Goal: Task Accomplishment & Management: Complete application form

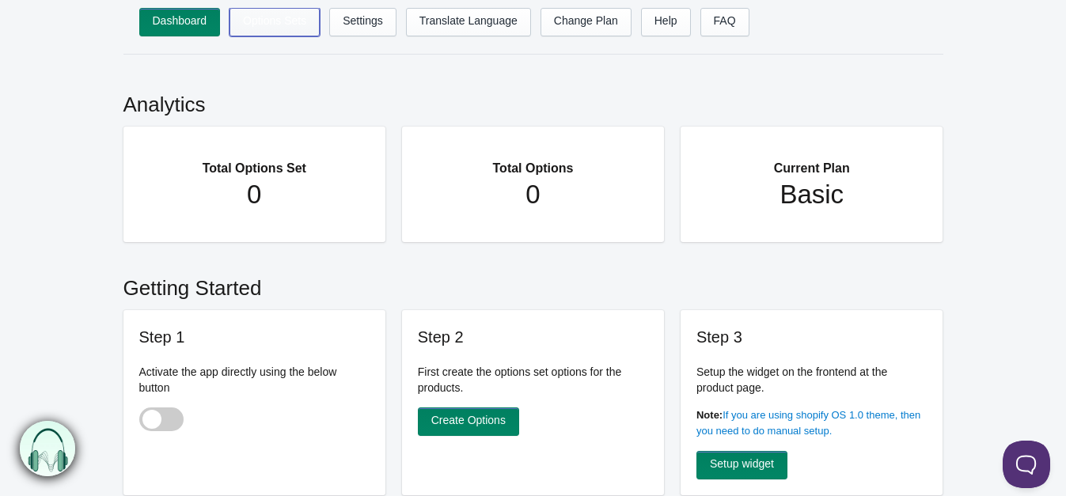
click at [273, 27] on link "Options Sets" at bounding box center [274, 22] width 90 height 28
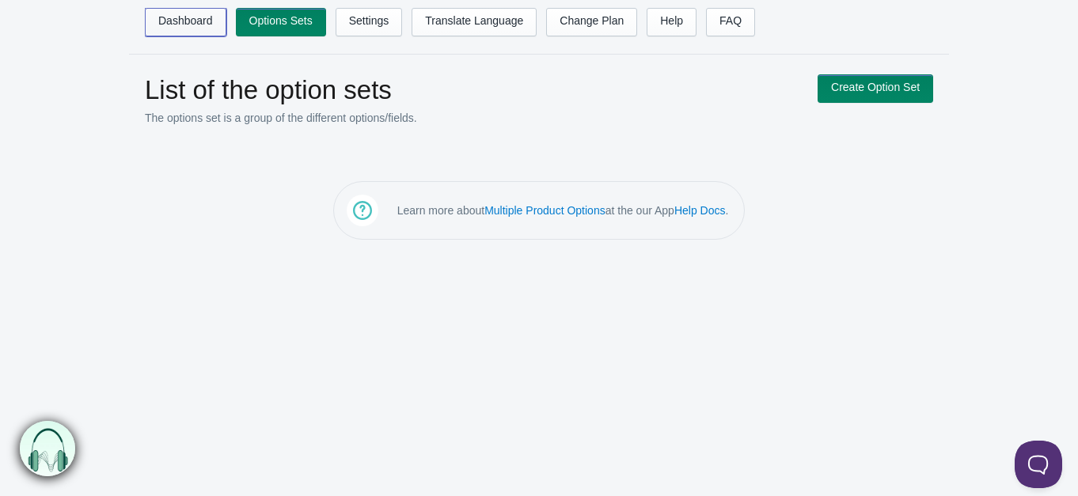
click at [203, 18] on link "Dashboard" at bounding box center [185, 22] width 81 height 28
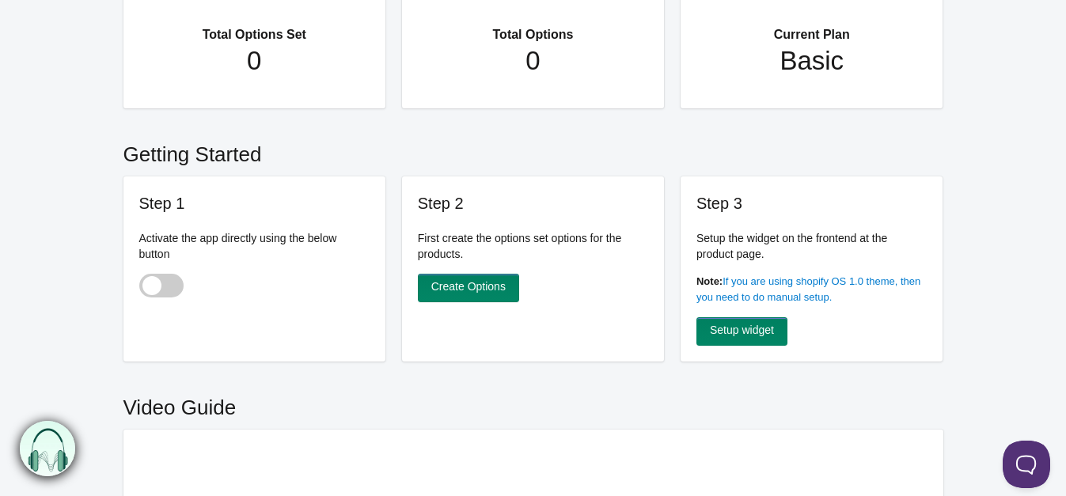
scroll to position [157, 0]
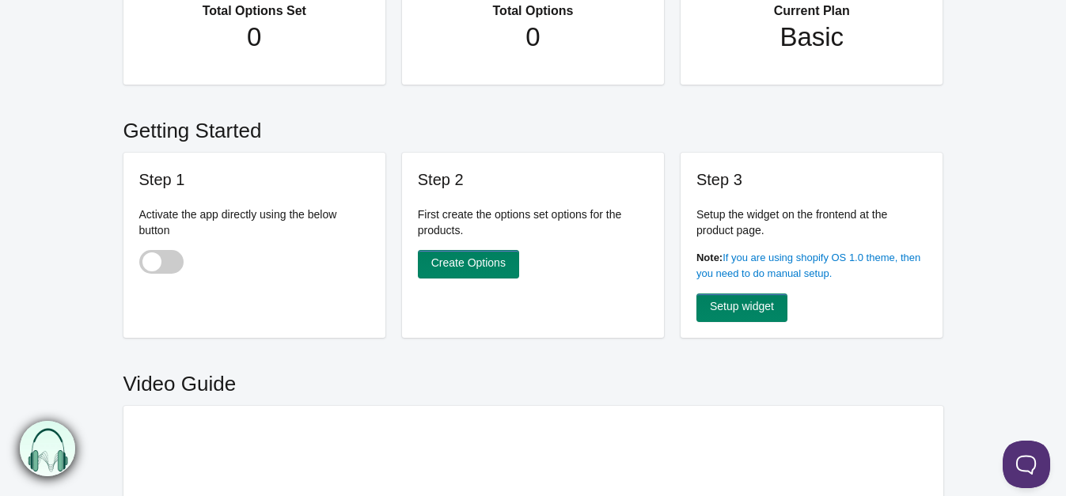
click at [170, 258] on span at bounding box center [161, 262] width 44 height 24
click at [141, 263] on input "checkbox" at bounding box center [140, 264] width 2 height 2
checkbox input "true"
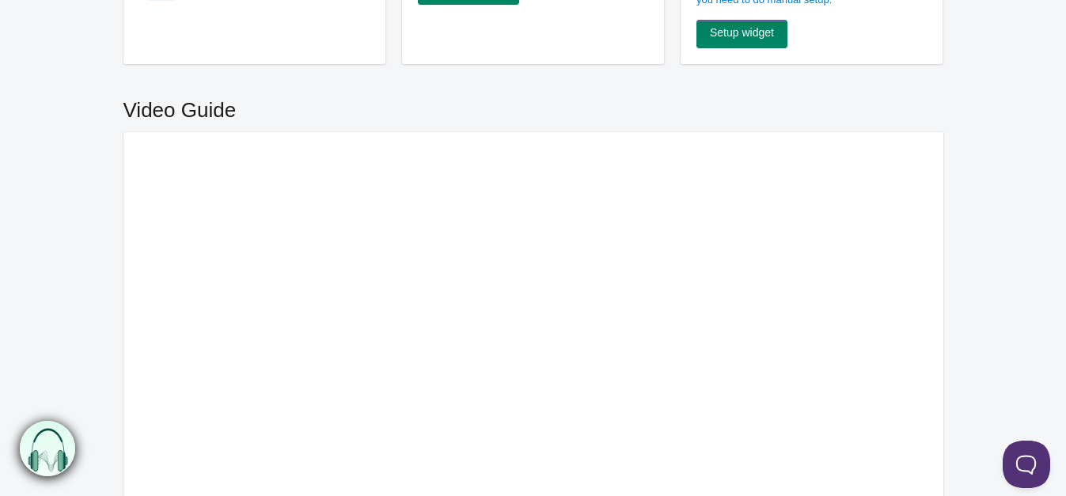
scroll to position [262, 0]
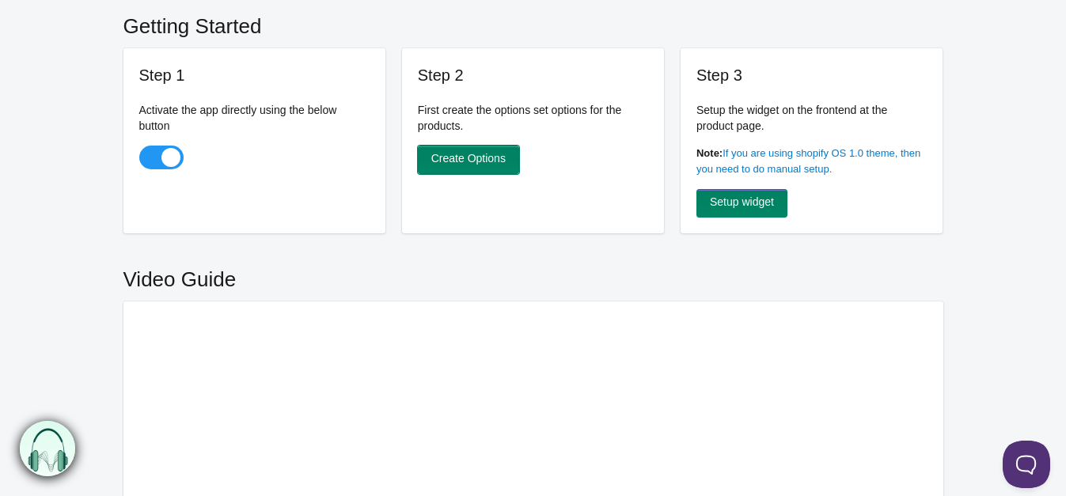
click at [498, 153] on link "Create Options" at bounding box center [468, 160] width 101 height 28
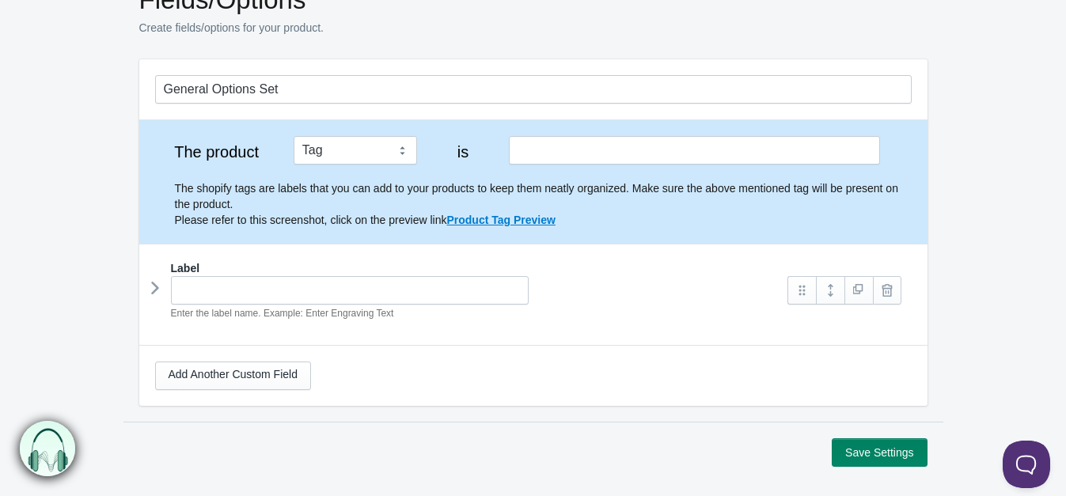
scroll to position [105, 0]
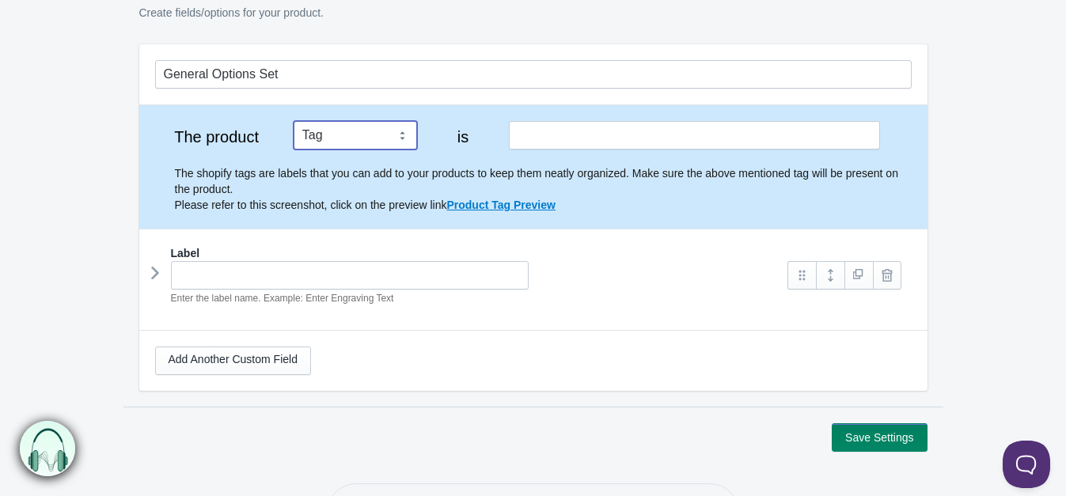
click at [403, 136] on select "Tag Vendor Type URL Handle All Products" at bounding box center [355, 135] width 123 height 28
click at [294, 121] on select "Tag Vendor Type URL Handle All Products" at bounding box center [355, 135] width 123 height 28
click at [403, 138] on select "Tag Vendor Type URL Handle All Products" at bounding box center [355, 135] width 123 height 28
click at [294, 121] on select "Tag Vendor Type URL Handle All Products" at bounding box center [355, 135] width 123 height 28
click at [402, 133] on select "Tag Vendor Type URL Handle All Products" at bounding box center [355, 135] width 123 height 28
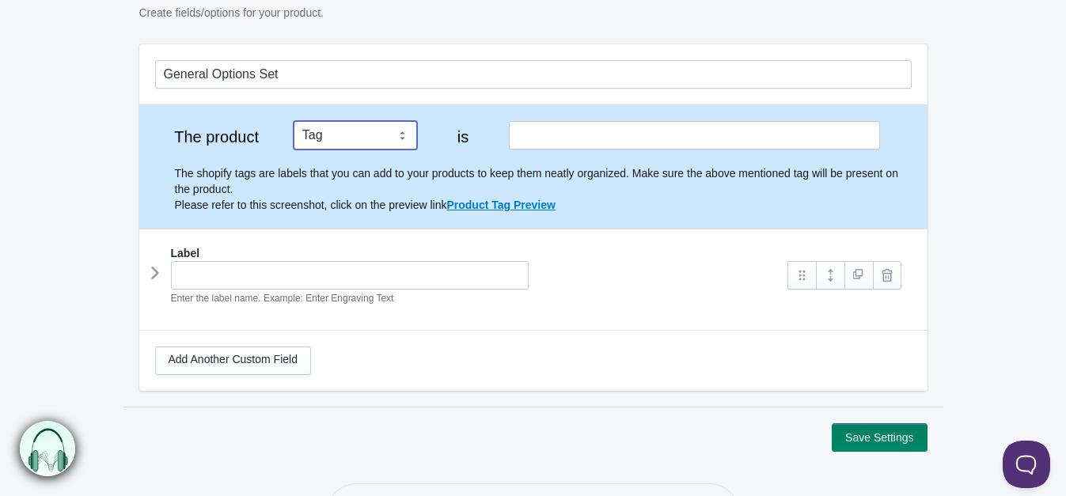
click at [294, 121] on select "Tag Vendor Type URL Handle All Products" at bounding box center [355, 135] width 123 height 28
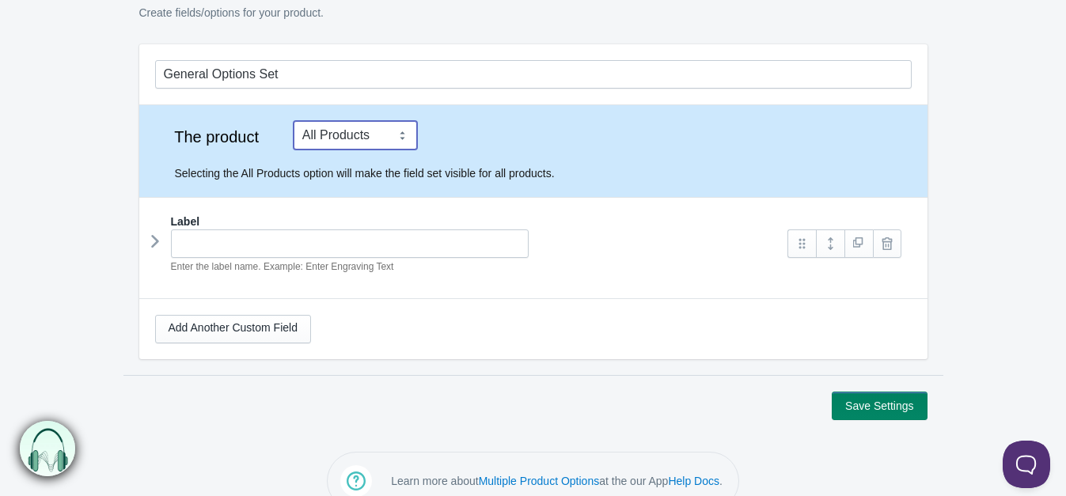
click at [400, 136] on select "Tag Vendor Type URL Handle All Products" at bounding box center [355, 135] width 123 height 28
select select "1"
click at [294, 121] on select "Tag Vendor Type URL Handle All Products" at bounding box center [355, 135] width 123 height 28
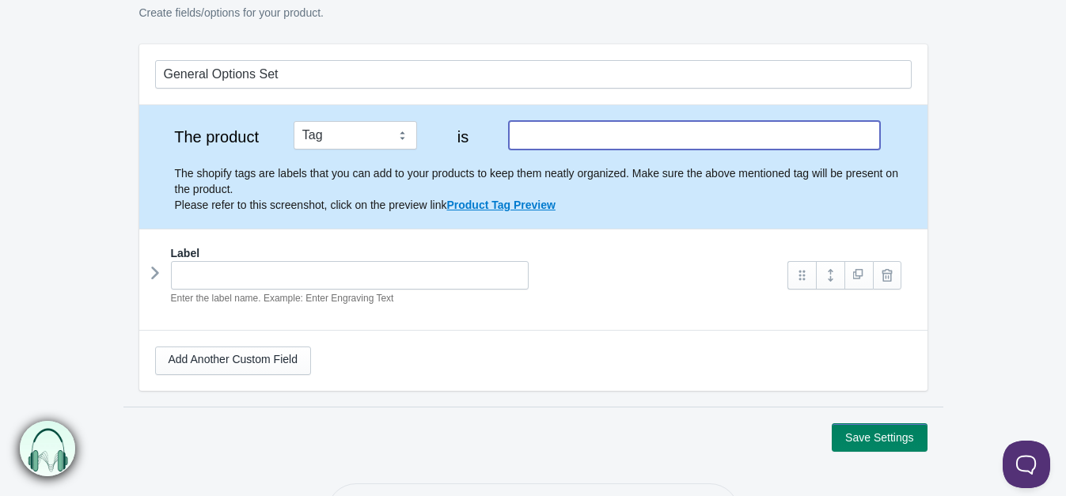
click at [629, 136] on input "text" at bounding box center [694, 135] width 370 height 28
type input "C"
type input "Ingredients"
click at [670, 229] on hr at bounding box center [533, 229] width 788 height 1
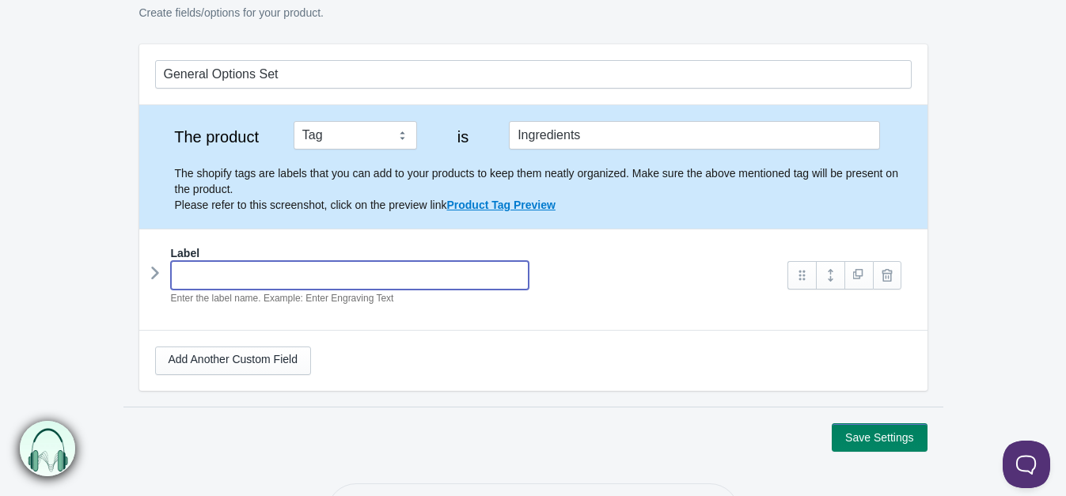
click at [350, 272] on input "text" at bounding box center [350, 275] width 358 height 28
type input "Ingredients"
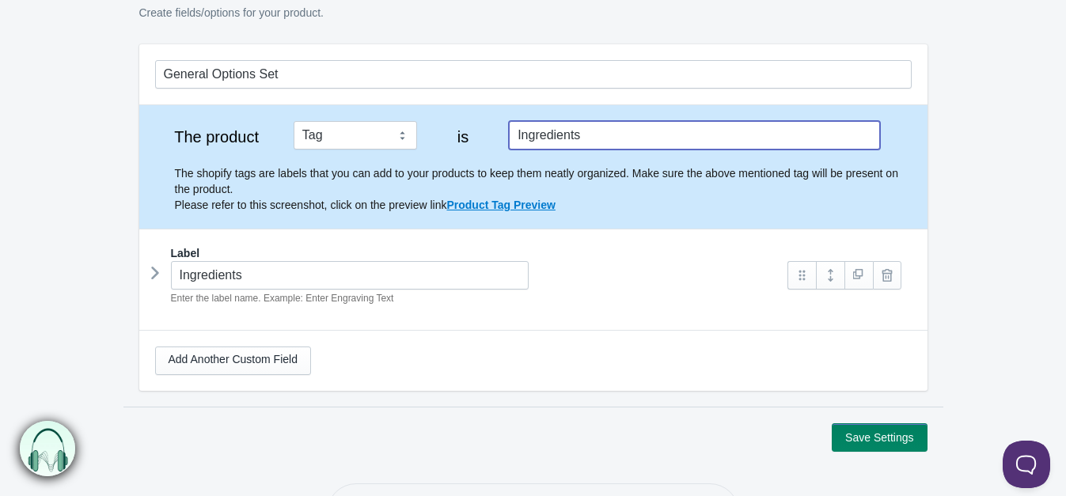
click at [559, 134] on input "Ingredients" at bounding box center [694, 135] width 370 height 28
drag, startPoint x: 585, startPoint y: 135, endPoint x: 501, endPoint y: 134, distance: 83.9
click at [501, 134] on div "The product Tag Vendor Type URL Handle All Products is Ingredients The shopify …" at bounding box center [533, 167] width 756 height 92
click at [397, 136] on select "Tag Vendor Type URL Handle All Products" at bounding box center [355, 135] width 123 height 28
click at [294, 121] on select "Tag Vendor Type URL Handle All Products" at bounding box center [355, 135] width 123 height 28
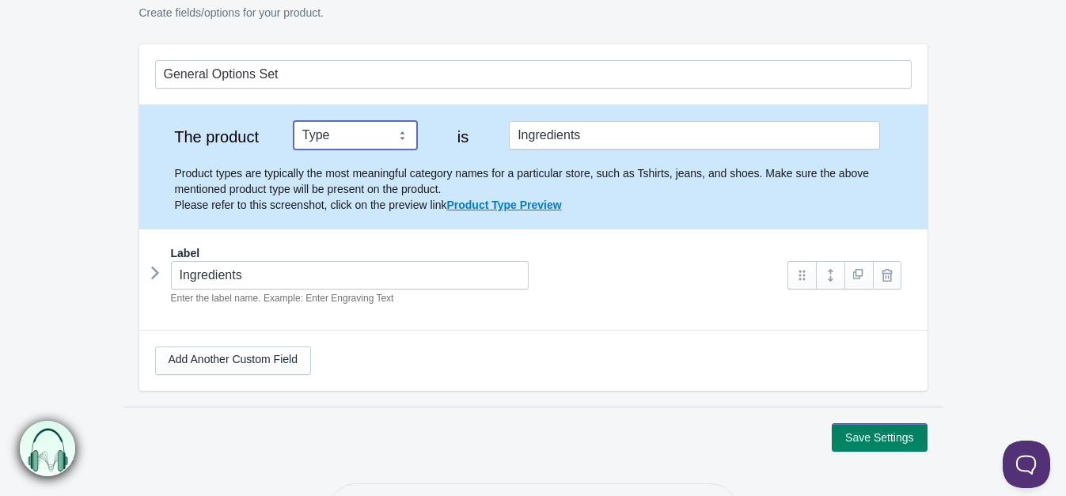
click at [400, 140] on select "Tag Vendor Type URL Handle All Products" at bounding box center [355, 135] width 123 height 28
select select "1"
click at [294, 121] on select "Tag Vendor Type URL Handle All Products" at bounding box center [355, 135] width 123 height 28
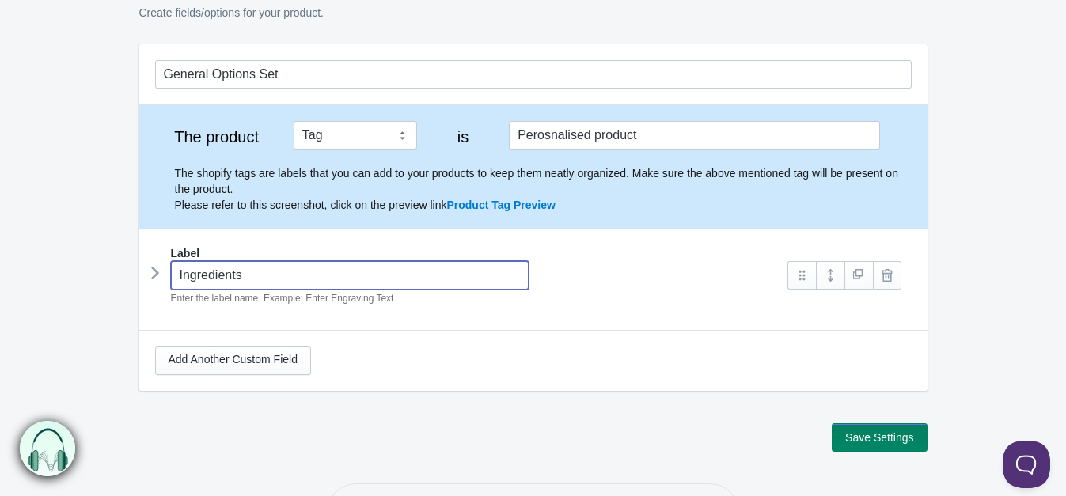
click at [458, 271] on input "Ingredients" at bounding box center [350, 275] width 358 height 28
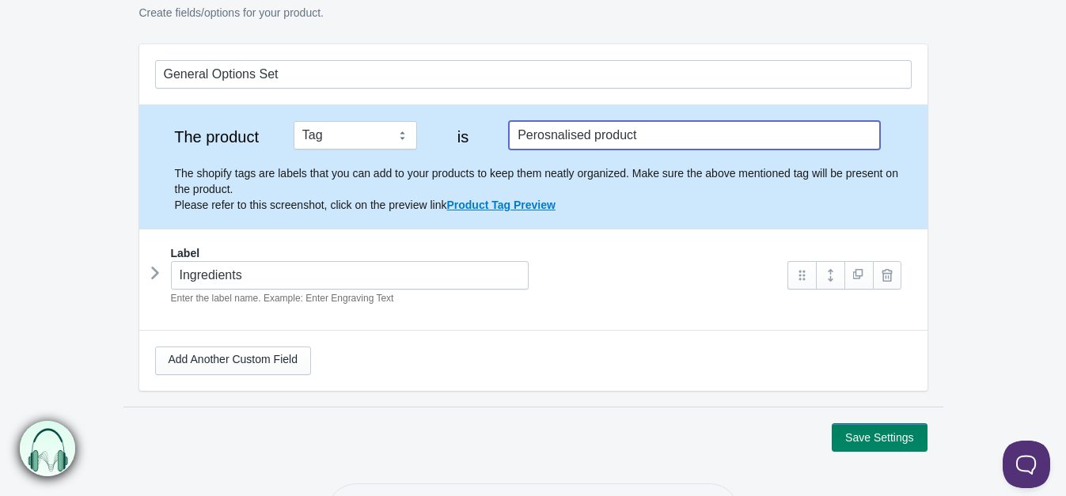
click at [539, 134] on input "Perosnalised product" at bounding box center [694, 135] width 370 height 28
click at [614, 140] on input "Personalised product" at bounding box center [694, 135] width 370 height 28
click at [650, 133] on input "Personalised product" at bounding box center [694, 135] width 370 height 28
click at [580, 133] on input "Personalised product" at bounding box center [694, 135] width 370 height 28
click at [612, 131] on input "Personalized product" at bounding box center [694, 135] width 370 height 28
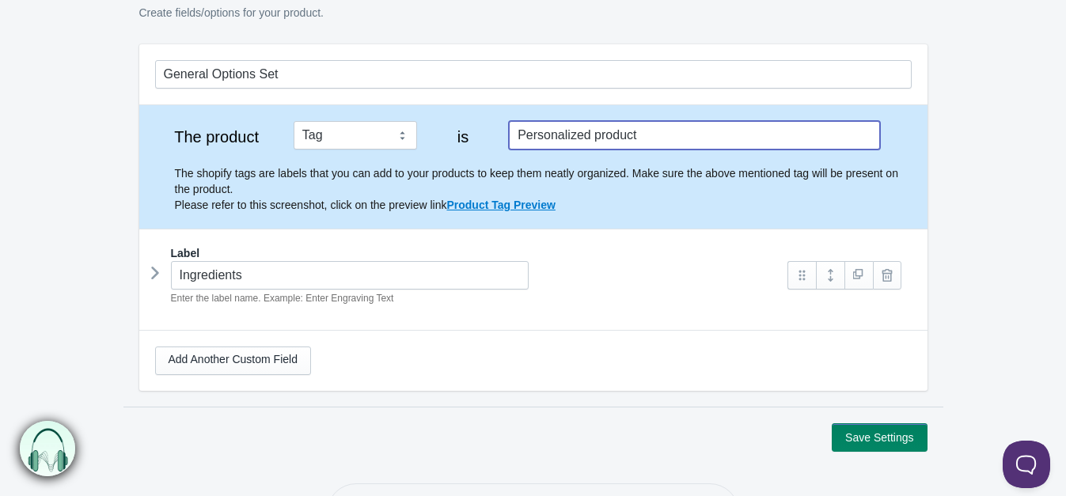
click at [657, 132] on input "Personalized product" at bounding box center [694, 135] width 370 height 28
type input "Personalized product"
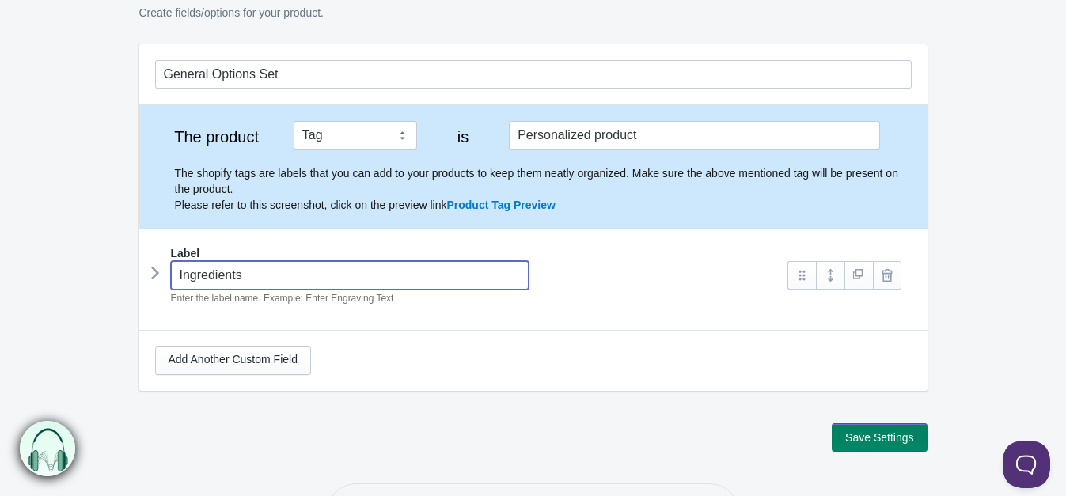
click at [335, 271] on input "Ingredients" at bounding box center [350, 275] width 358 height 28
click at [805, 271] on link at bounding box center [801, 275] width 28 height 28
click at [834, 273] on link at bounding box center [830, 275] width 28 height 28
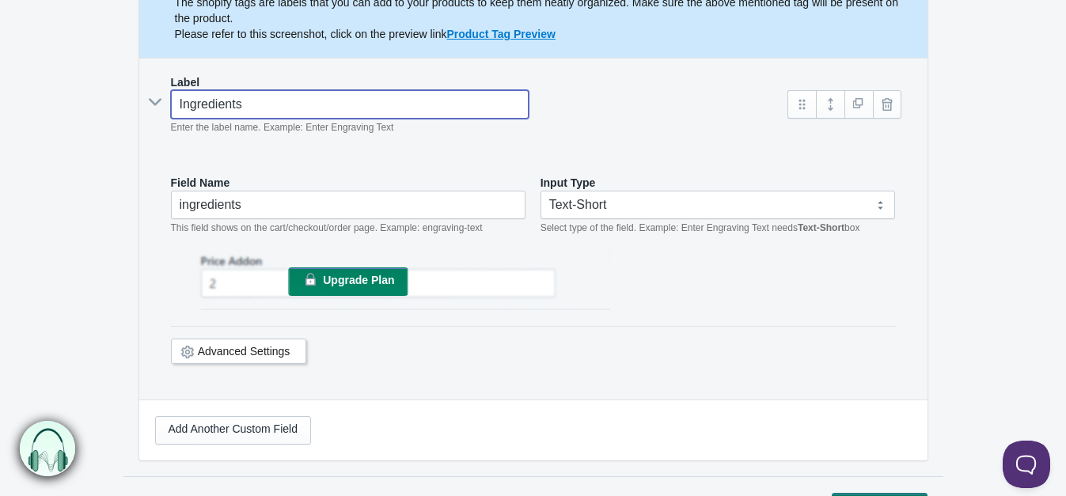
scroll to position [263, 0]
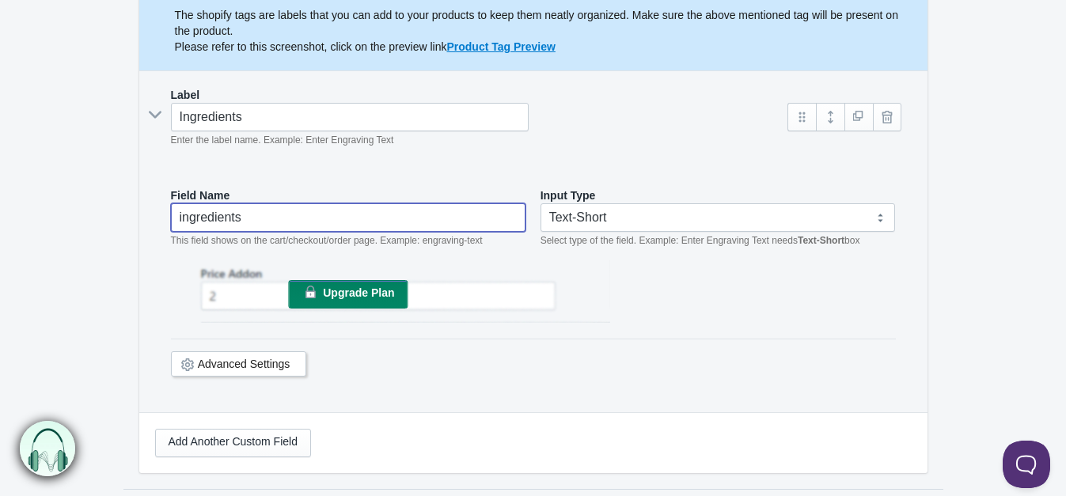
click at [350, 211] on input "ingredients" at bounding box center [348, 217] width 355 height 28
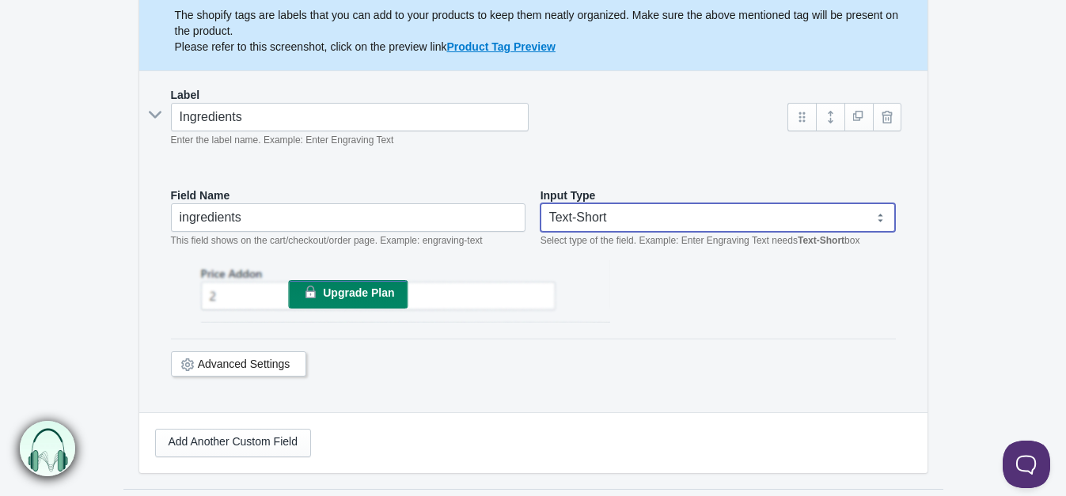
click at [642, 211] on select "Text-Short Text-Long Radio button Drop-down select Image Checkbox Datepicker" at bounding box center [717, 217] width 355 height 28
select select "6"
click at [540, 203] on select "Text-Short Text-Long Radio button Drop-down select Image Checkbox Datepicker" at bounding box center [717, 217] width 355 height 28
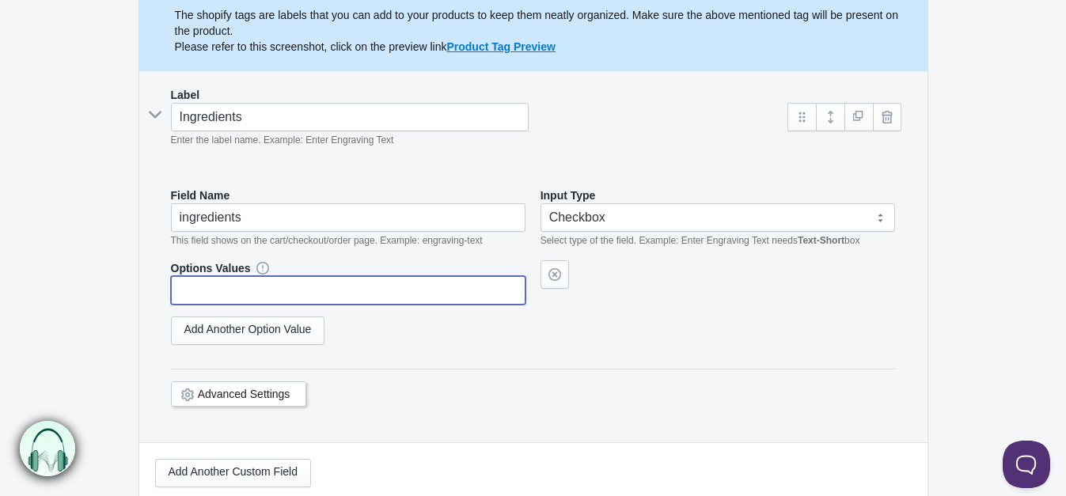
click at [332, 279] on input "text" at bounding box center [348, 290] width 355 height 28
click at [305, 320] on link "Add Another Option Value" at bounding box center [248, 330] width 154 height 28
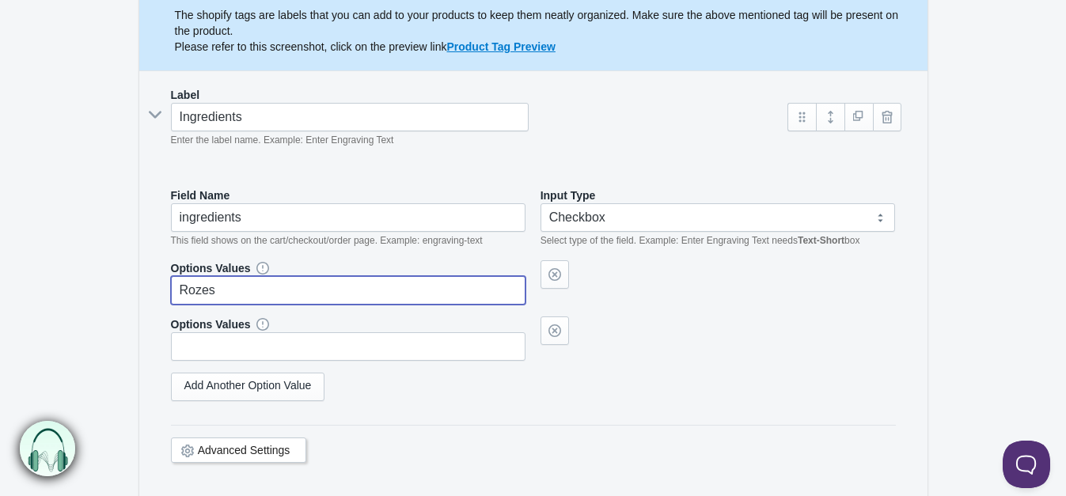
type input "Rozes"
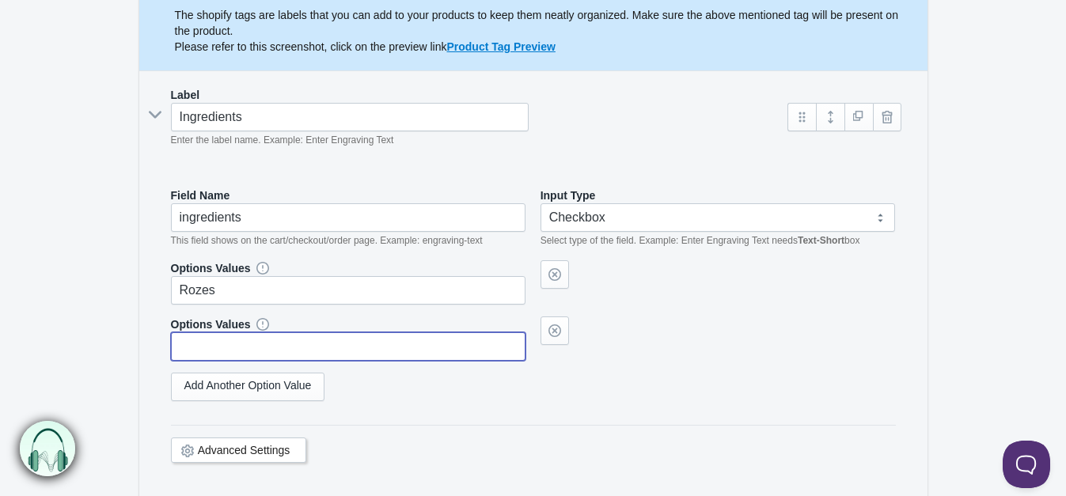
click at [310, 332] on input "text" at bounding box center [348, 346] width 355 height 28
type input "Tulpes"
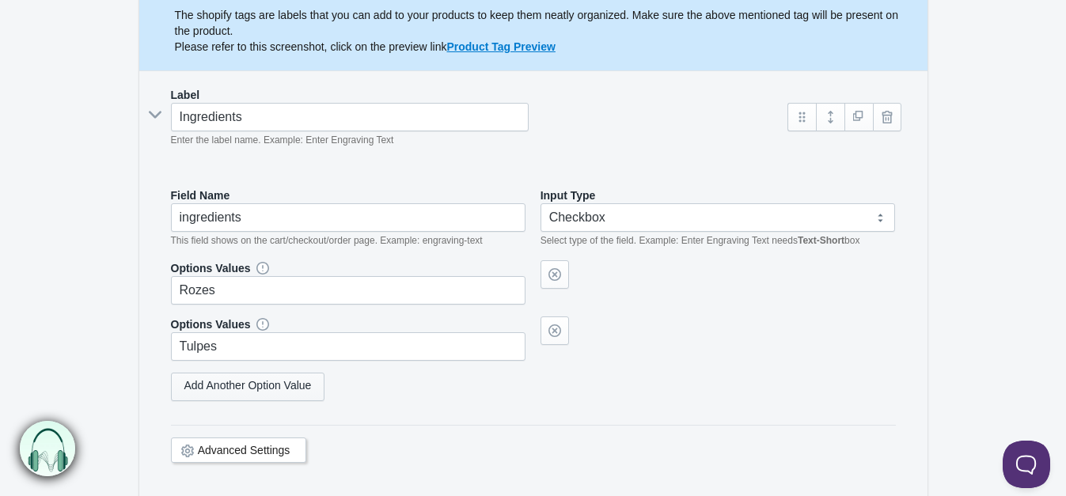
scroll to position [263, 0]
select select "6"
click at [271, 388] on link "Add Another Option Value" at bounding box center [248, 387] width 154 height 28
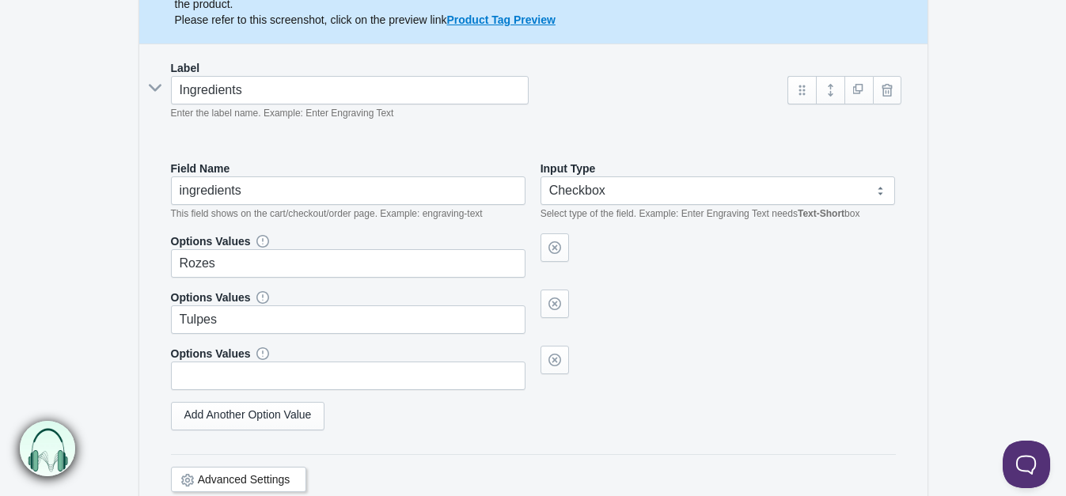
scroll to position [447, 0]
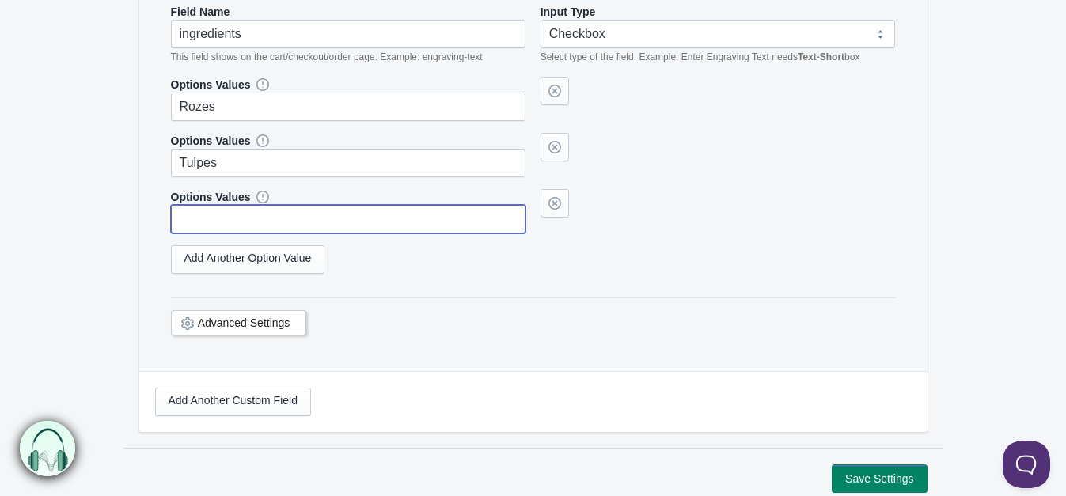
click at [284, 219] on input "text" at bounding box center [348, 219] width 355 height 28
click at [294, 246] on link "Add Another Option Value" at bounding box center [248, 259] width 154 height 28
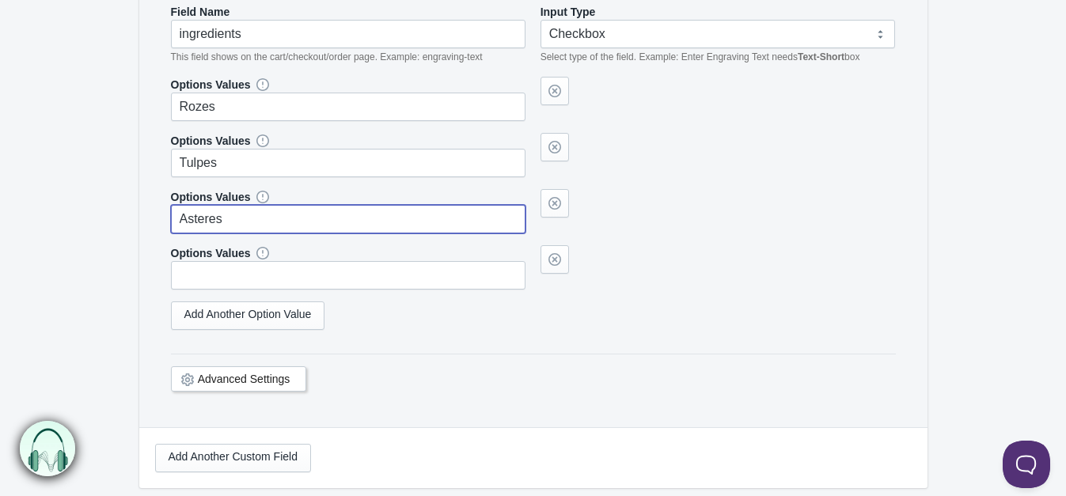
type input "Asteres"
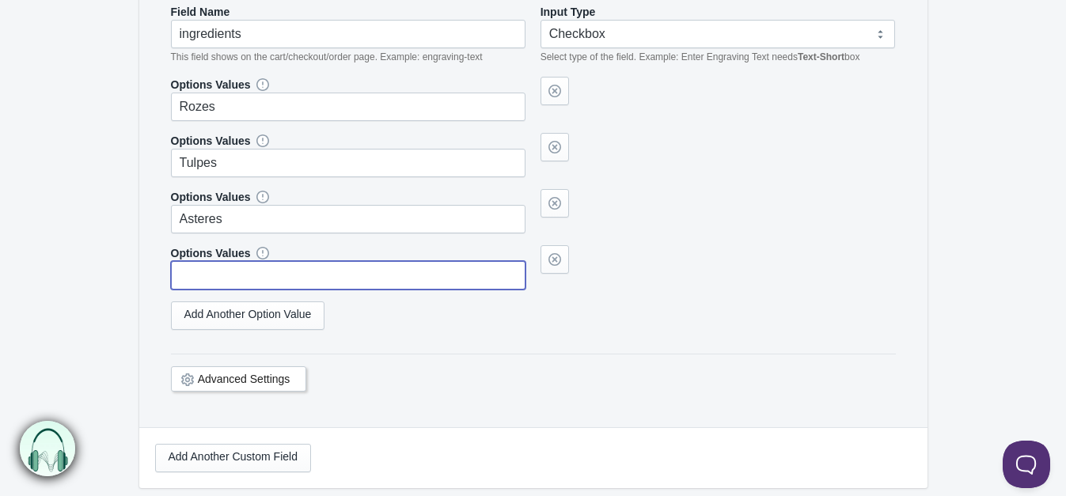
click at [309, 273] on input "text" at bounding box center [348, 275] width 355 height 28
click at [285, 305] on link "Add Another Option Value" at bounding box center [248, 315] width 154 height 28
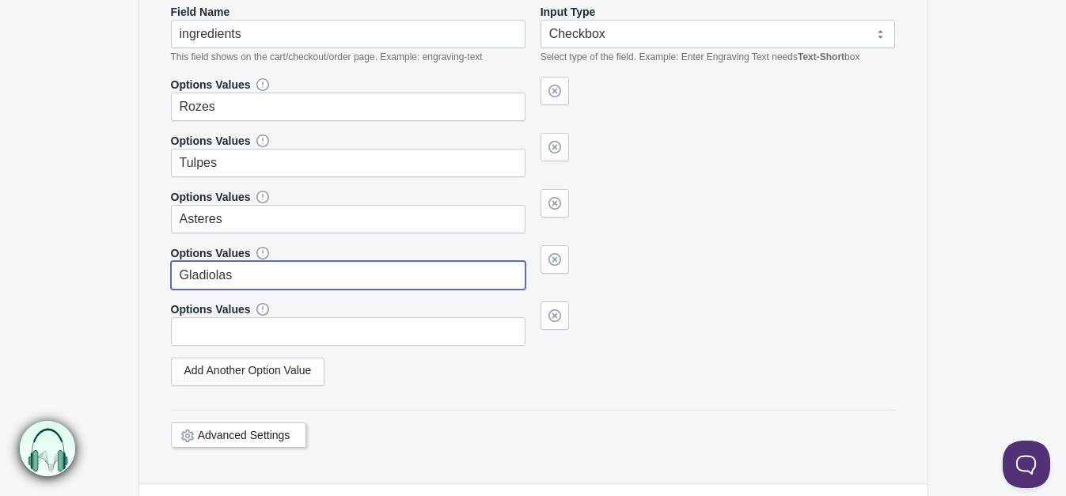
type input "Gladiolas"
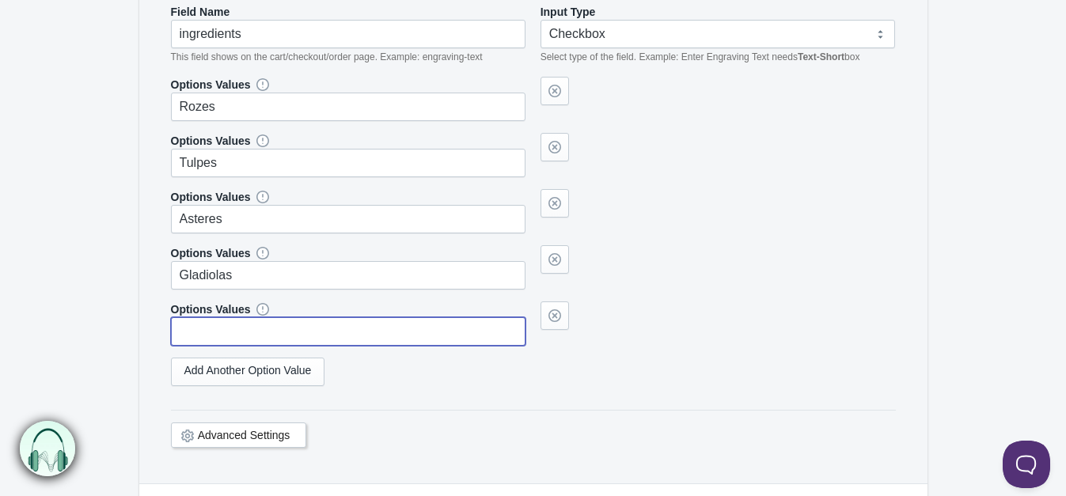
click at [330, 325] on input "text" at bounding box center [348, 331] width 355 height 28
click at [392, 385] on div "Options Values Rozes Options Values Tulpes Options Values Asteres Options Value…" at bounding box center [533, 237] width 725 height 321
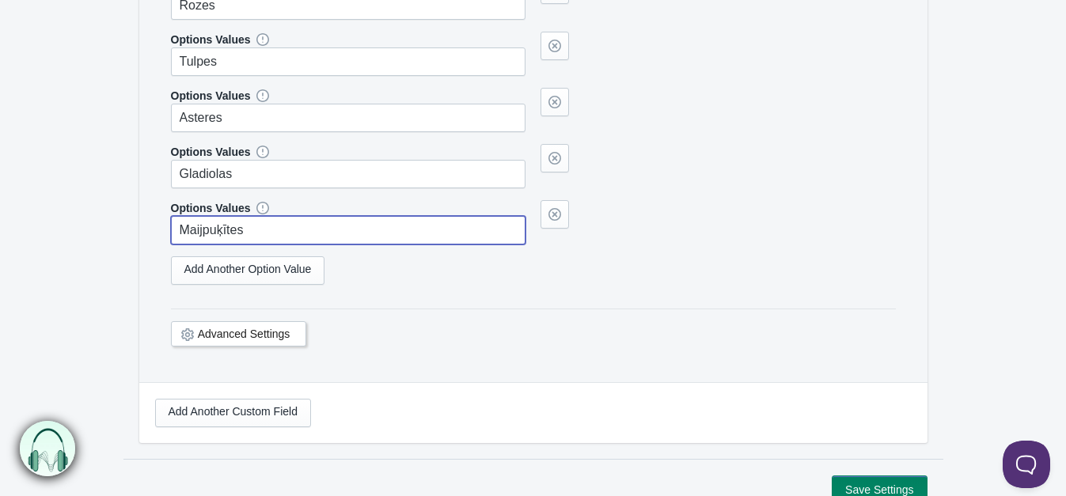
scroll to position [553, 0]
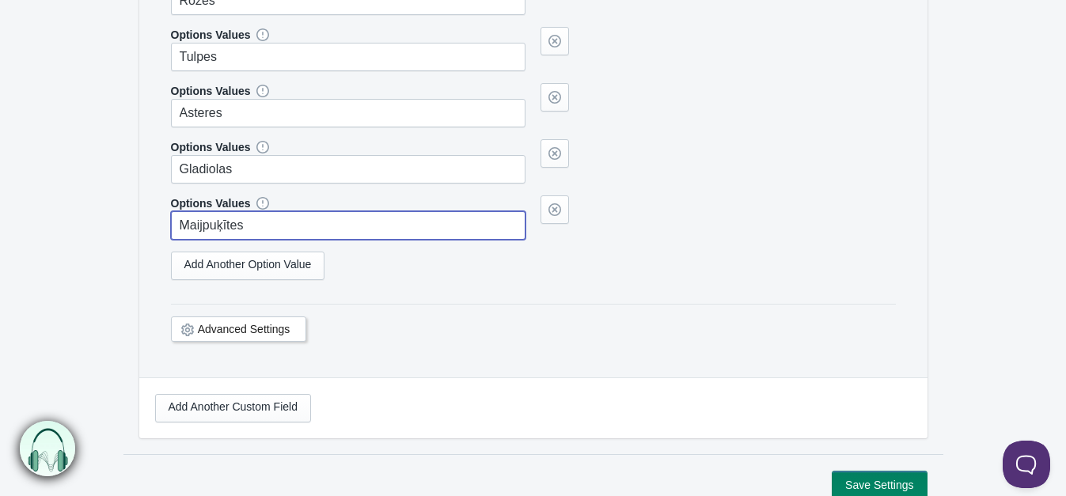
click at [388, 358] on div "Field Name ingredients This field shows on the cart/checkout/order page. Exampl…" at bounding box center [533, 129] width 756 height 495
click at [273, 330] on link "Advanced Settings" at bounding box center [244, 329] width 93 height 13
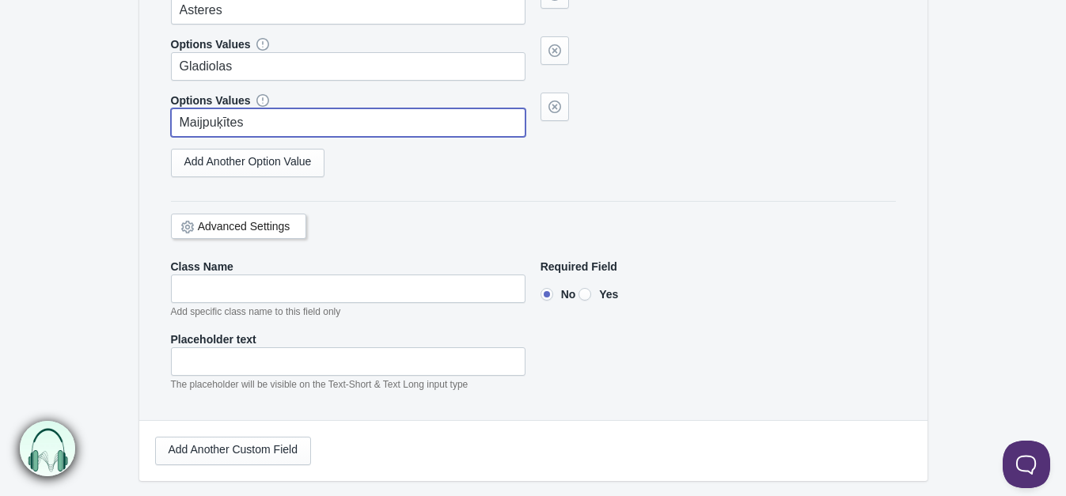
scroll to position [658, 0]
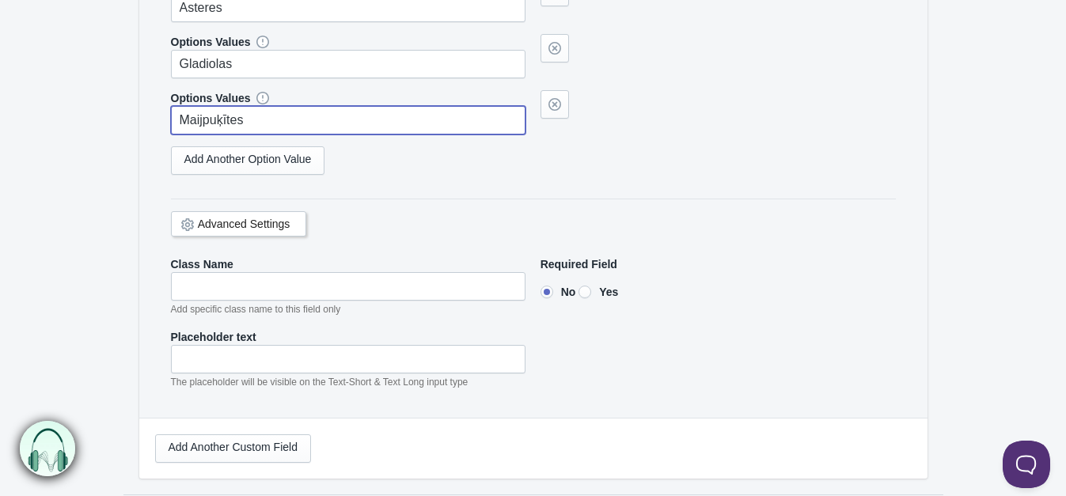
type input "Maijpuķītes"
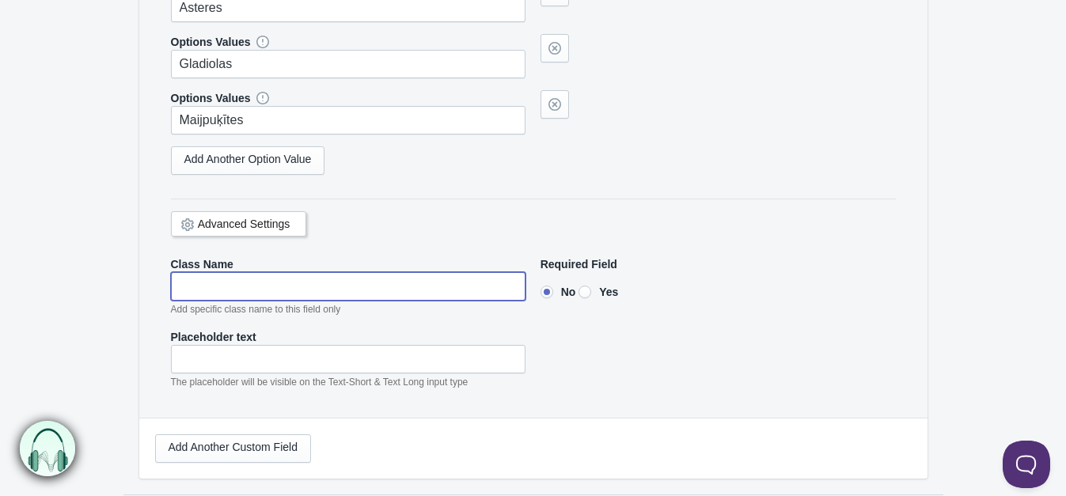
click at [319, 282] on input"] "text" at bounding box center [348, 286] width 355 height 28
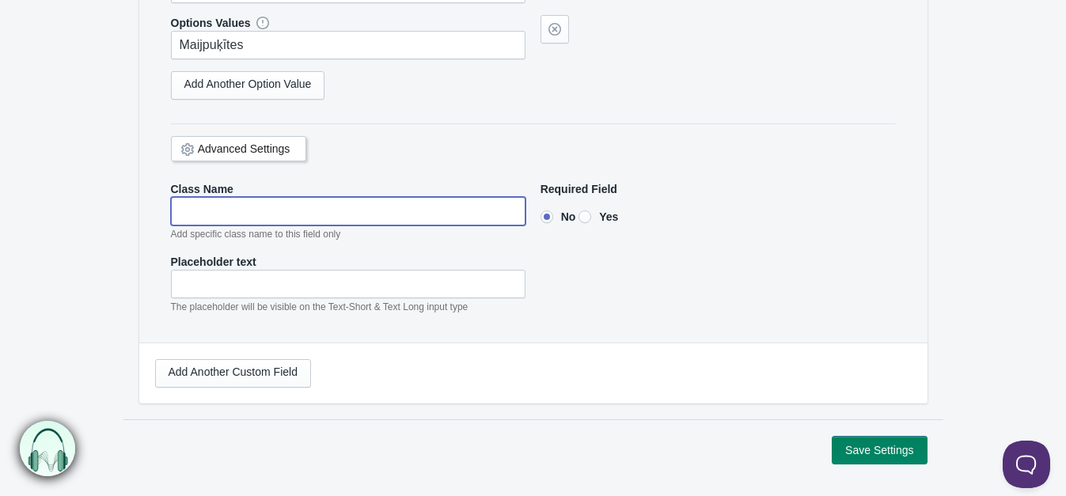
scroll to position [737, 0]
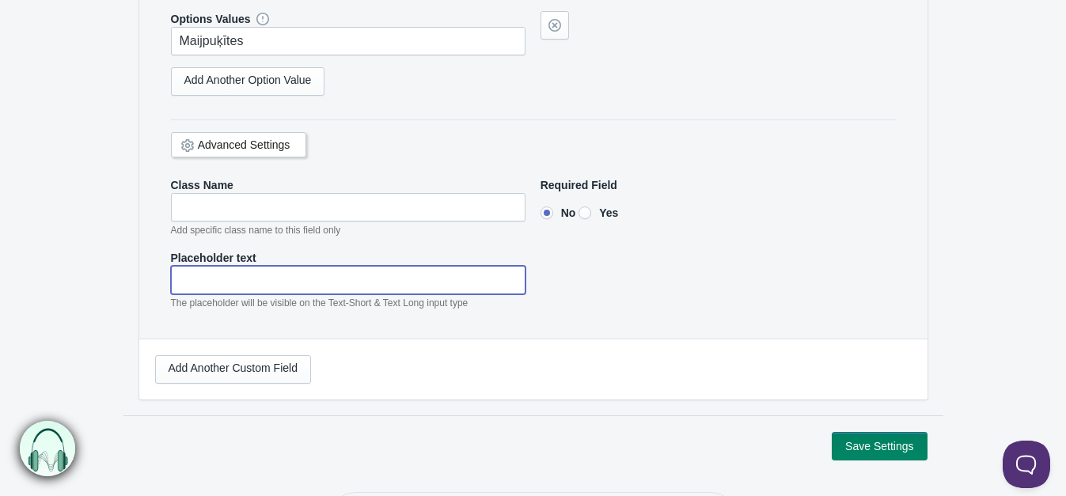
click at [315, 278] on input"] "text" at bounding box center [348, 280] width 355 height 28
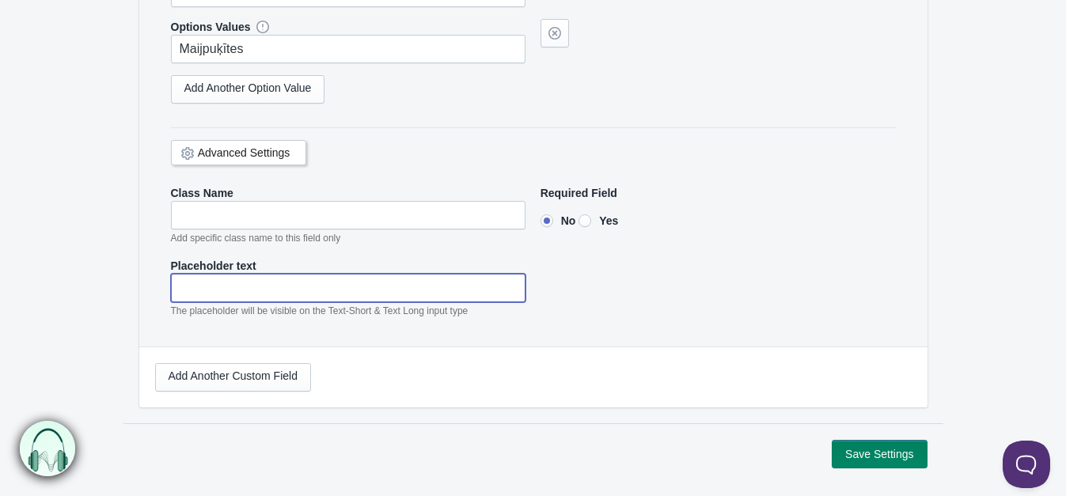
scroll to position [749, 0]
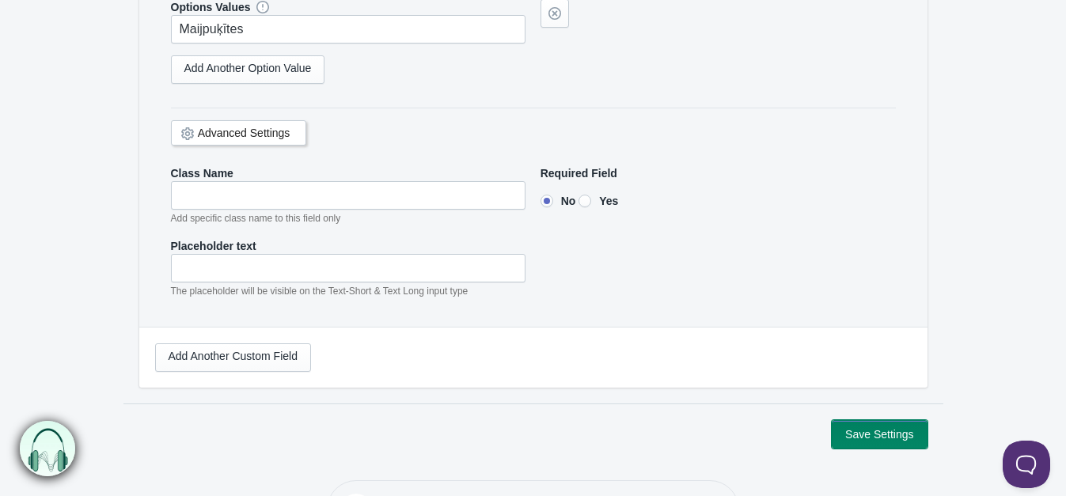
click at [887, 429] on button "Save Settings" at bounding box center [879, 434] width 95 height 28
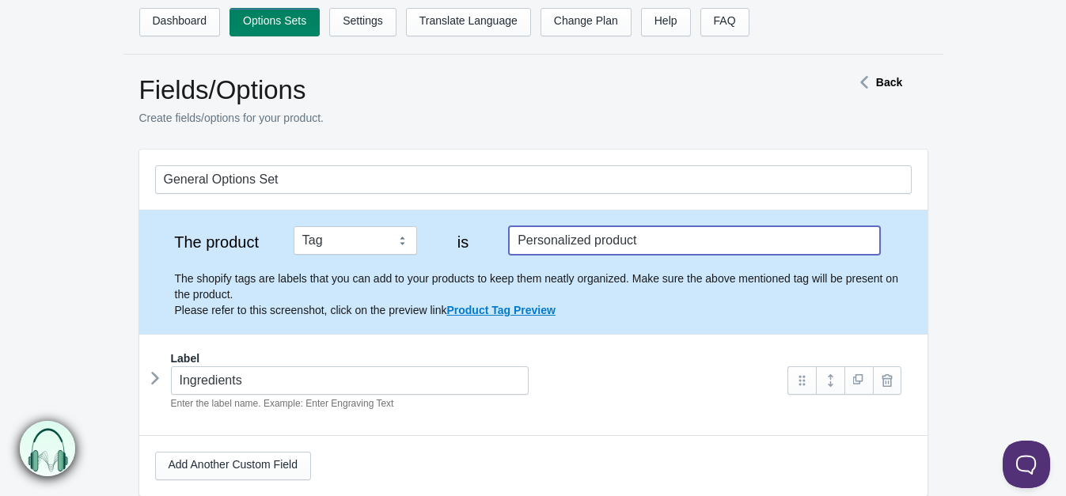
click at [670, 237] on input "Personalized product" at bounding box center [694, 240] width 370 height 28
click at [404, 233] on select "Tag Vendor Type URL Handle All Products" at bounding box center [355, 240] width 123 height 28
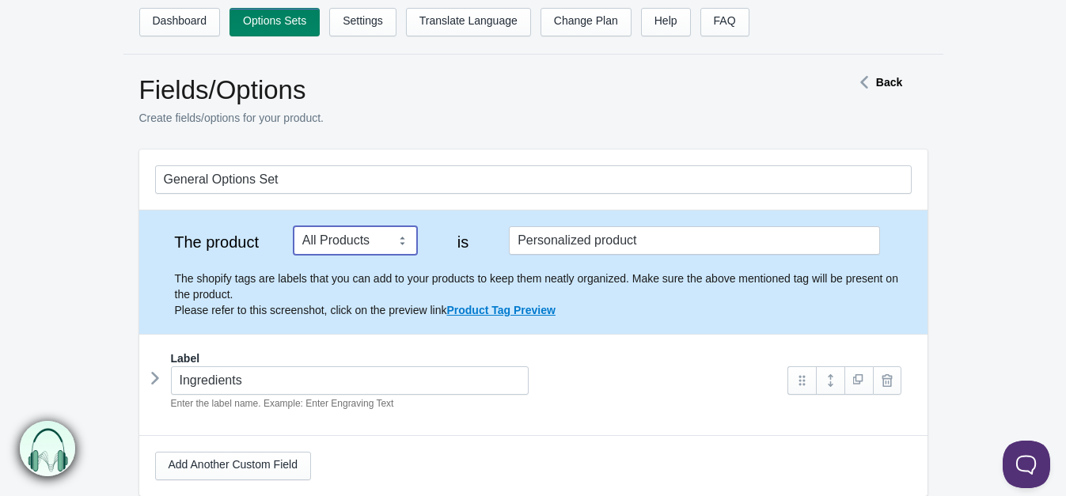
click at [294, 226] on select "Tag Vendor Type URL Handle All Products" at bounding box center [355, 240] width 123 height 28
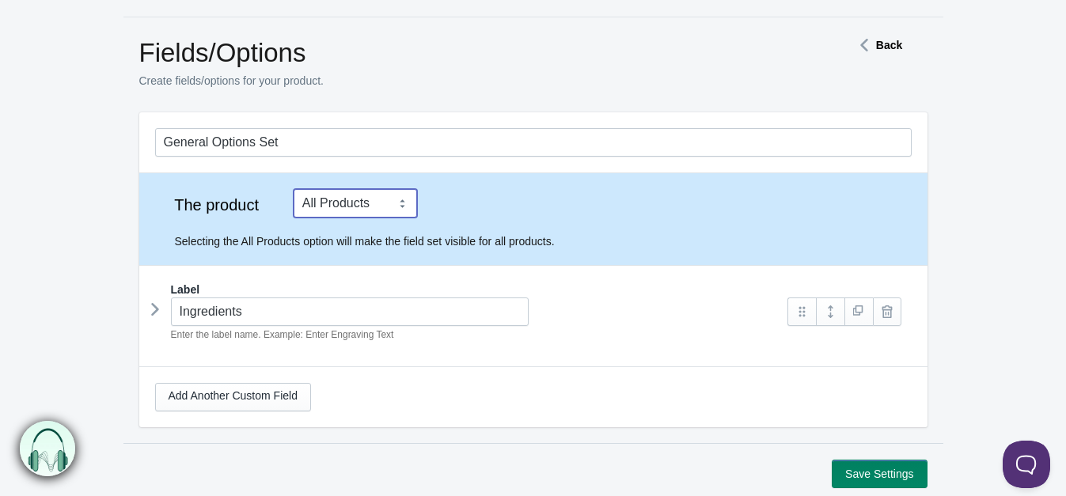
scroll to position [52, 0]
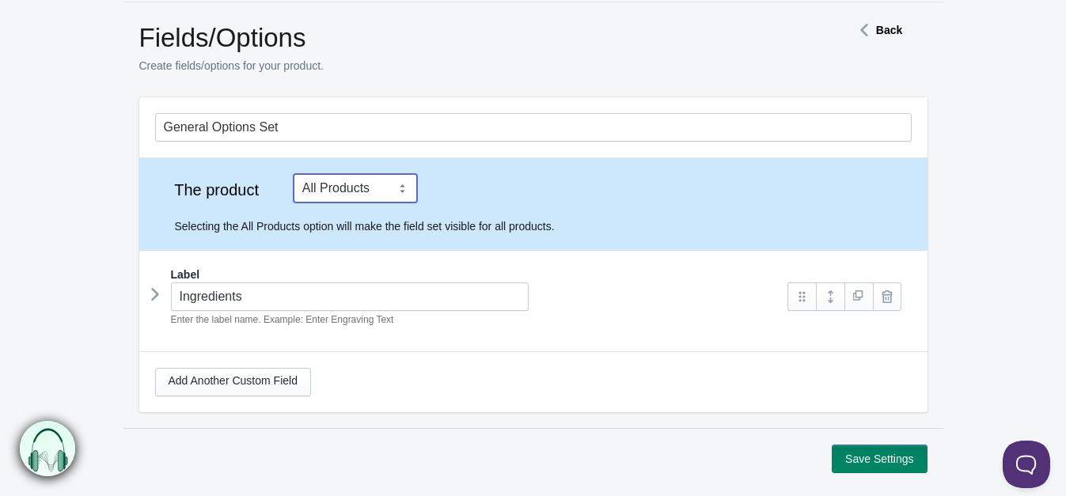
click at [407, 182] on select "Tag Vendor Type URL Handle All Products" at bounding box center [355, 188] width 123 height 28
click at [294, 174] on select "Tag Vendor Type URL Handle All Products" at bounding box center [355, 188] width 123 height 28
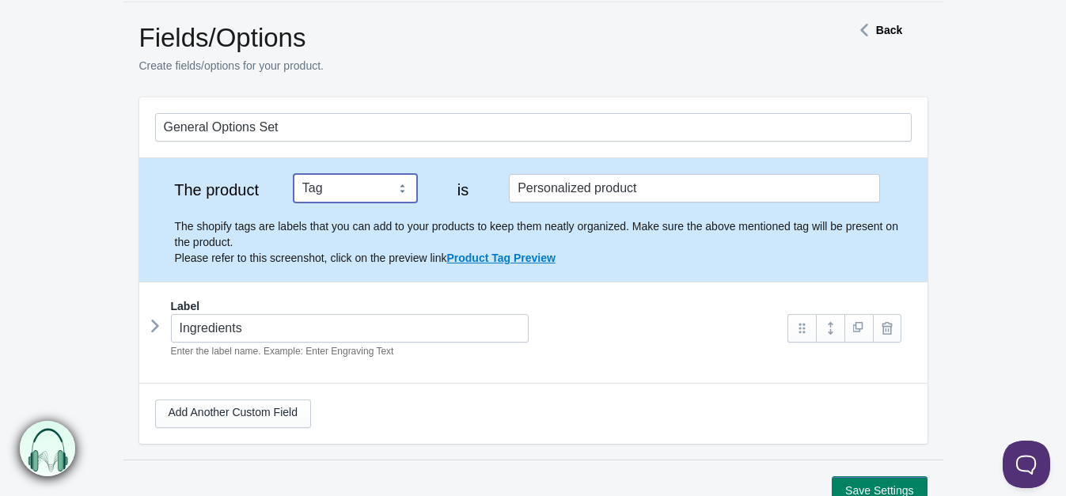
click at [399, 190] on select "Tag Vendor Type URL Handle All Products" at bounding box center [355, 188] width 123 height 28
select select "6"
click at [294, 174] on select "Tag Vendor Type URL Handle All Products" at bounding box center [355, 188] width 123 height 28
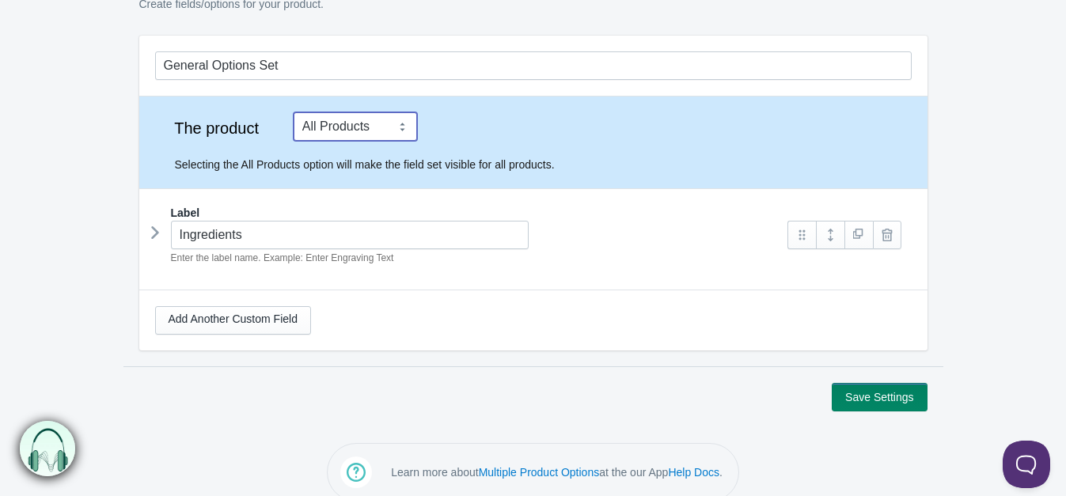
scroll to position [133, 0]
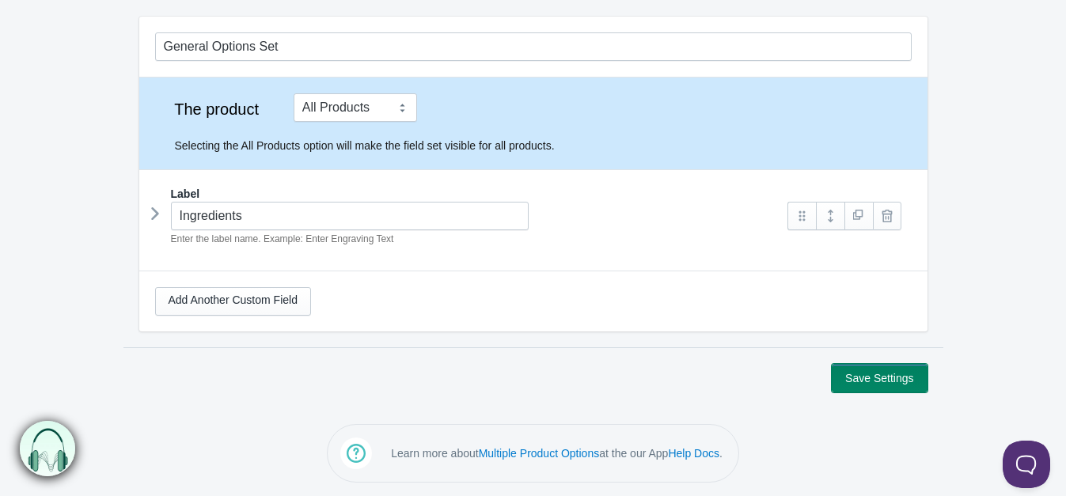
click at [867, 377] on button "Save Settings" at bounding box center [879, 378] width 95 height 28
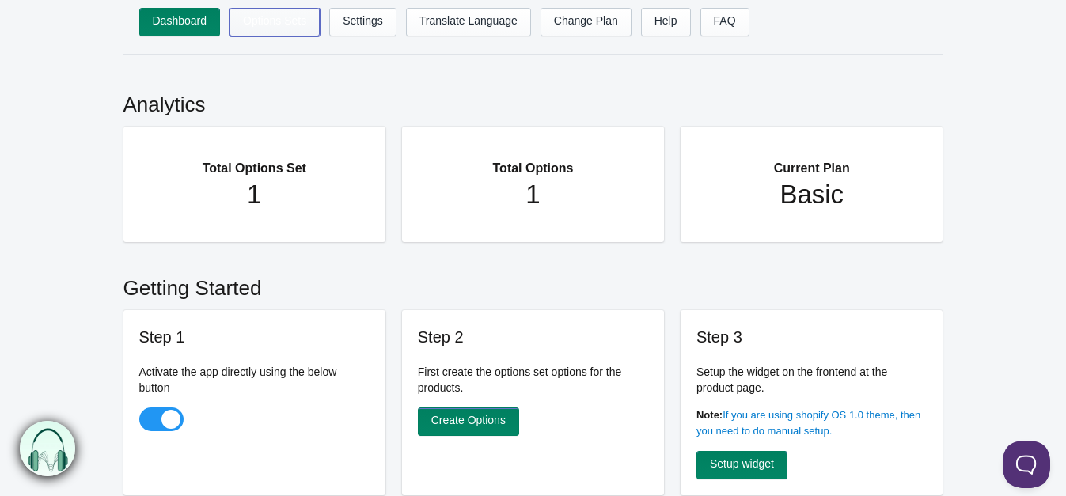
click at [295, 18] on link "Options Sets" at bounding box center [274, 22] width 90 height 28
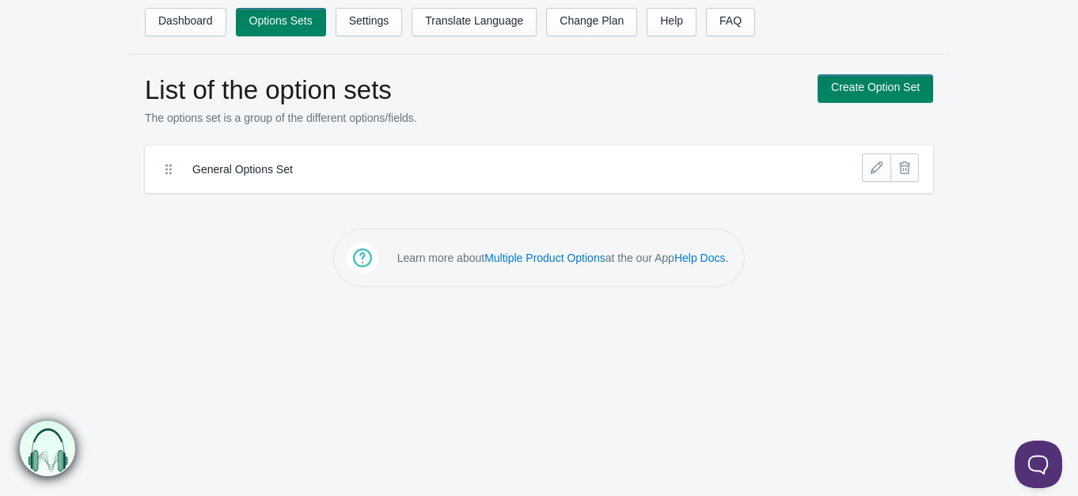
click at [267, 167] on label "General Options Set" at bounding box center [480, 169] width 577 height 16
click at [879, 160] on link at bounding box center [876, 167] width 28 height 28
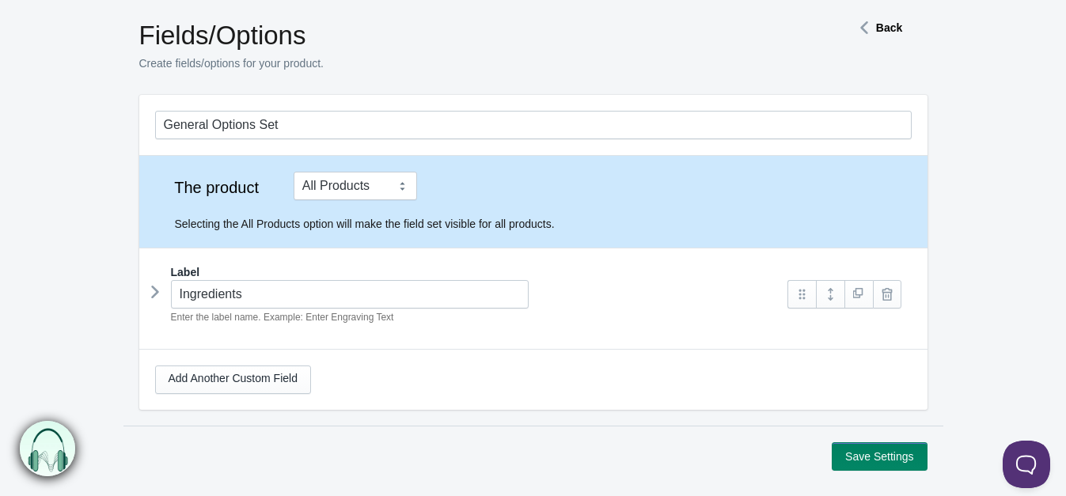
scroll to position [105, 0]
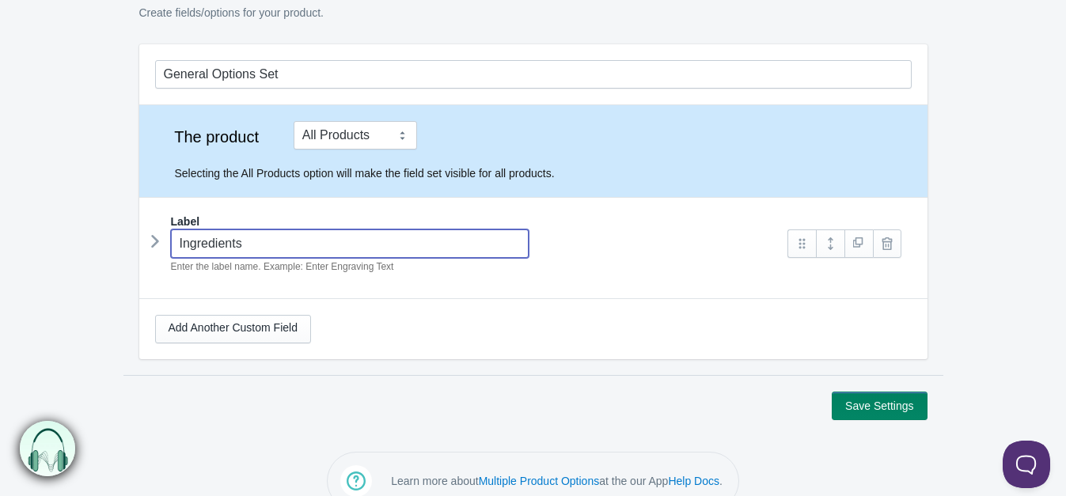
click at [390, 232] on input "Ingredients" at bounding box center [350, 243] width 358 height 28
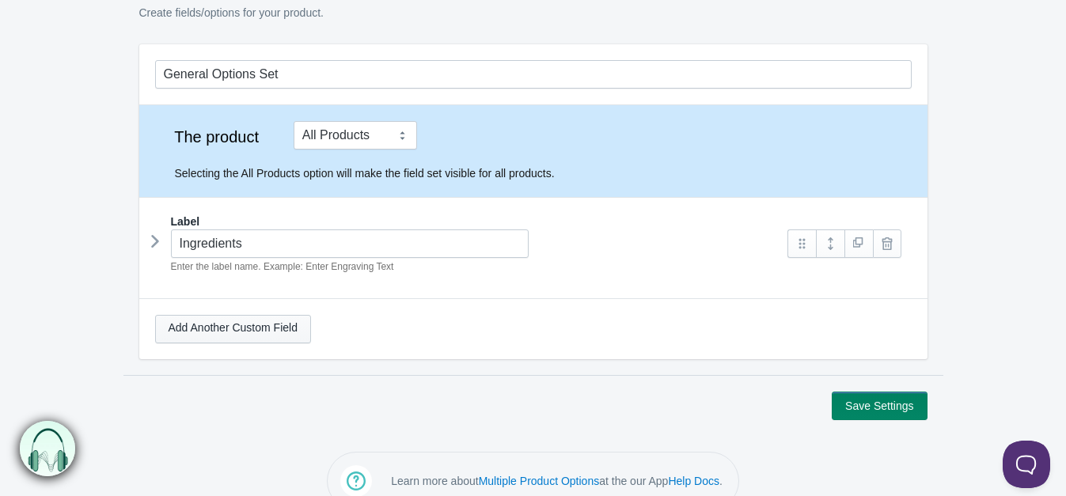
click at [285, 325] on link "Add Another Custom Field" at bounding box center [233, 329] width 156 height 28
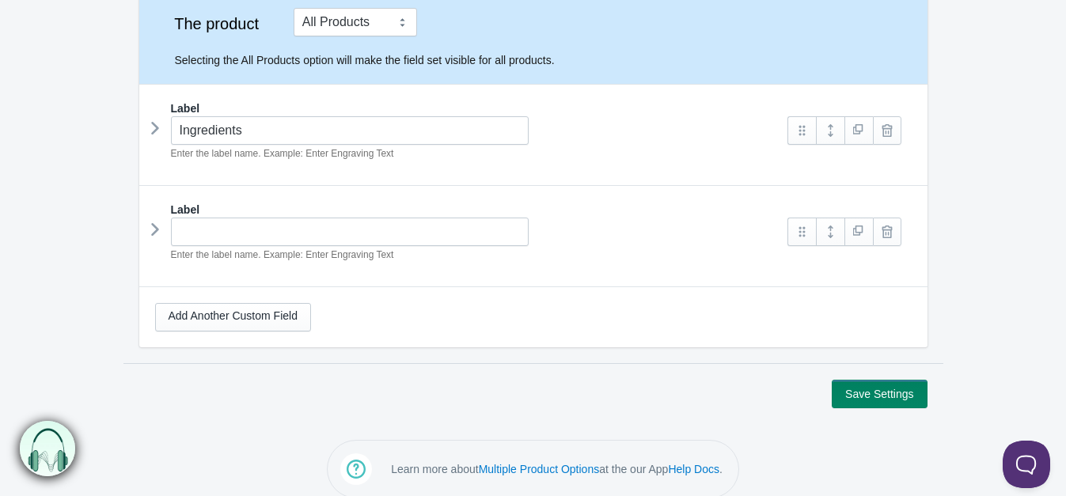
scroll to position [233, 0]
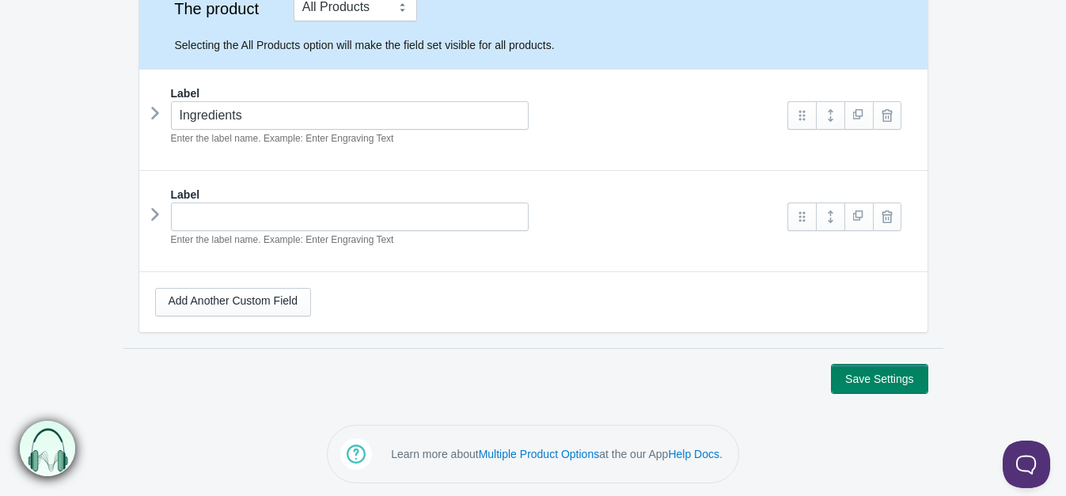
click at [858, 373] on button "Save Settings" at bounding box center [879, 379] width 95 height 28
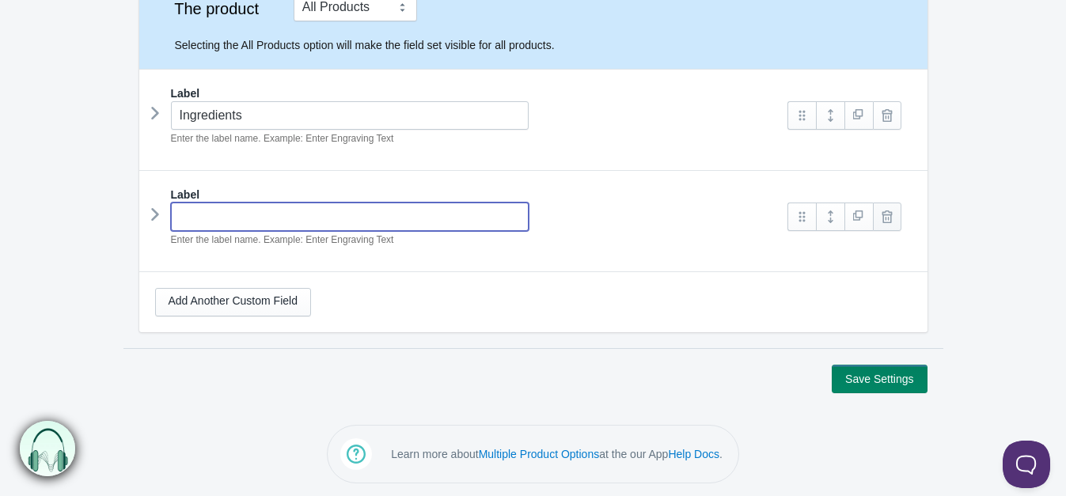
click at [888, 211] on link at bounding box center [887, 217] width 28 height 28
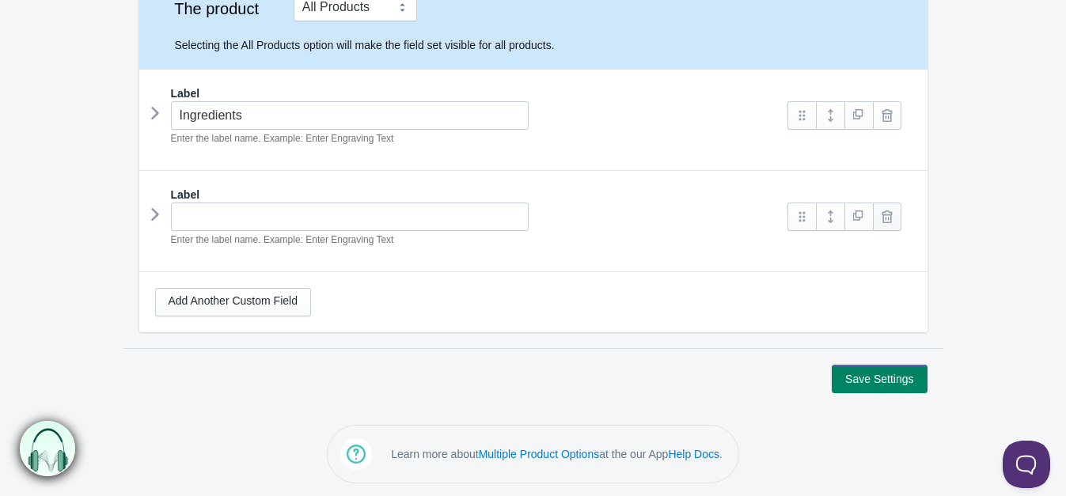
scroll to position [133, 0]
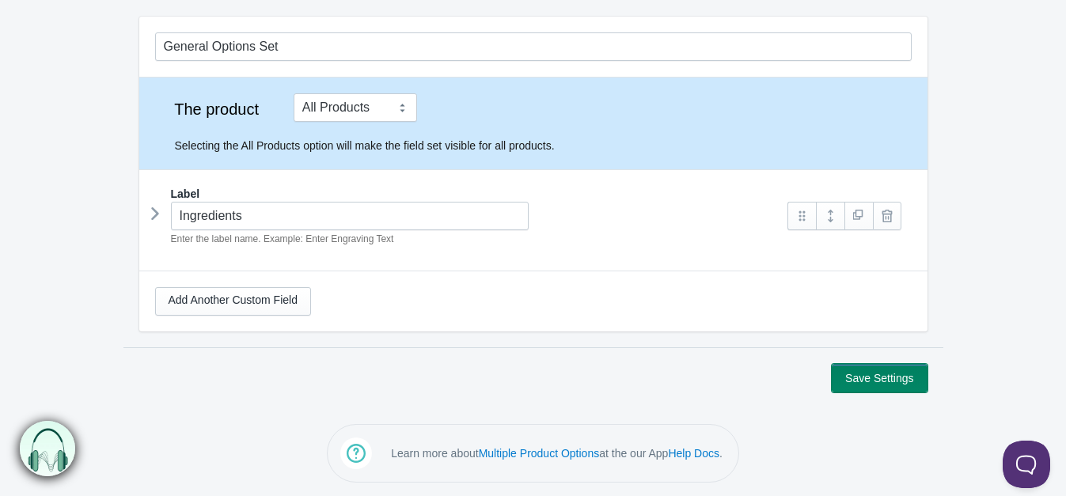
click at [880, 378] on button "Save Settings" at bounding box center [879, 378] width 95 height 28
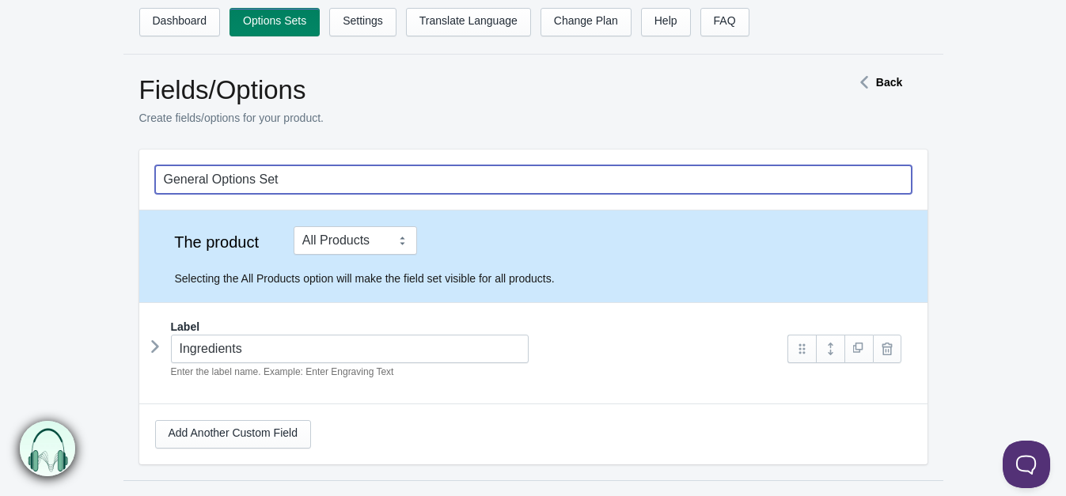
click at [327, 177] on input "General Options Set" at bounding box center [533, 179] width 756 height 28
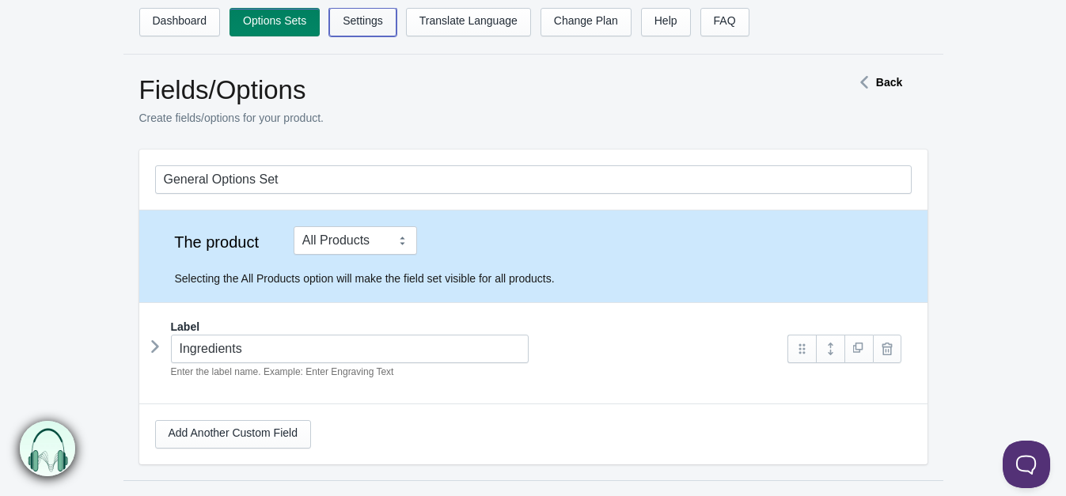
click at [352, 28] on link "Settings" at bounding box center [362, 22] width 67 height 28
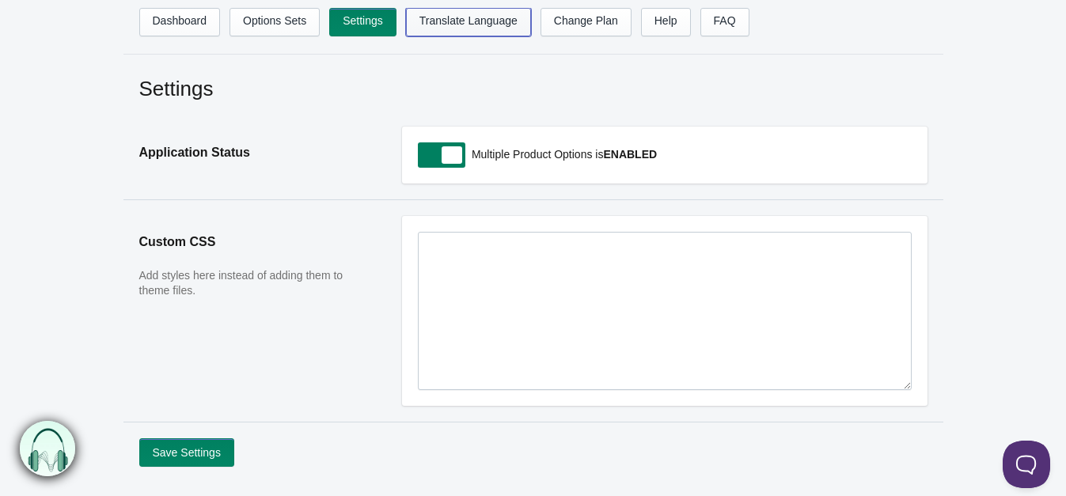
click at [431, 23] on link "Translate Language" at bounding box center [468, 22] width 125 height 28
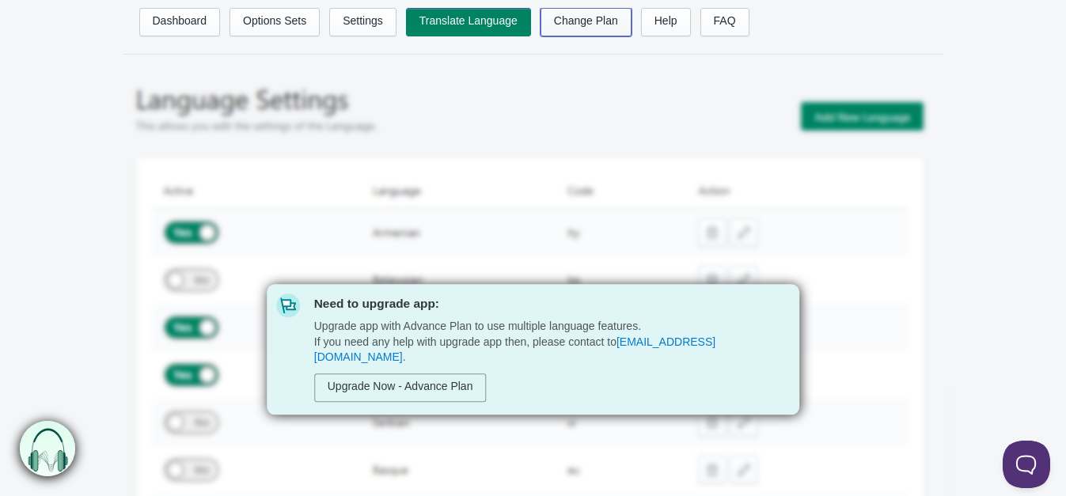
click at [566, 28] on link "Change Plan" at bounding box center [585, 22] width 91 height 28
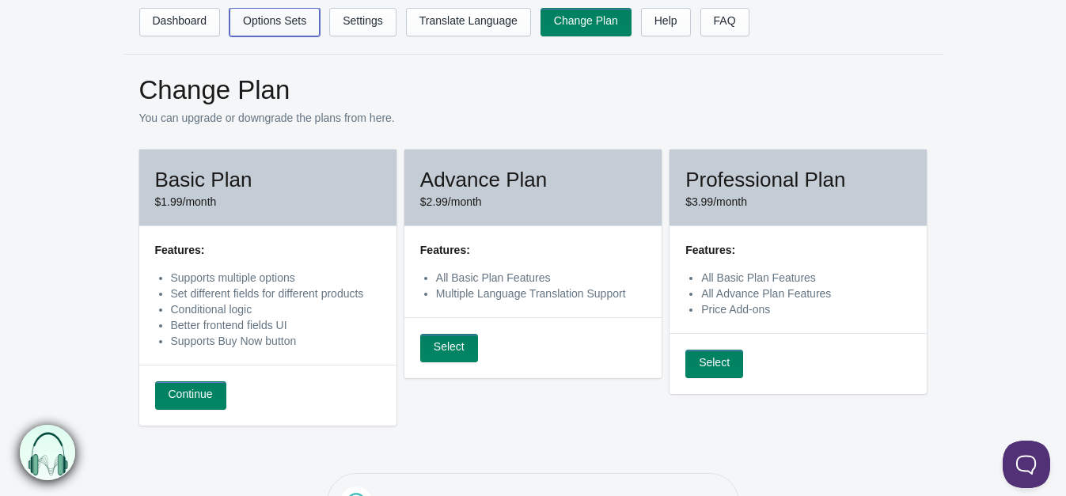
click at [283, 22] on link "Options Sets" at bounding box center [274, 22] width 90 height 28
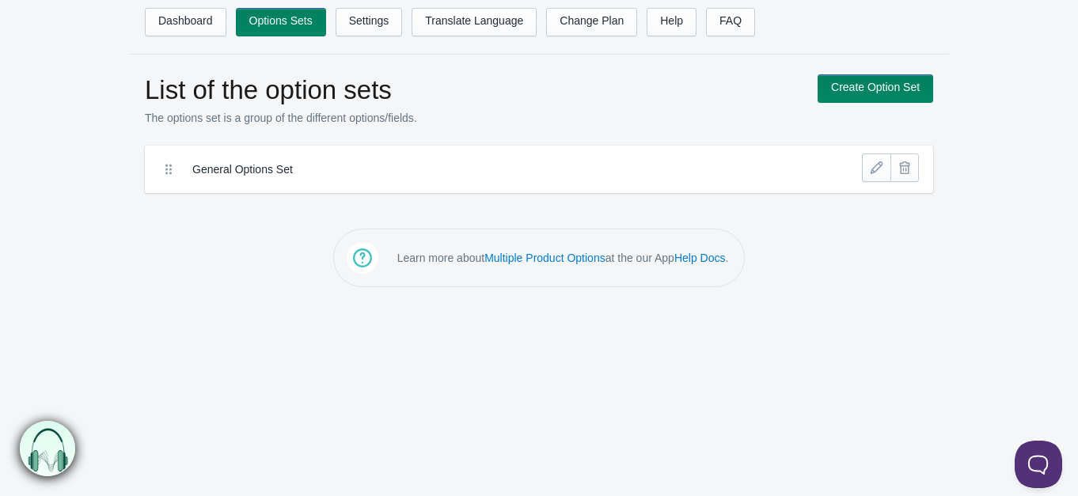
click at [277, 172] on label "General Options Set" at bounding box center [480, 169] width 577 height 16
click at [874, 168] on link at bounding box center [876, 167] width 28 height 28
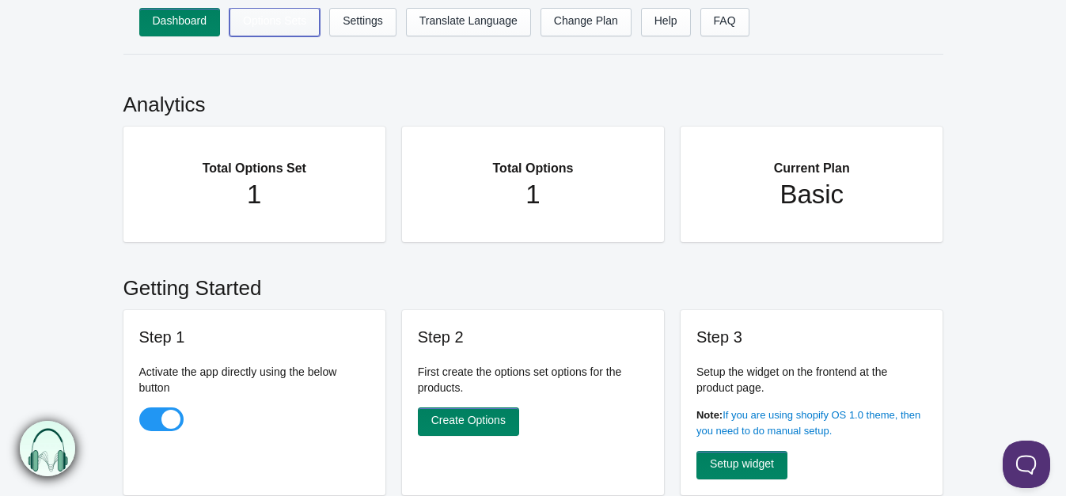
click at [252, 27] on link "Options Sets" at bounding box center [274, 22] width 90 height 28
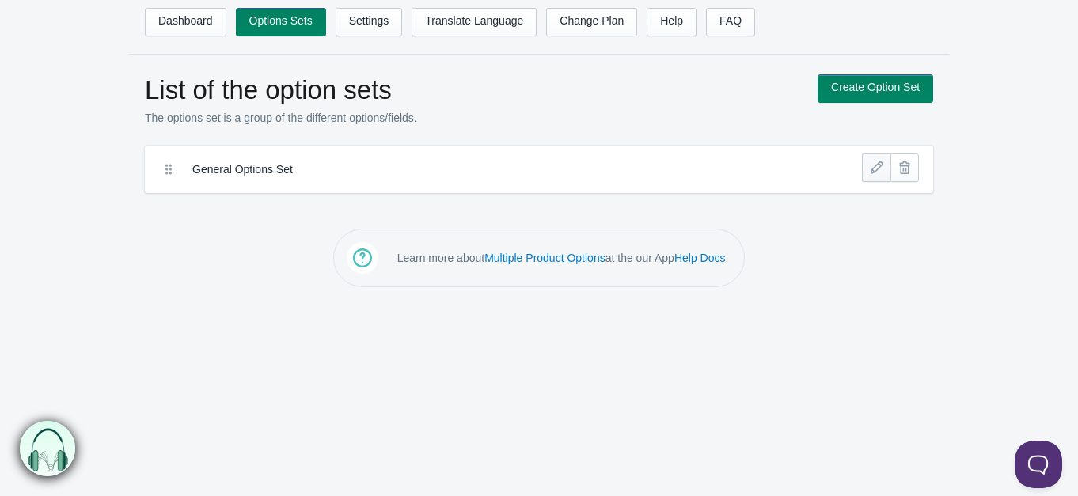
click at [866, 168] on link at bounding box center [876, 167] width 28 height 28
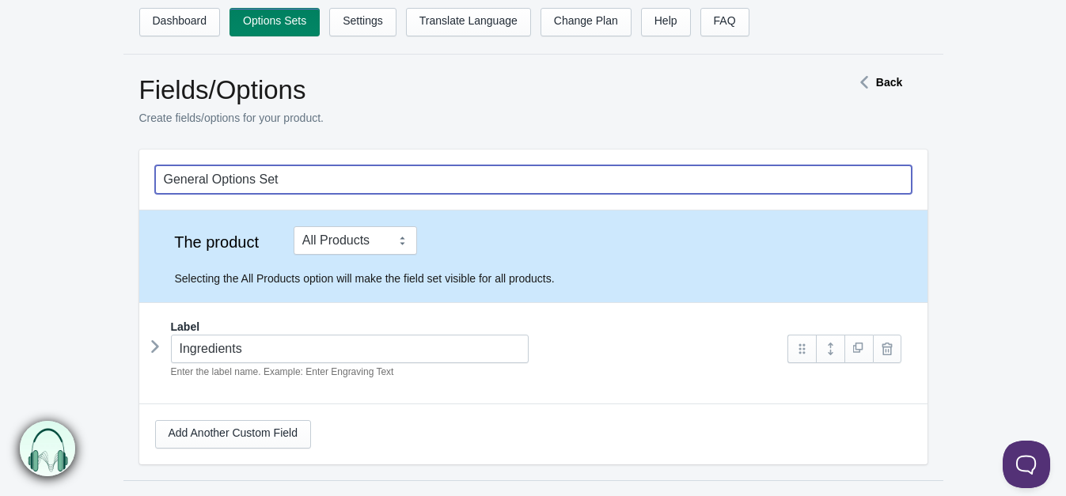
click at [400, 177] on input "General Options Set" at bounding box center [533, 179] width 756 height 28
click at [731, 172] on input "General Options Set" at bounding box center [533, 179] width 756 height 28
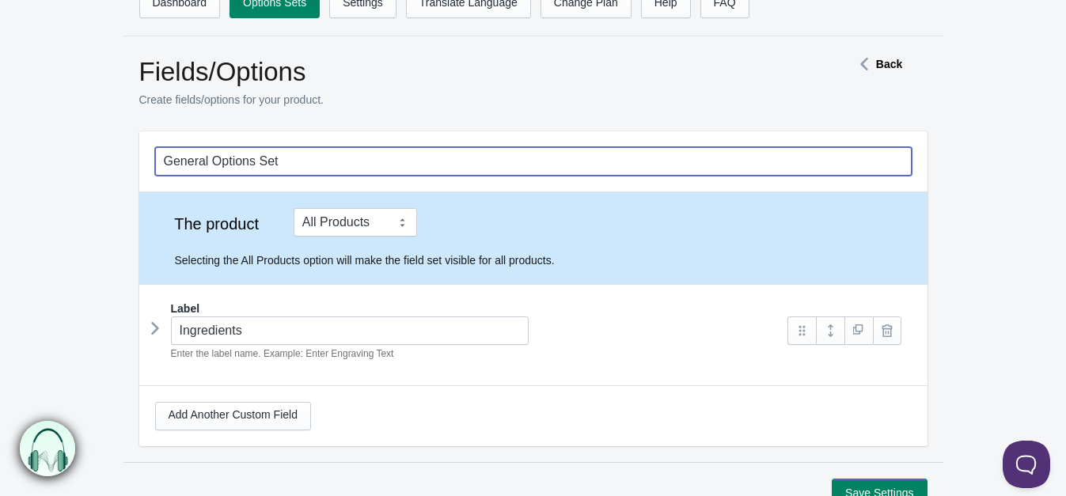
scroll to position [78, 0]
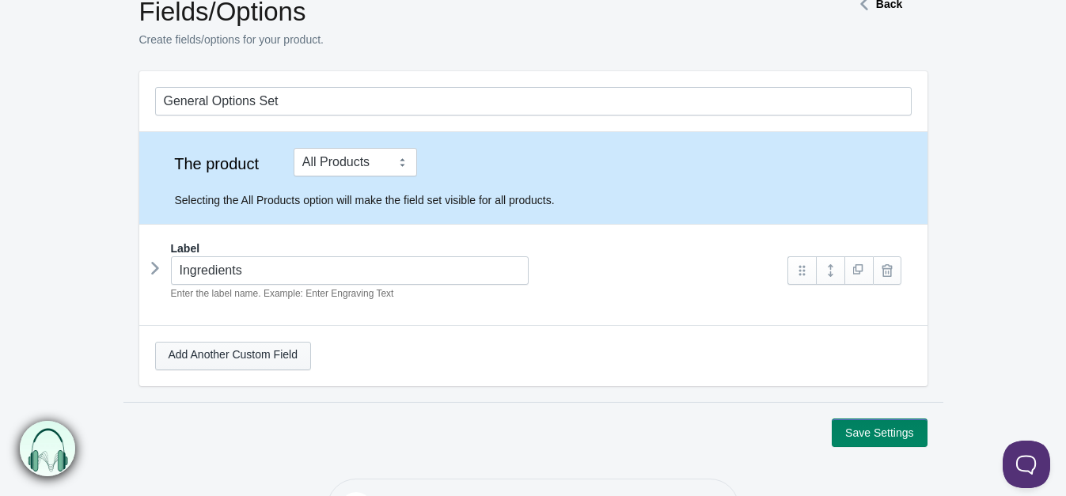
click at [277, 346] on link "Add Another Custom Field" at bounding box center [233, 356] width 156 height 28
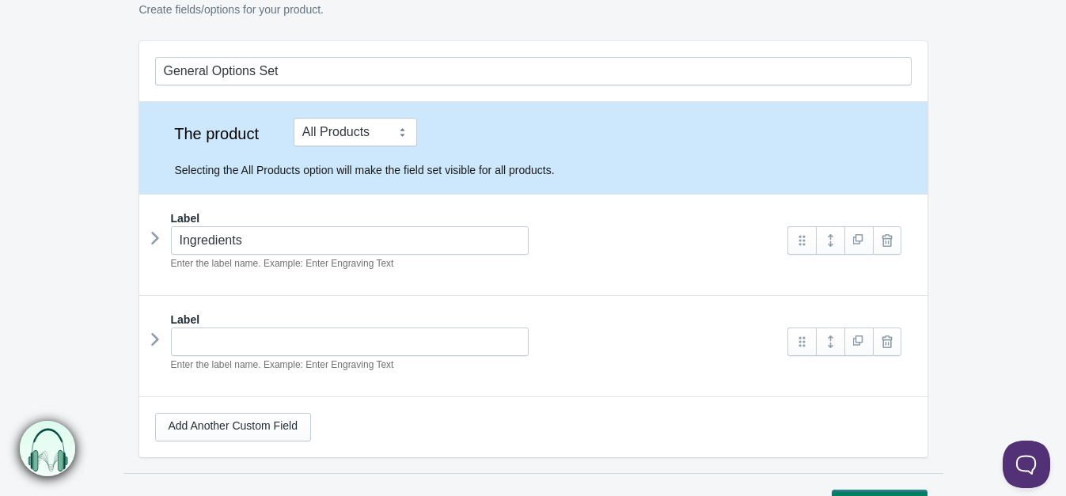
scroll to position [233, 0]
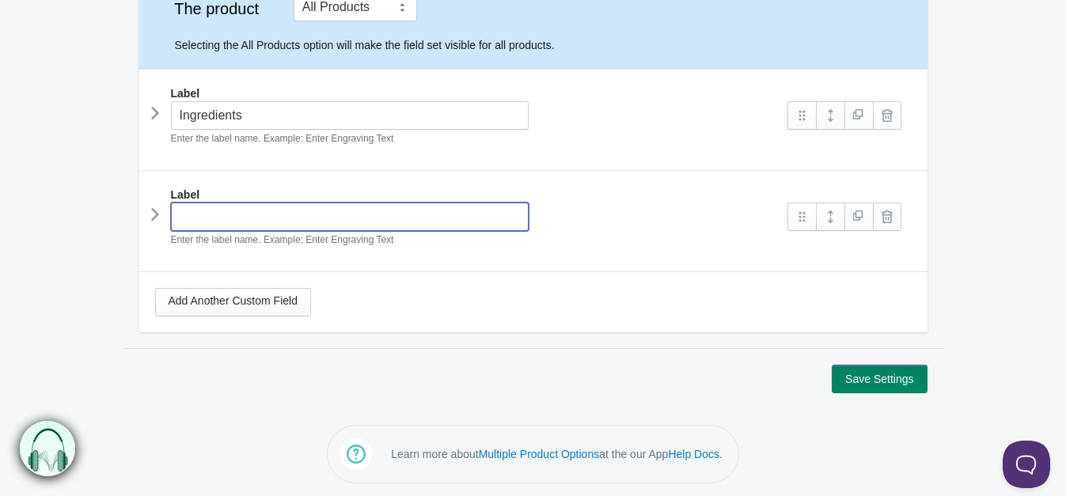
click at [331, 214] on input "text" at bounding box center [350, 217] width 358 height 28
click at [344, 217] on input "text" at bounding box center [350, 217] width 358 height 28
click at [886, 120] on link at bounding box center [887, 115] width 28 height 28
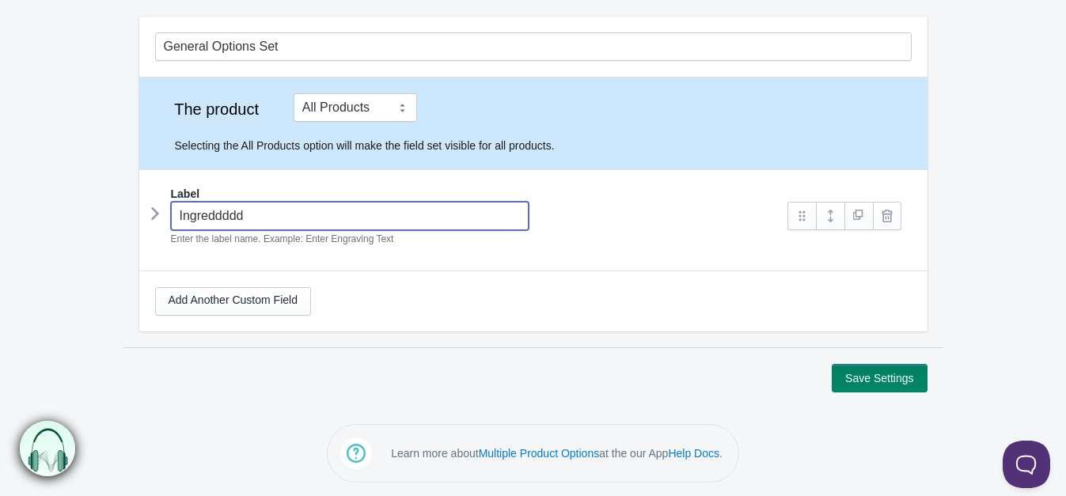
click at [319, 213] on input "Ingreddddd" at bounding box center [350, 216] width 358 height 28
click at [351, 243] on em "Enter the label name. Example: Enter Engraving Text" at bounding box center [282, 238] width 223 height 11
drag, startPoint x: 281, startPoint y: 211, endPoint x: 218, endPoint y: 211, distance: 62.5
click at [218, 211] on input "Ingreddddd" at bounding box center [350, 216] width 358 height 28
type input "Ingredi"
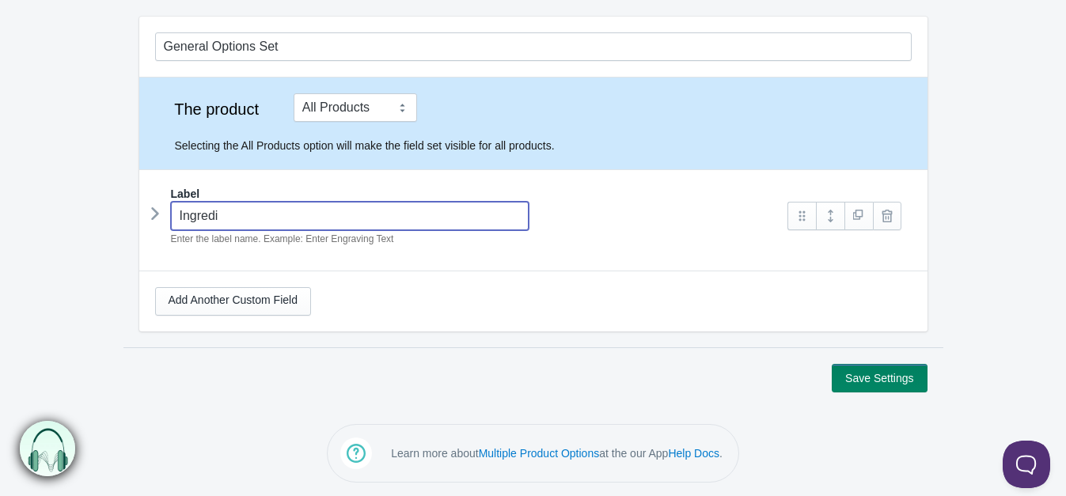
type input "ingredi"
type input "Ingredie"
type input "ingredie"
type input "Ingredien"
type input "ingredien"
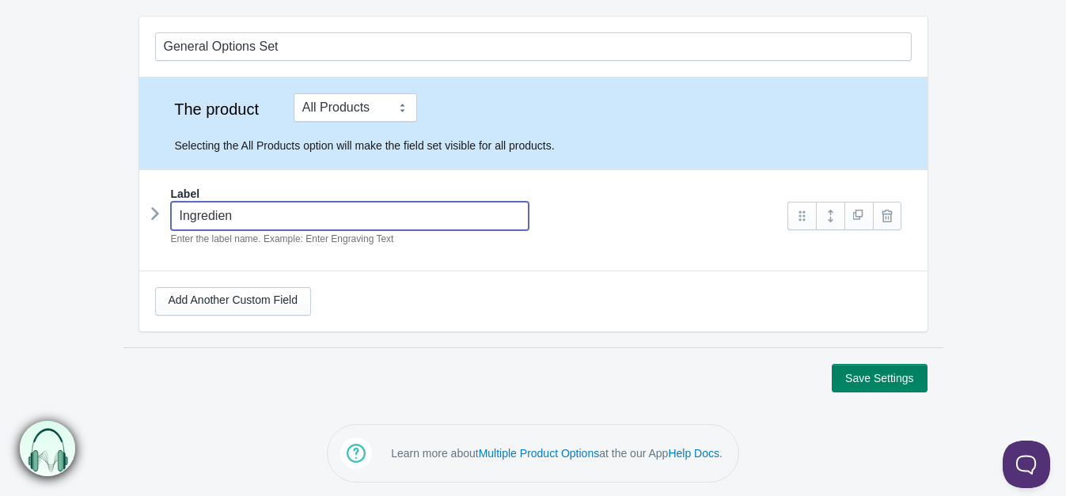
type input "Ingredient"
type input "ingredient"
type input "Ingredients"
type input "ingredients"
click at [679, 218] on div "Ingredients Enter the label name. Example: Enter Engraving Text" at bounding box center [464, 224] width 618 height 45
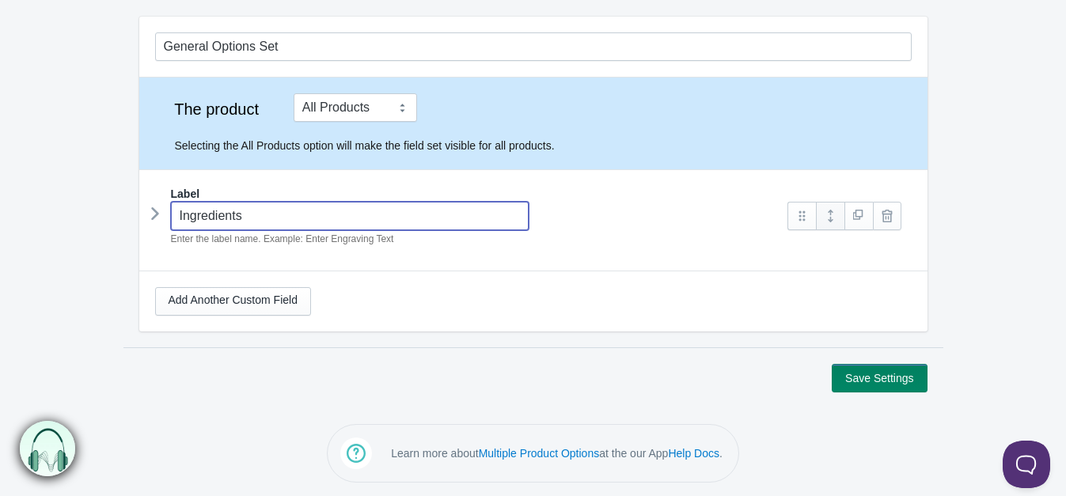
click at [824, 218] on link at bounding box center [830, 216] width 28 height 28
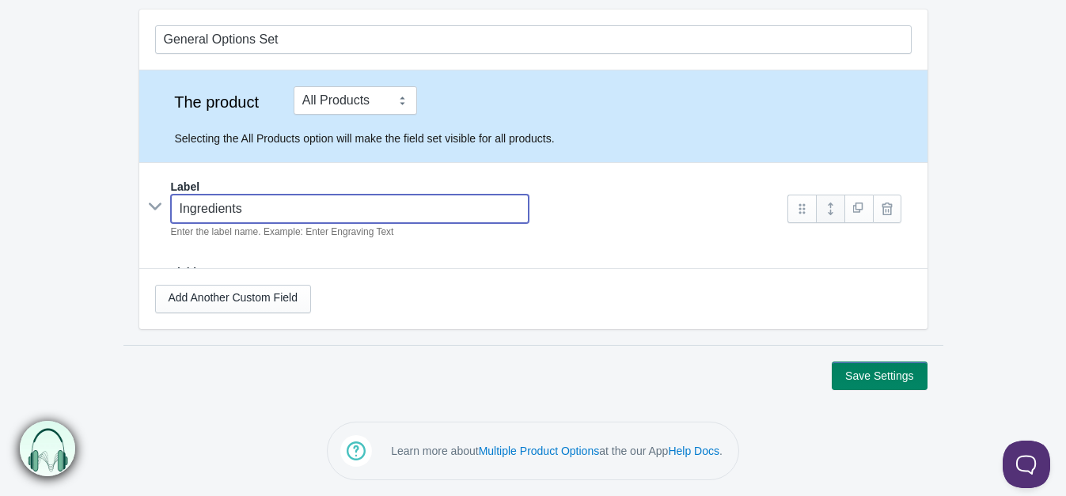
scroll to position [233, 0]
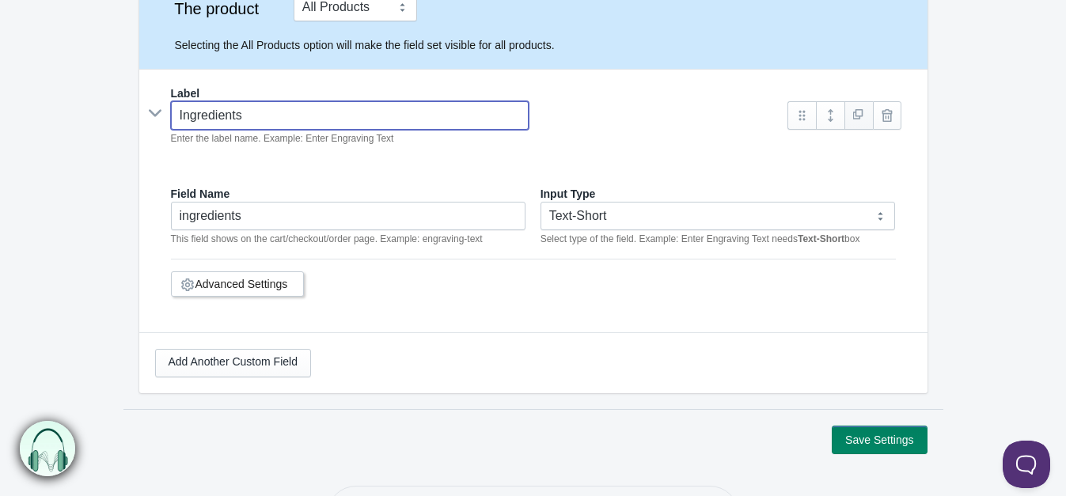
click at [860, 116] on link at bounding box center [858, 115] width 28 height 28
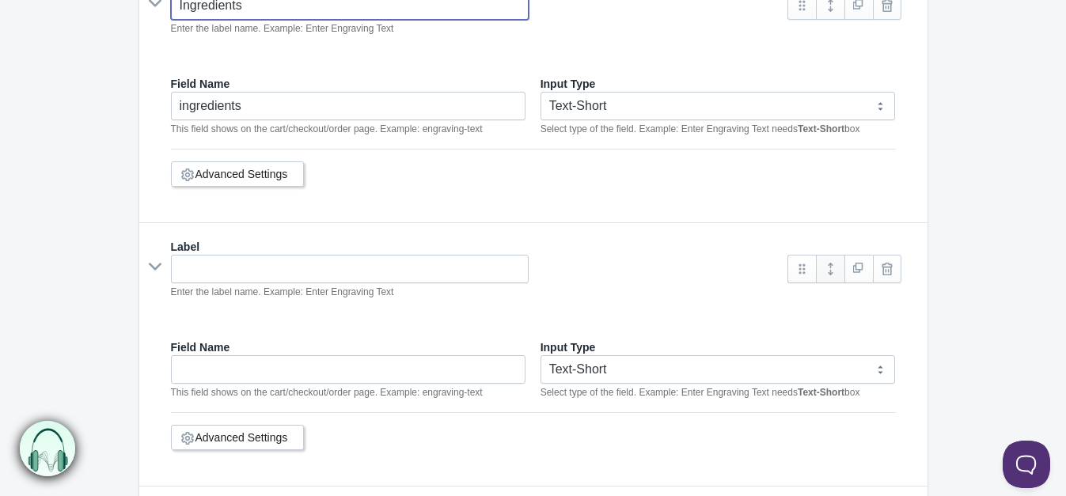
scroll to position [366, 0]
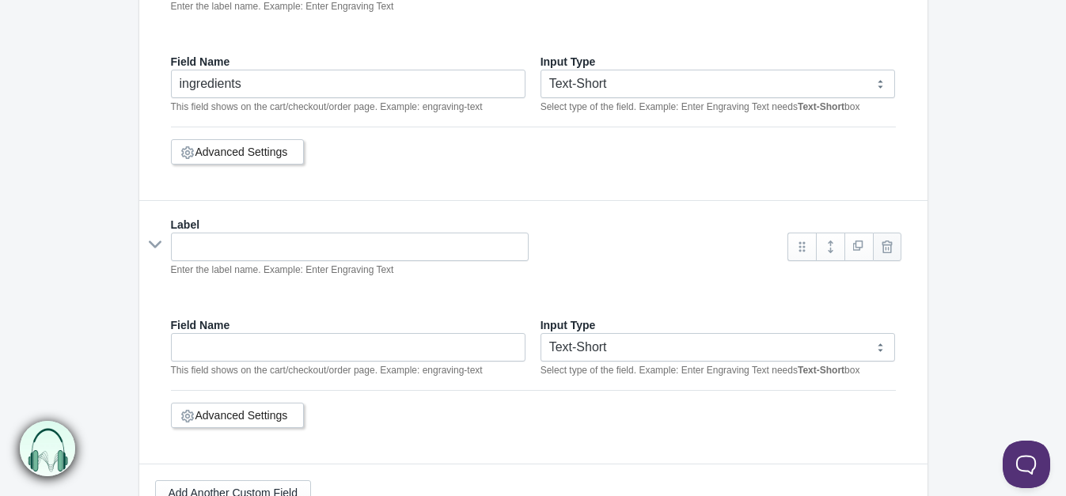
click at [877, 241] on link at bounding box center [887, 247] width 28 height 28
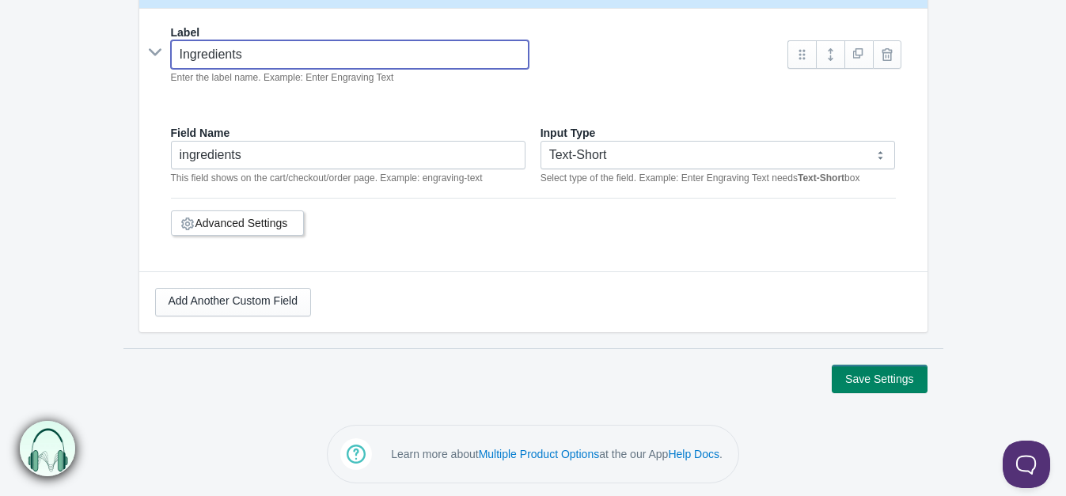
type input "Ingredients"
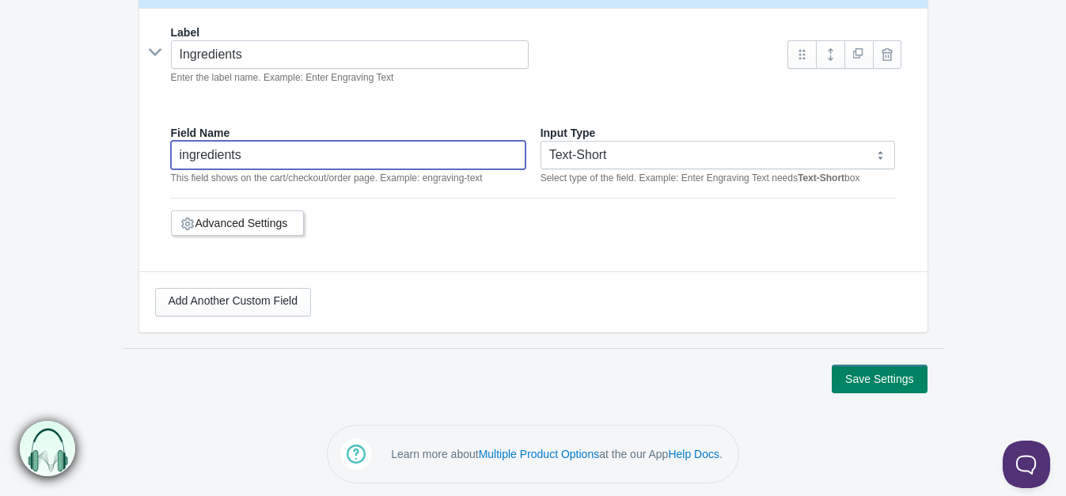
click at [309, 161] on input "ingredients" at bounding box center [348, 155] width 355 height 28
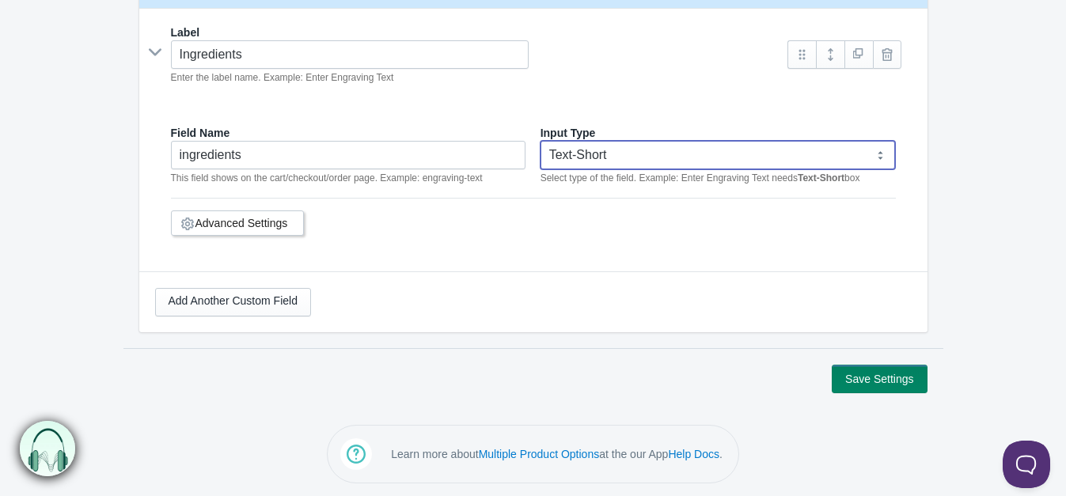
click at [651, 157] on select "Text-Short Text-Long Radio button Drop-down select Image Checkbox Datepicker" at bounding box center [717, 155] width 355 height 28
click at [540, 141] on select "Text-Short Text-Long Radio button Drop-down select Image Checkbox Datepicker" at bounding box center [717, 155] width 355 height 28
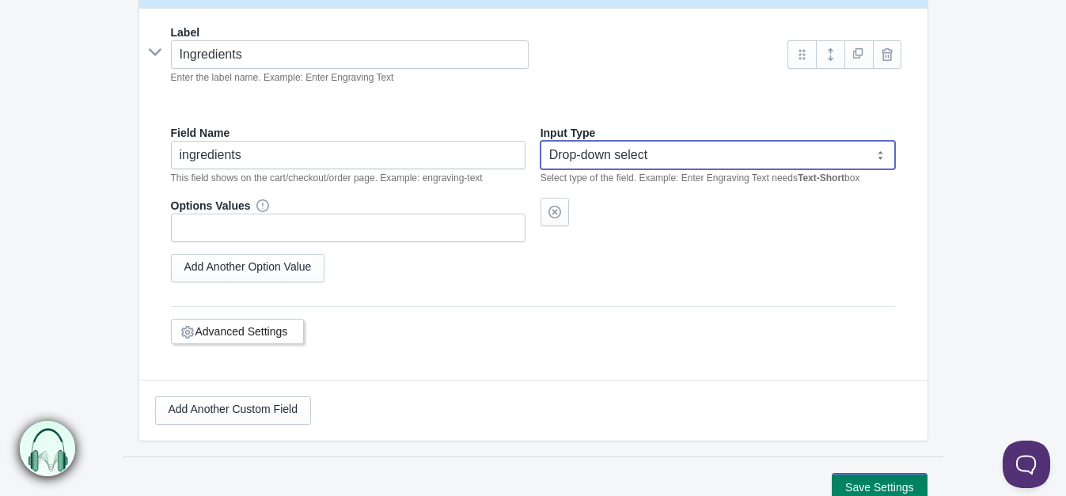
click at [640, 159] on select "Text-Short Text-Long Radio button Drop-down select Image Checkbox Datepicker" at bounding box center [717, 155] width 355 height 28
select select "6"
click at [540, 141] on select "Text-Short Text-Long Radio button Drop-down select Image Checkbox Datepicker" at bounding box center [717, 155] width 355 height 28
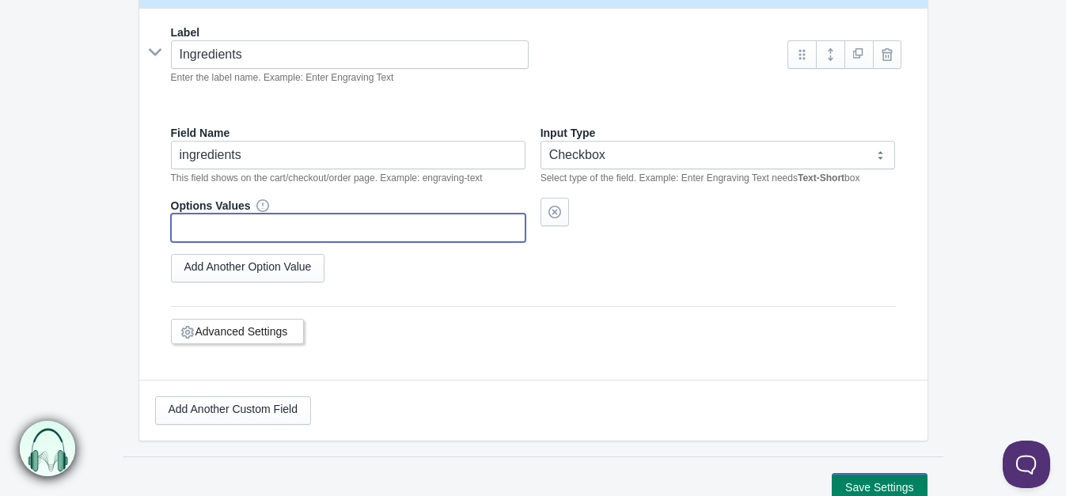
click at [377, 221] on input "text" at bounding box center [348, 228] width 355 height 28
type input "S"
click at [283, 267] on link "Add Another Option Value" at bounding box center [248, 268] width 154 height 28
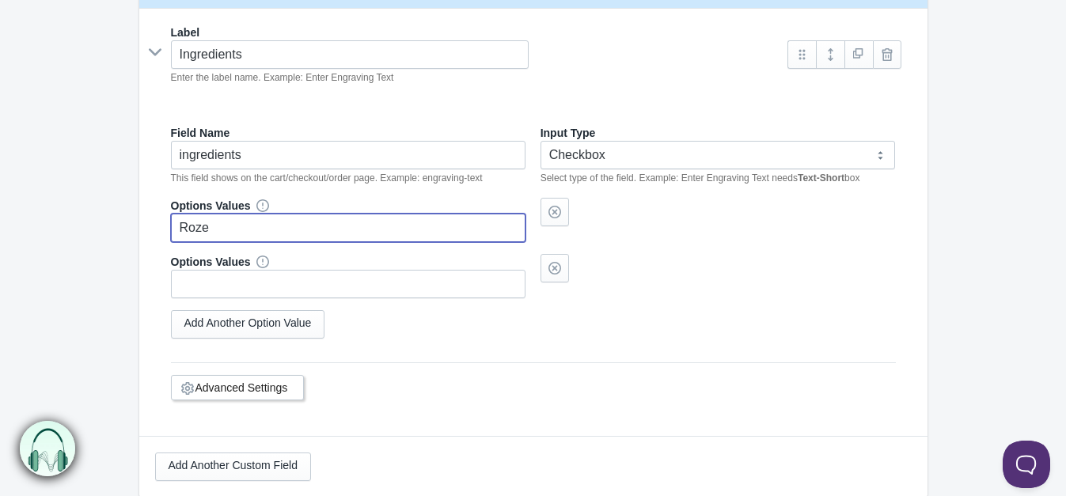
type input "Roze"
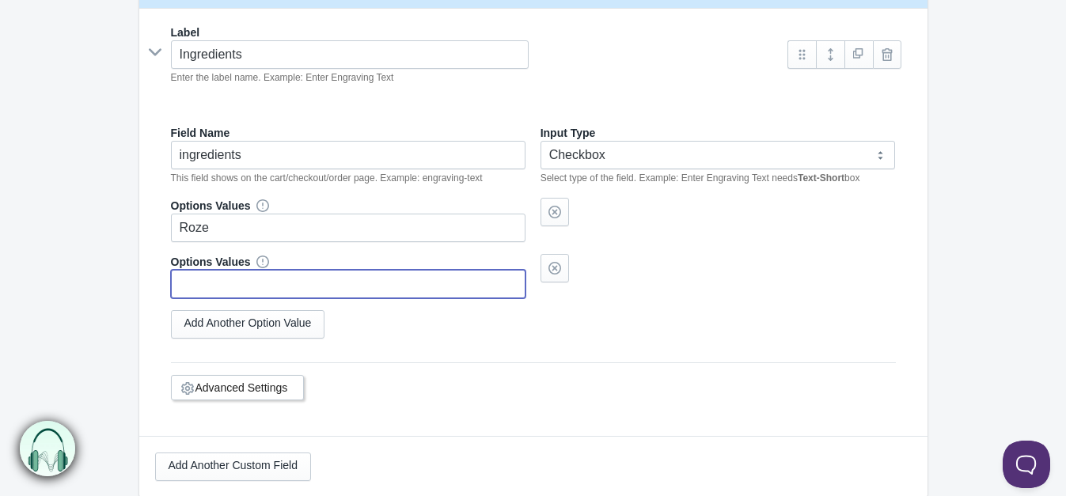
click at [319, 279] on input "text" at bounding box center [348, 284] width 355 height 28
click at [214, 316] on link "Add Another Option Value" at bounding box center [248, 324] width 154 height 28
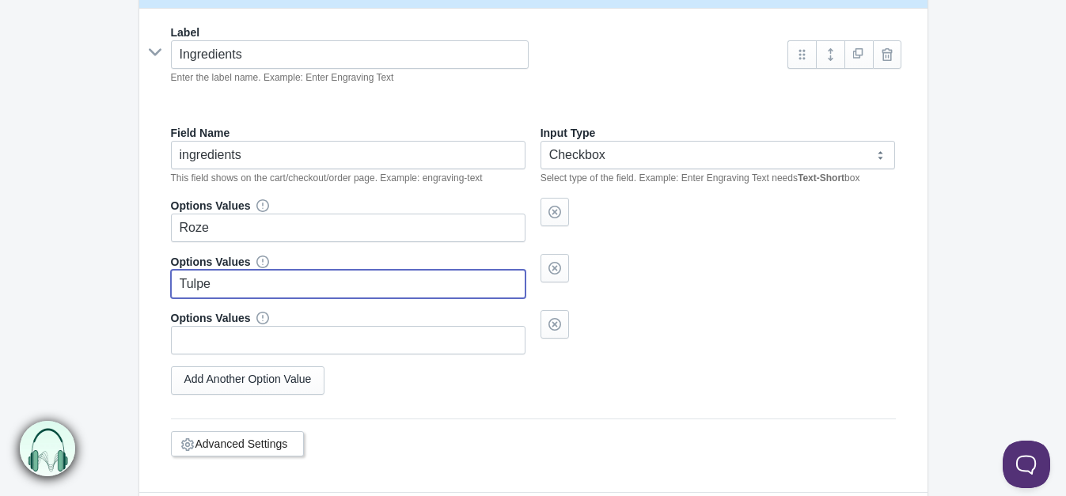
type input "Tulpe"
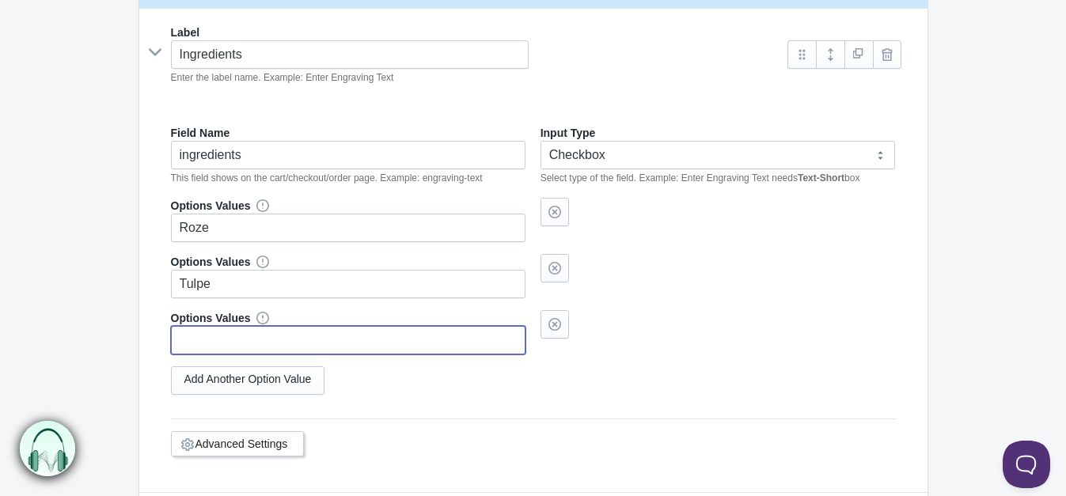
click at [256, 333] on input "text" at bounding box center [348, 340] width 355 height 28
type input "M"
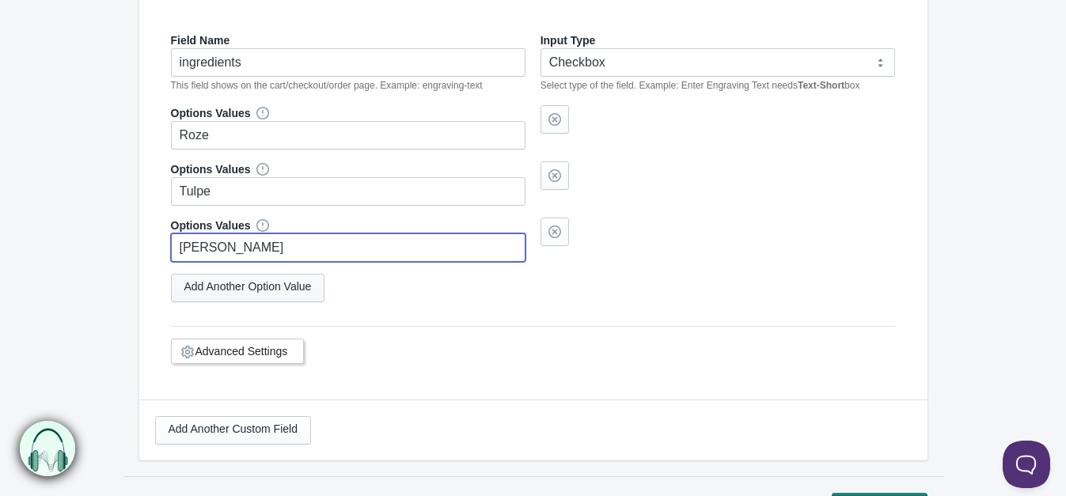
scroll to position [426, 0]
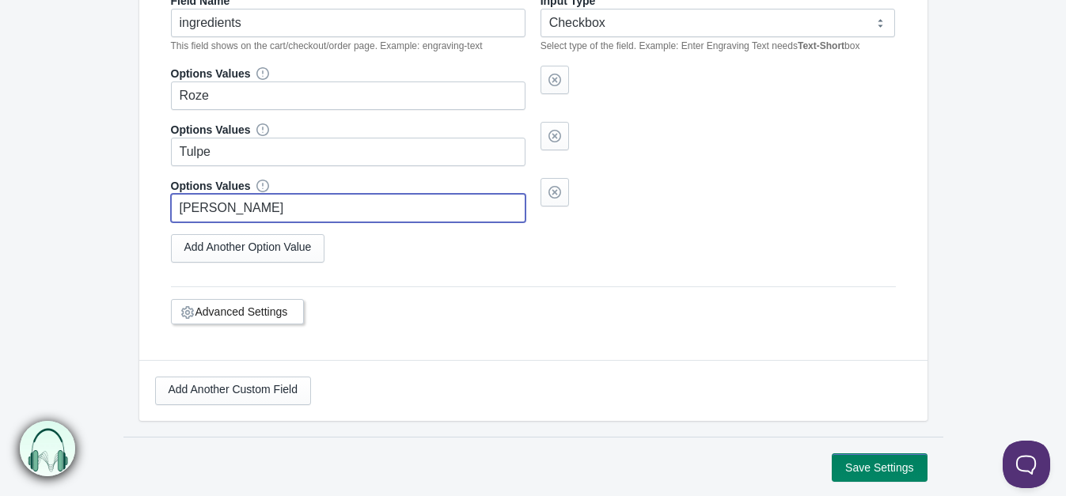
click at [253, 313] on link "Advanced Settings" at bounding box center [241, 311] width 93 height 13
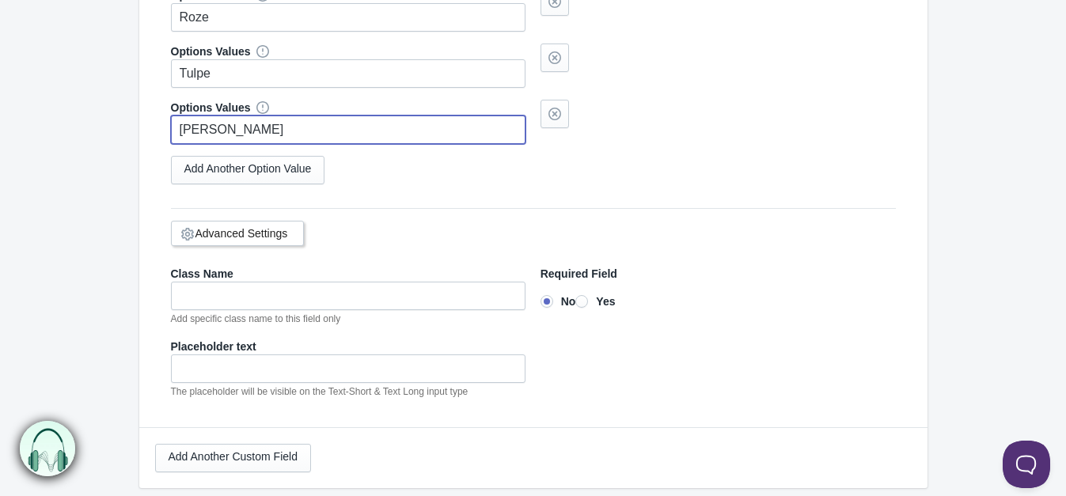
scroll to position [558, 0]
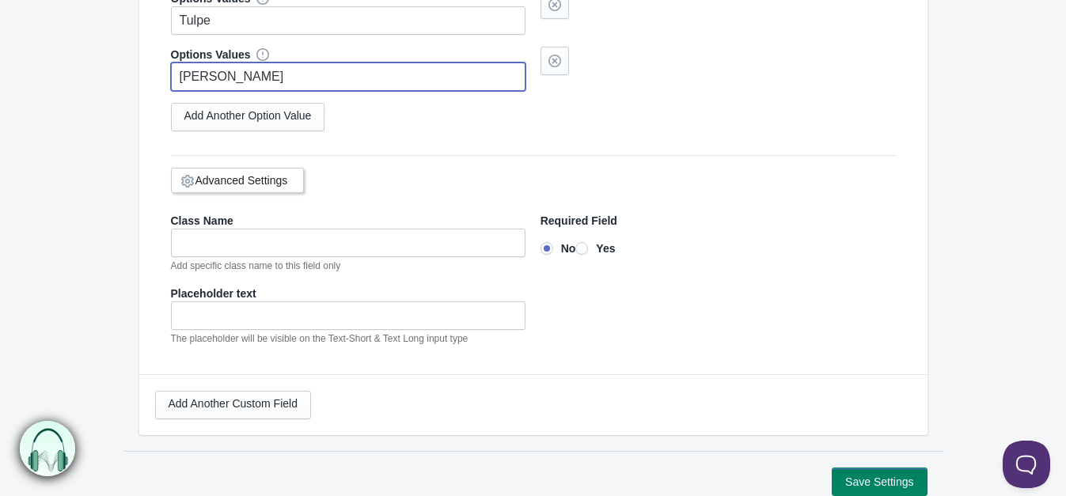
type input "Neļķe"
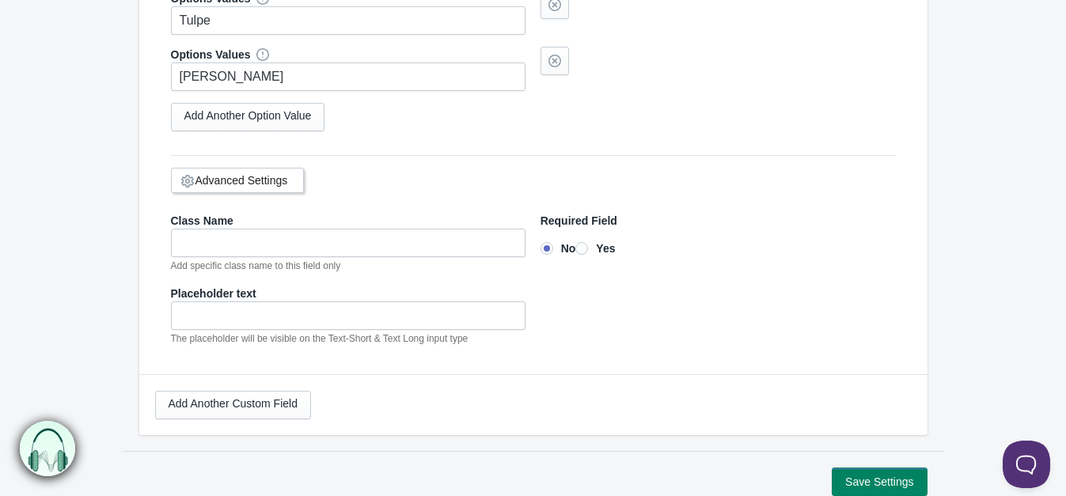
click at [585, 246] on input"] "Yes" at bounding box center [581, 248] width 13 height 13
radio input"] "true"
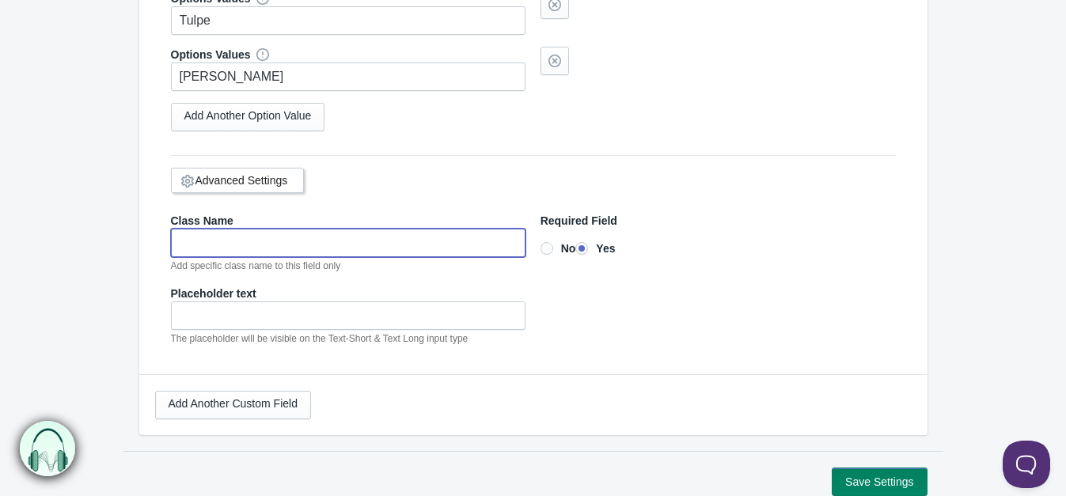
click at [423, 245] on input"] "text" at bounding box center [348, 243] width 355 height 28
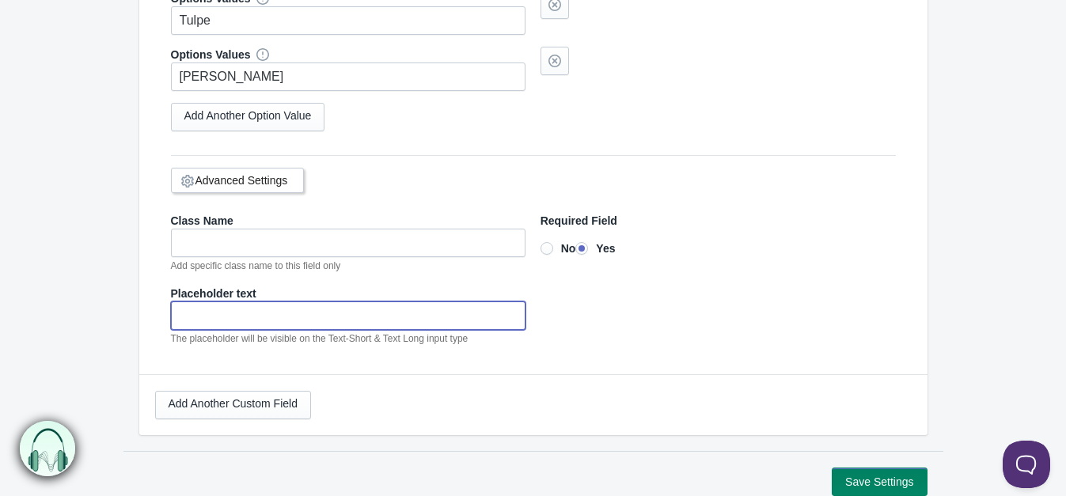
click at [292, 301] on input"] "text" at bounding box center [348, 315] width 355 height 28
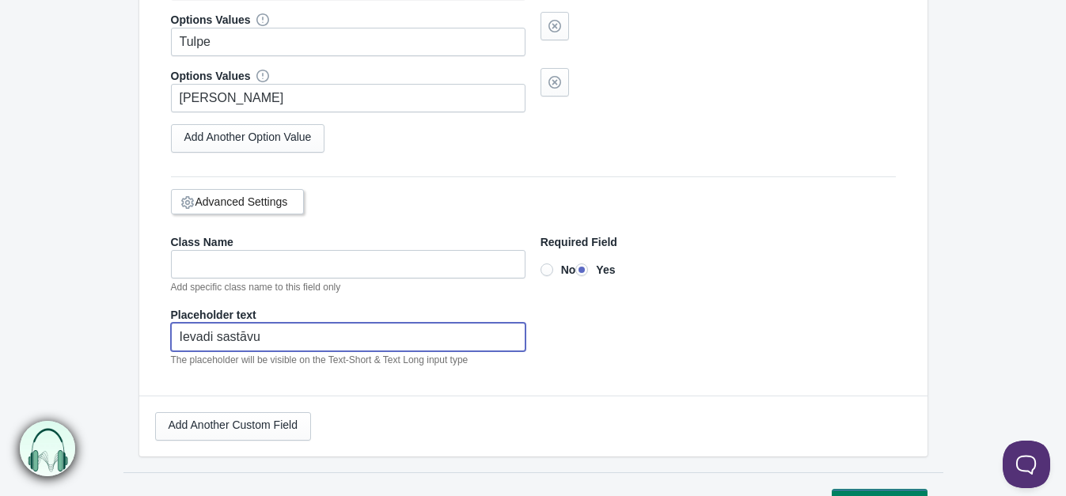
scroll to position [585, 0]
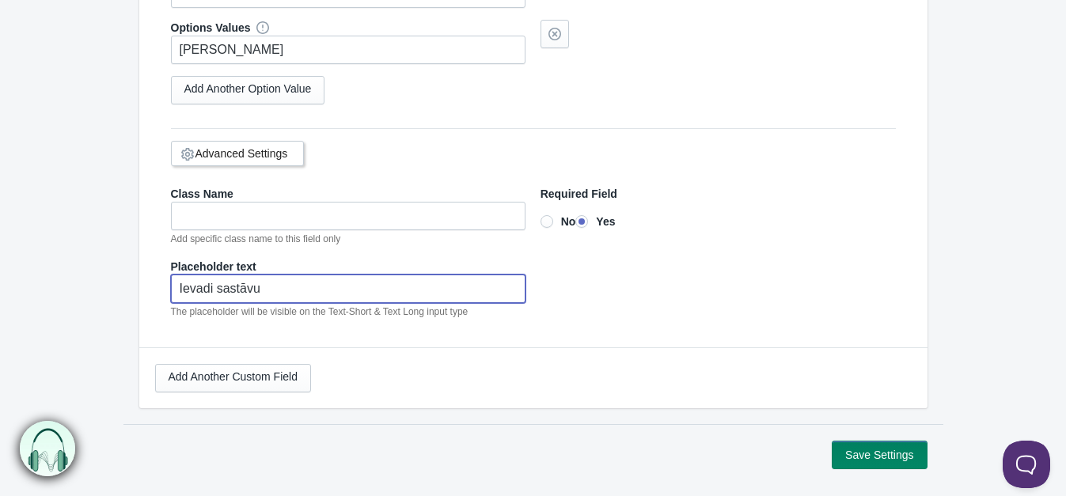
type input"] "Ievadi sastāvu"
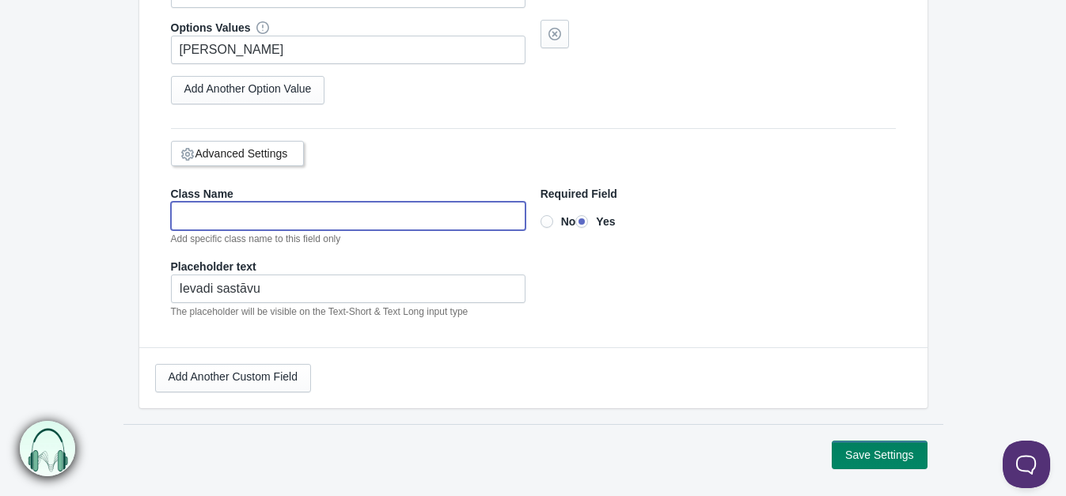
click at [255, 203] on input"] "text" at bounding box center [348, 216] width 355 height 28
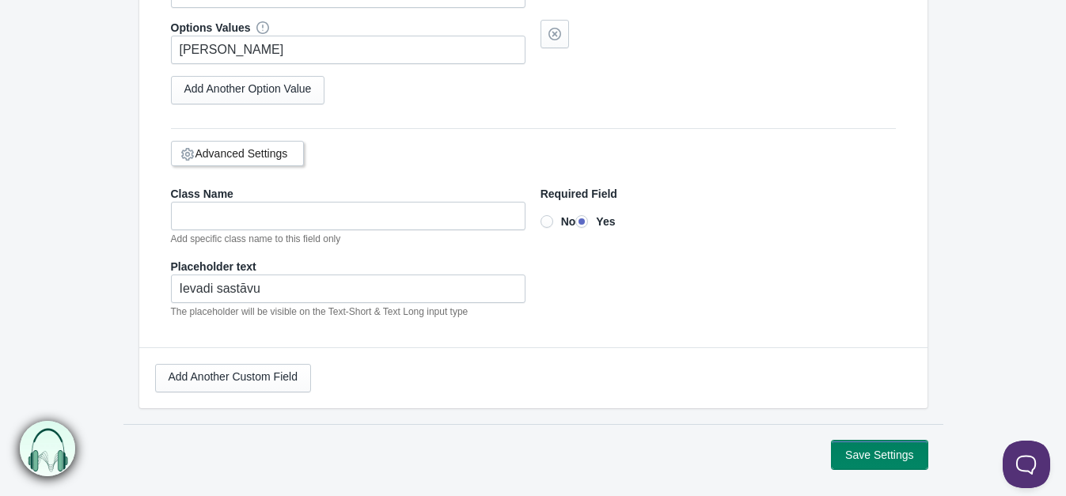
click at [902, 456] on button "Save Settings" at bounding box center [879, 455] width 95 height 28
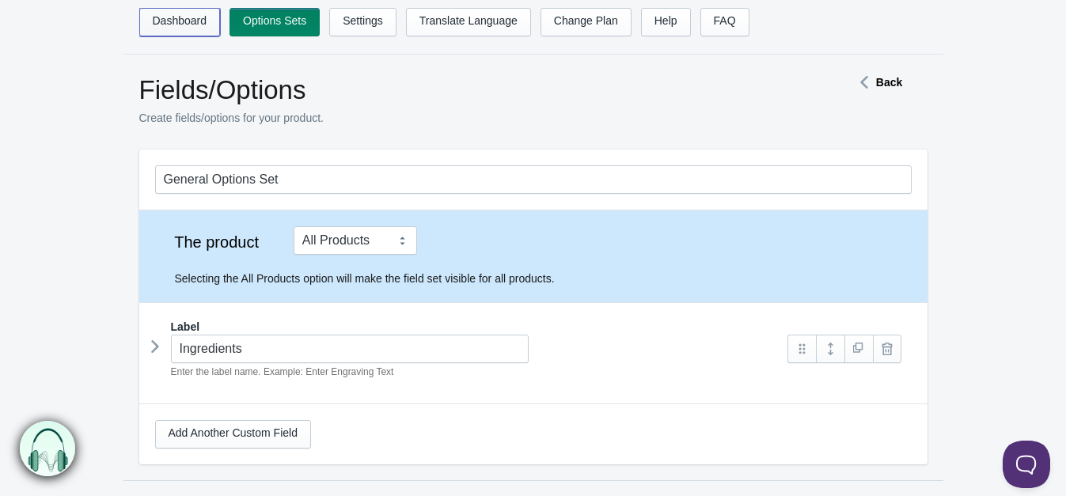
click at [206, 23] on link "Dashboard" at bounding box center [179, 22] width 81 height 28
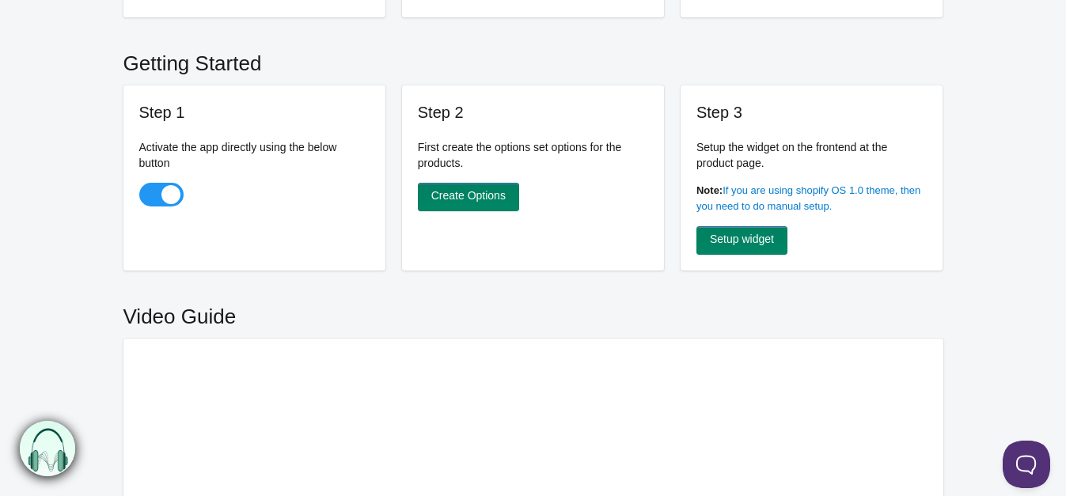
scroll to position [184, 0]
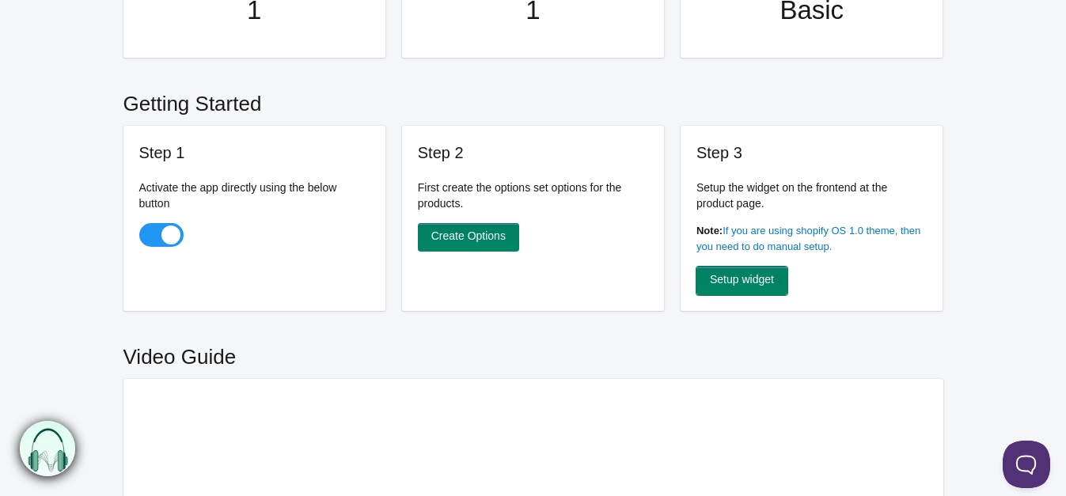
click at [775, 282] on link "Setup widget" at bounding box center [741, 281] width 91 height 28
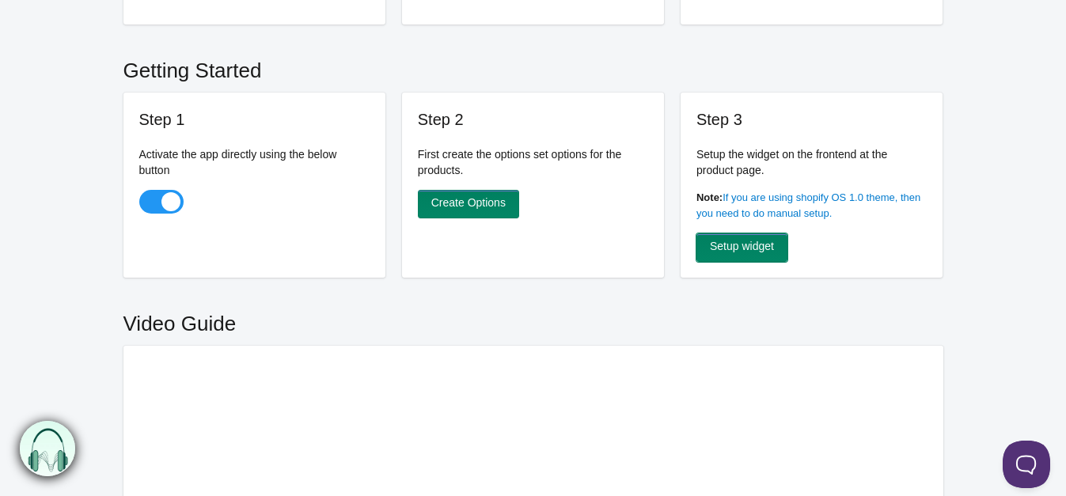
scroll to position [263, 0]
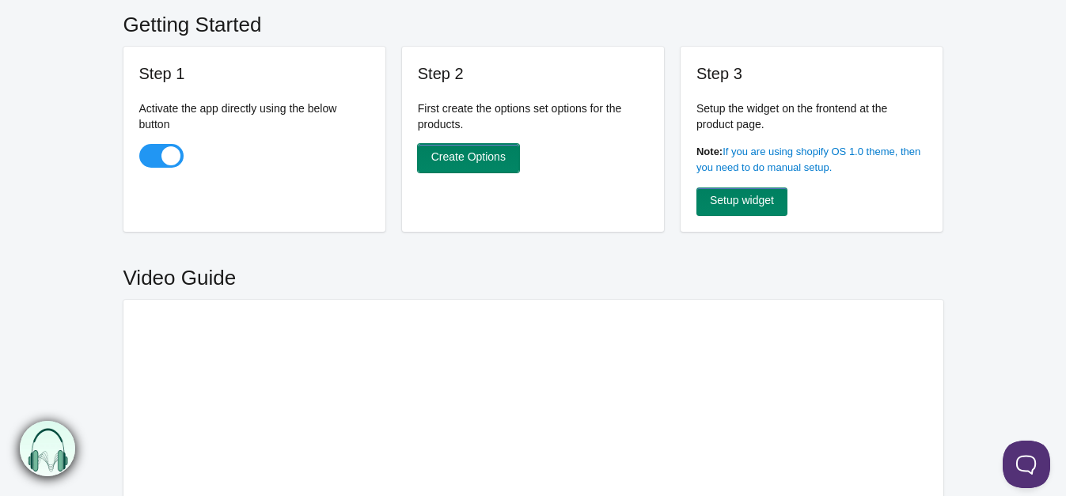
click at [502, 157] on link "Create Options" at bounding box center [468, 158] width 101 height 28
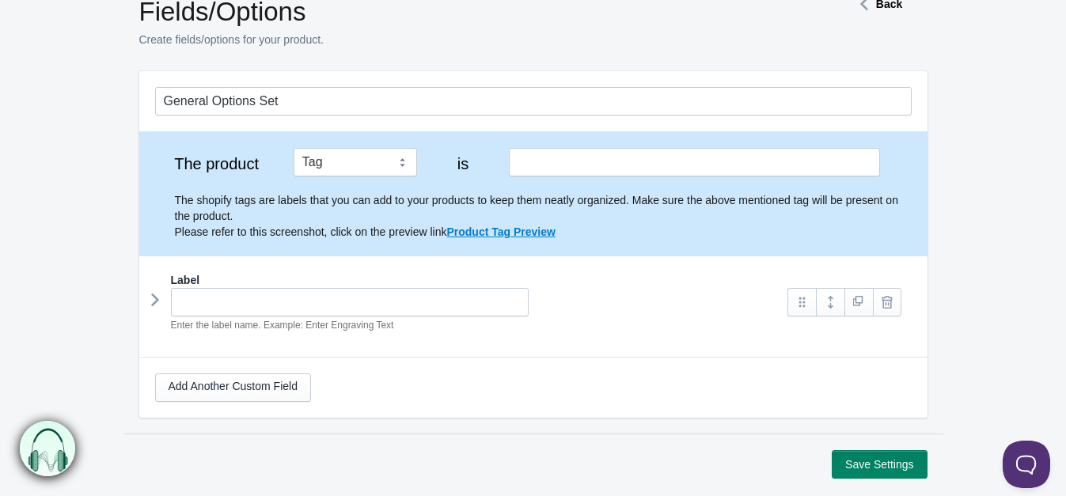
scroll to position [78, 0]
click at [398, 161] on select "Tag Vendor Type URL Handle All Products" at bounding box center [355, 162] width 123 height 28
click at [294, 148] on select "Tag Vendor Type URL Handle All Products" at bounding box center [355, 162] width 123 height 28
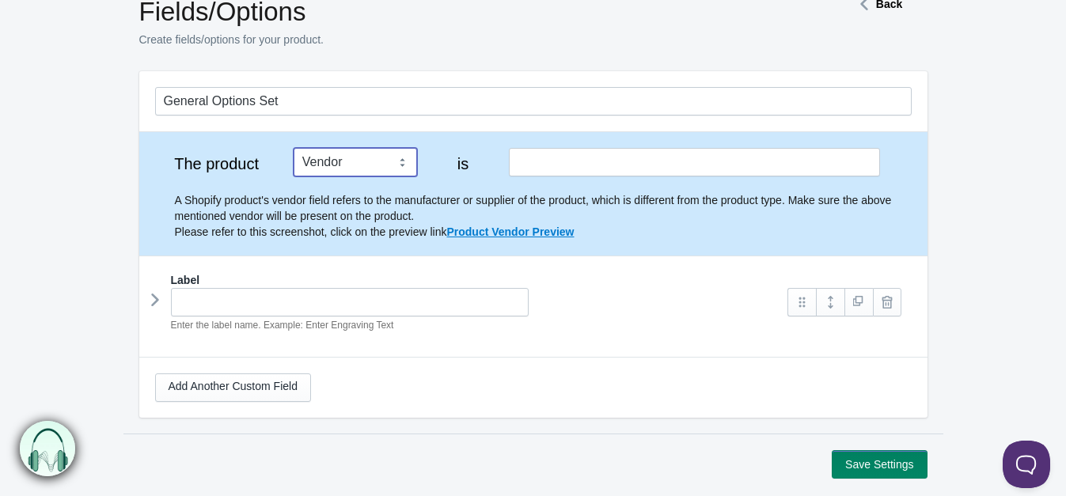
click at [395, 164] on select "Tag Vendor Type URL Handle All Products" at bounding box center [355, 162] width 123 height 28
click at [294, 148] on select "Tag Vendor Type URL Handle All Products" at bounding box center [355, 162] width 123 height 28
click at [400, 162] on select "Tag Vendor Type URL Handle All Products" at bounding box center [355, 162] width 123 height 28
click at [294, 148] on select "Tag Vendor Type URL Handle All Products" at bounding box center [355, 162] width 123 height 28
click at [401, 169] on select "Tag Vendor Type URL Handle All Products" at bounding box center [355, 162] width 123 height 28
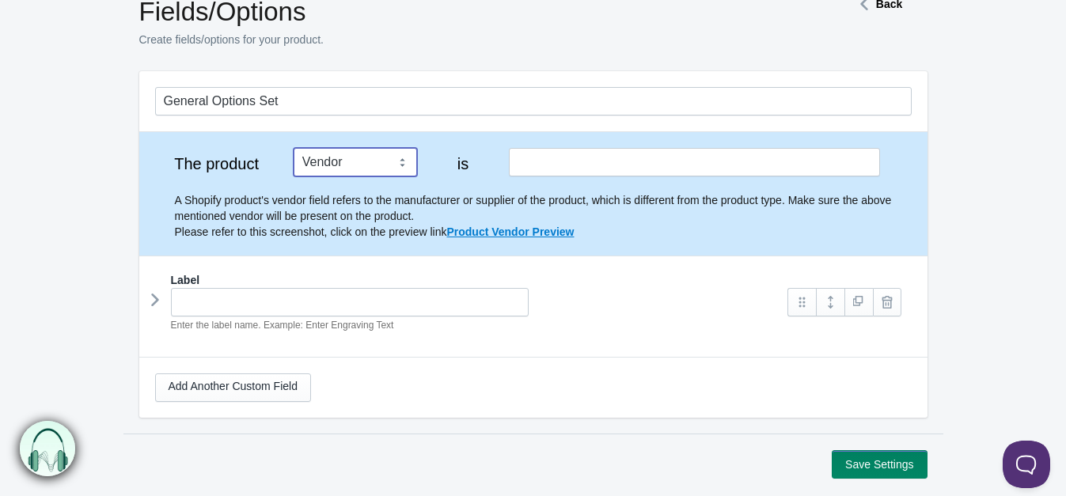
click at [294, 148] on select "Tag Vendor Type URL Handle All Products" at bounding box center [355, 162] width 123 height 28
click at [407, 155] on select "Tag Vendor Type URL Handle All Products" at bounding box center [355, 162] width 123 height 28
click at [294, 148] on select "Tag Vendor Type URL Handle All Products" at bounding box center [355, 162] width 123 height 28
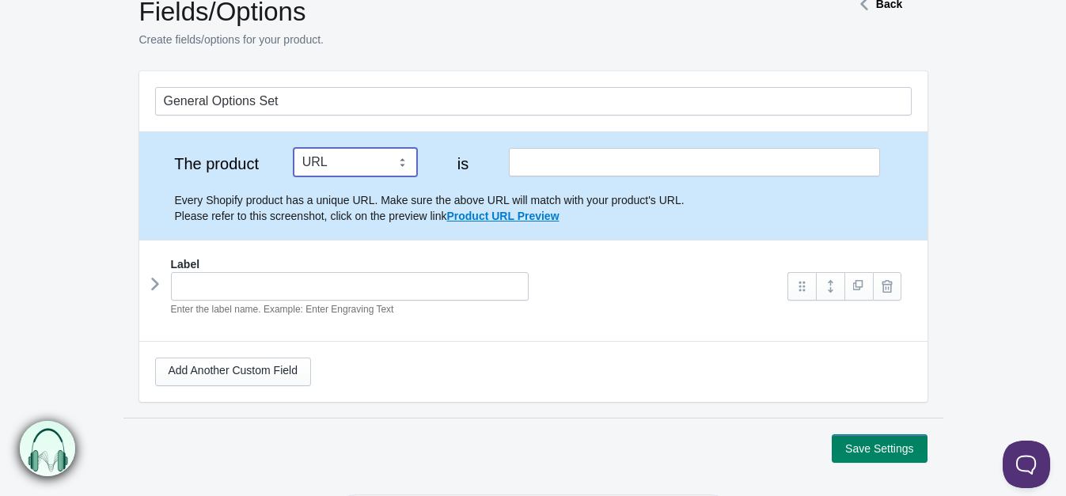
click at [396, 169] on select "Tag Vendor Type URL Handle All Products" at bounding box center [355, 162] width 123 height 28
click at [294, 148] on select "Tag Vendor Type URL Handle All Products" at bounding box center [355, 162] width 123 height 28
click at [403, 157] on select "Tag Vendor Type URL Handle All Products" at bounding box center [355, 162] width 123 height 28
select select "1"
click at [294, 148] on select "Tag Vendor Type URL Handle All Products" at bounding box center [355, 162] width 123 height 28
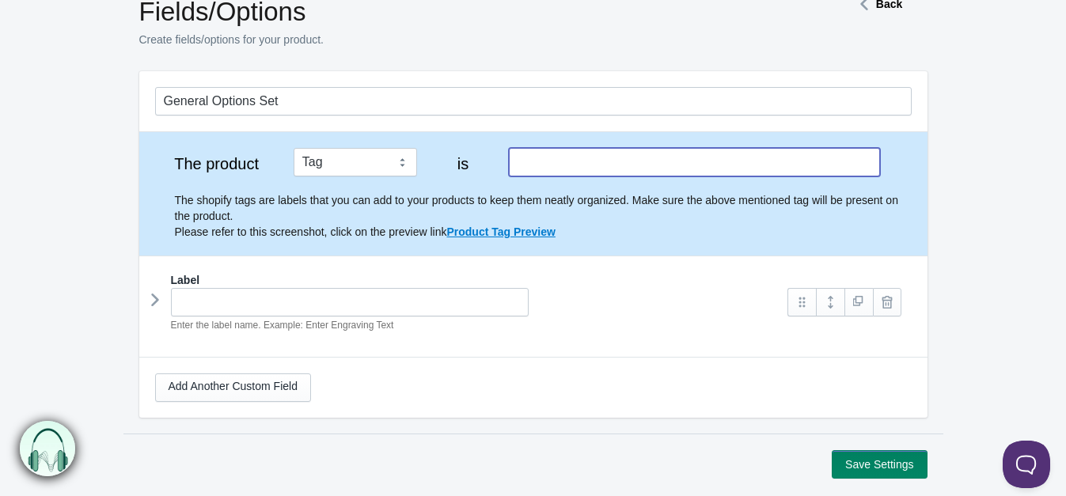
click at [541, 165] on input "text" at bounding box center [694, 162] width 370 height 28
type input "Personalized product"
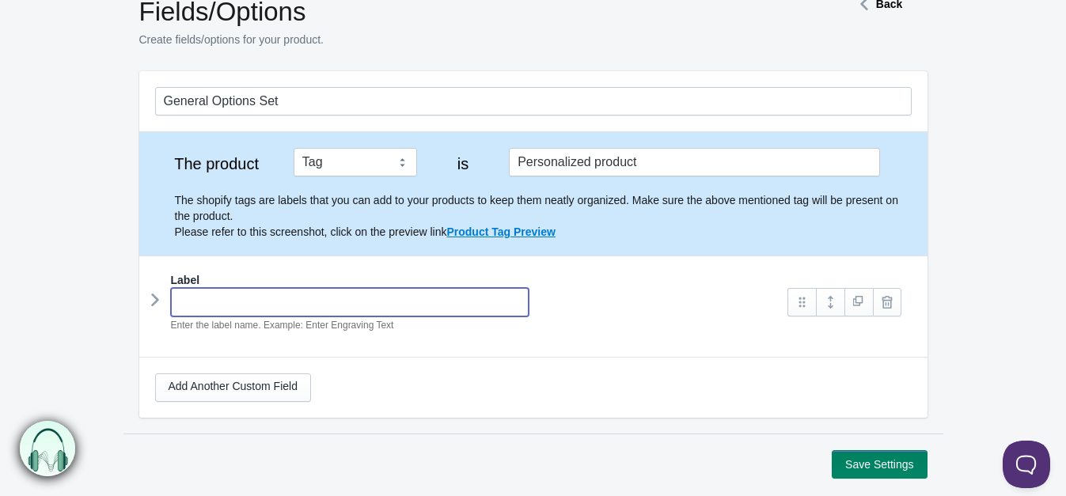
click at [392, 294] on input "text" at bounding box center [350, 302] width 358 height 28
type input "Ingredients"
click at [832, 298] on link at bounding box center [830, 302] width 28 height 28
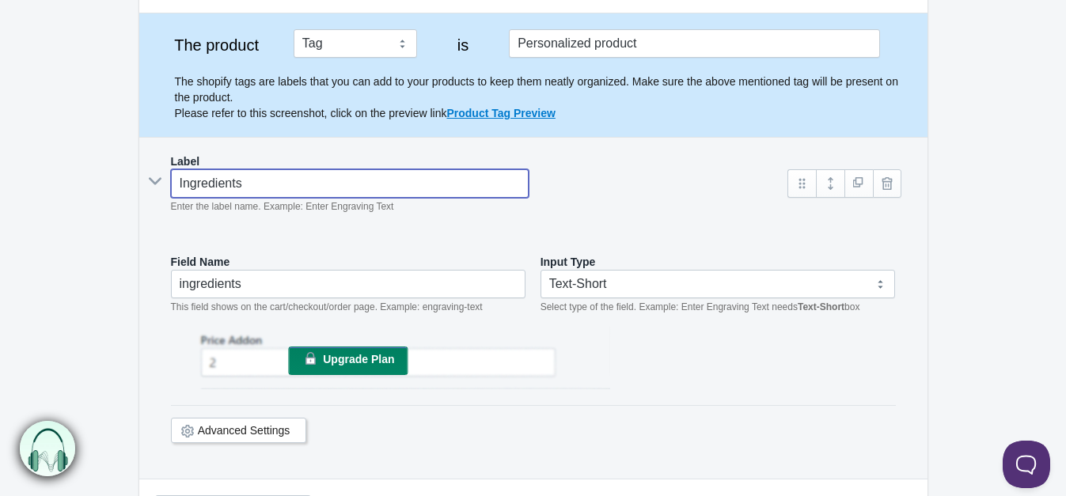
scroll to position [237, 0]
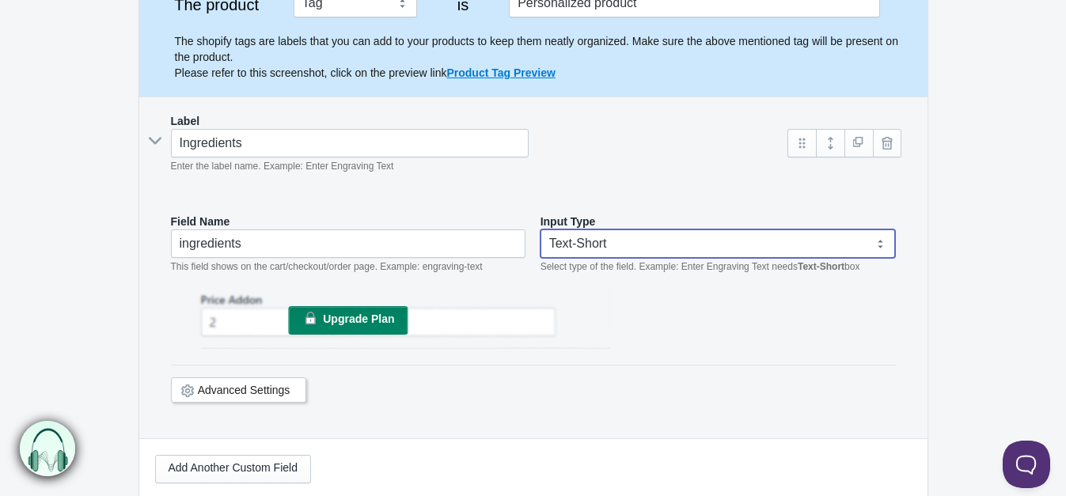
click at [627, 234] on select "Text-Short Text-Long Radio button Drop-down select Image Checkbox Datepicker" at bounding box center [717, 243] width 355 height 28
select select "6"
click at [540, 229] on select "Text-Short Text-Long Radio button Drop-down select Image Checkbox Datepicker" at bounding box center [717, 243] width 355 height 28
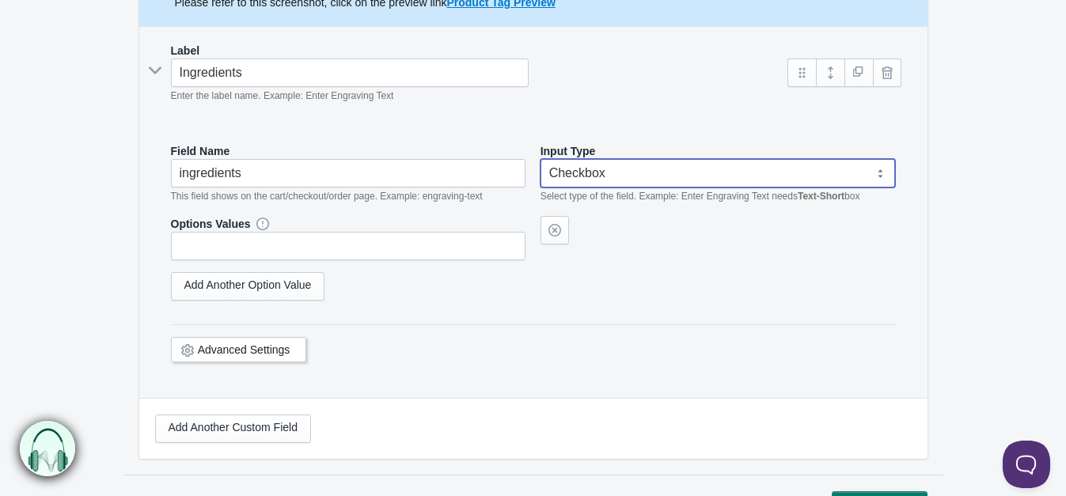
scroll to position [343, 0]
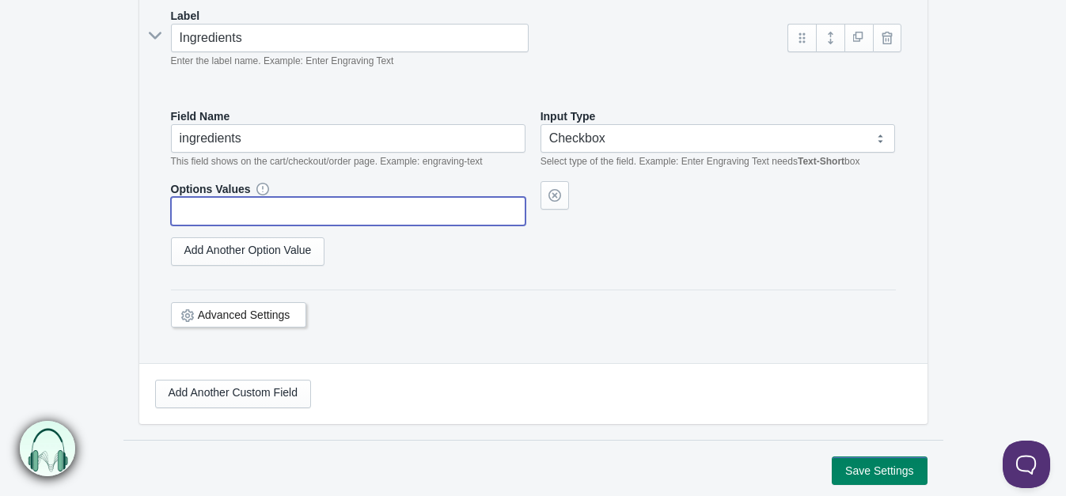
click at [475, 203] on input "text" at bounding box center [348, 211] width 355 height 28
type input "Rozes"
click at [302, 249] on link "Add Another Option Value" at bounding box center [248, 251] width 154 height 28
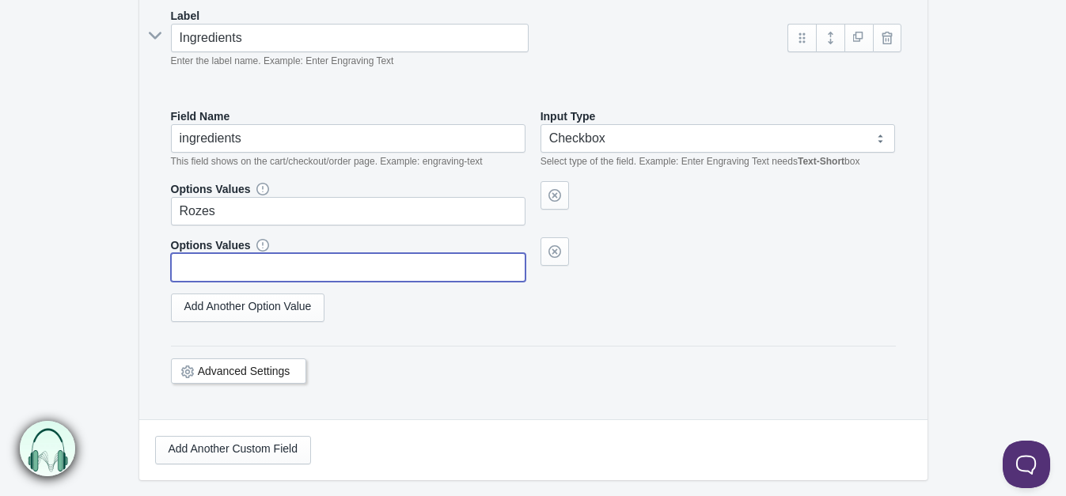
click at [348, 267] on input "text" at bounding box center [348, 267] width 355 height 28
type input "Rozes"
click at [262, 313] on link "Add Another Option Value" at bounding box center [248, 308] width 154 height 28
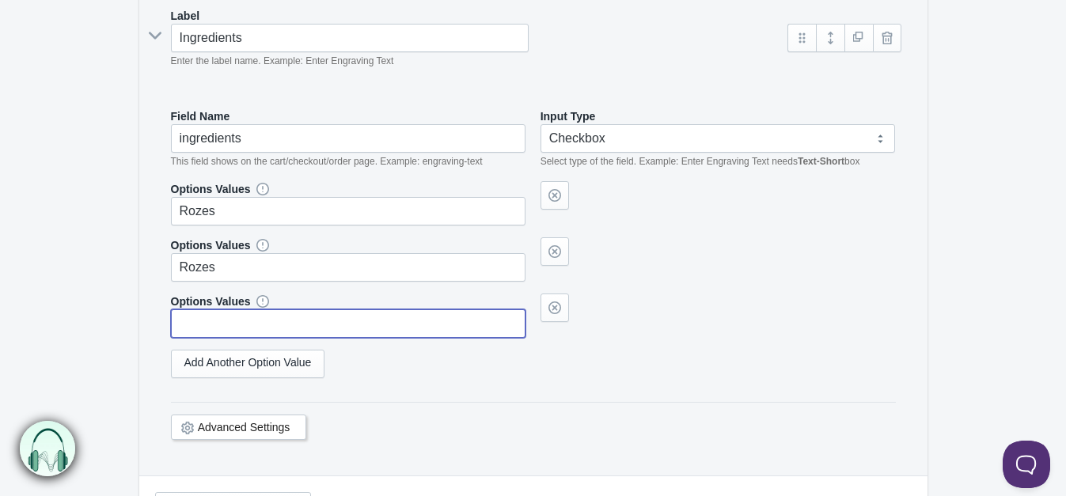
click at [263, 310] on input "text" at bounding box center [348, 323] width 355 height 28
type input "Rozes"
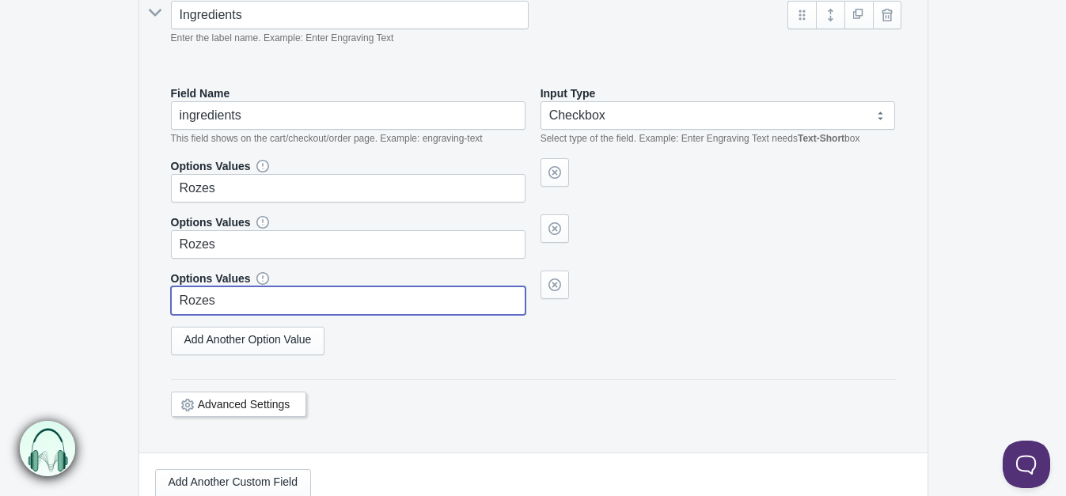
scroll to position [475, 0]
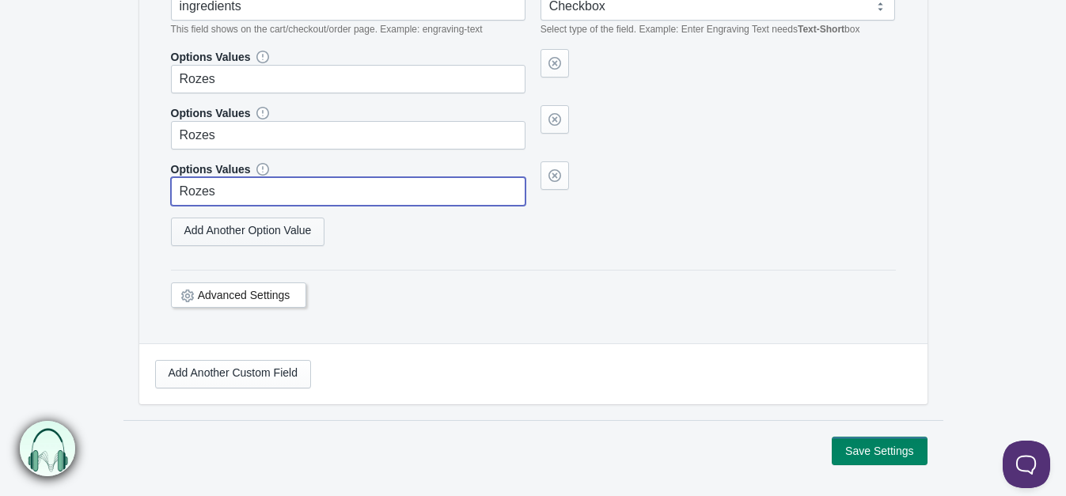
click at [292, 218] on link "Add Another Option Value" at bounding box center [248, 232] width 154 height 28
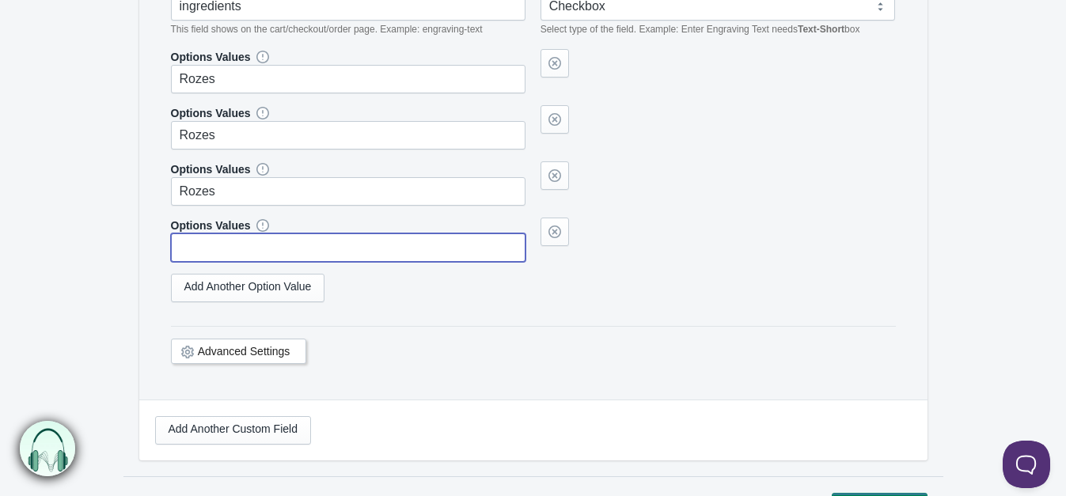
click at [281, 248] on input "text" at bounding box center [348, 247] width 355 height 28
type input "Rozes"
click at [255, 290] on link "Add Another Option Value" at bounding box center [248, 288] width 154 height 28
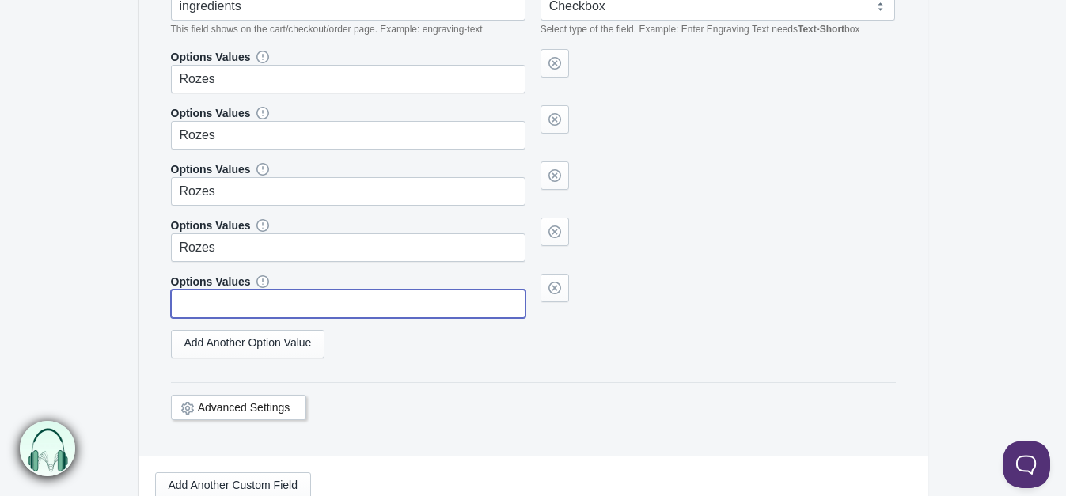
click at [253, 290] on input "text" at bounding box center [348, 304] width 355 height 28
type input "Rozes"
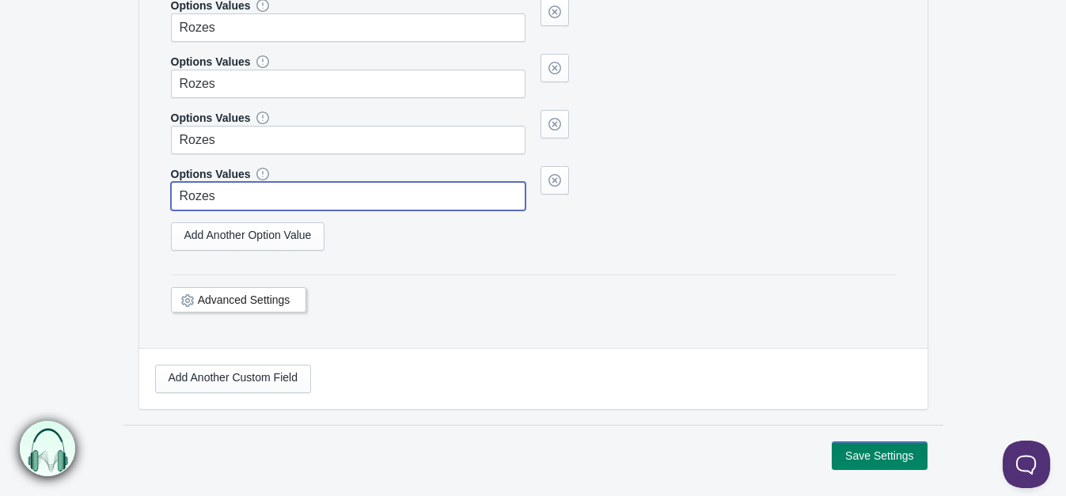
scroll to position [632, 0]
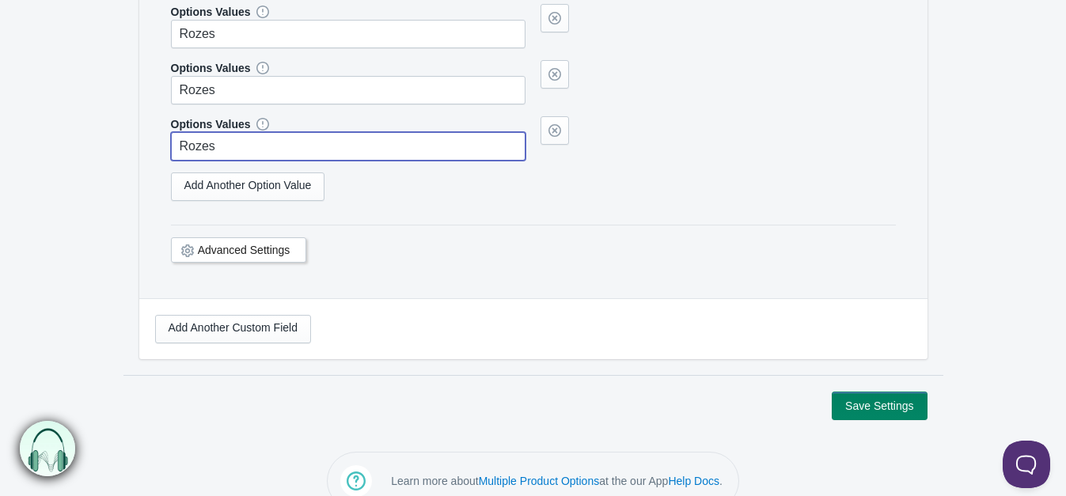
click at [267, 248] on link "Advanced Settings" at bounding box center [244, 250] width 93 height 13
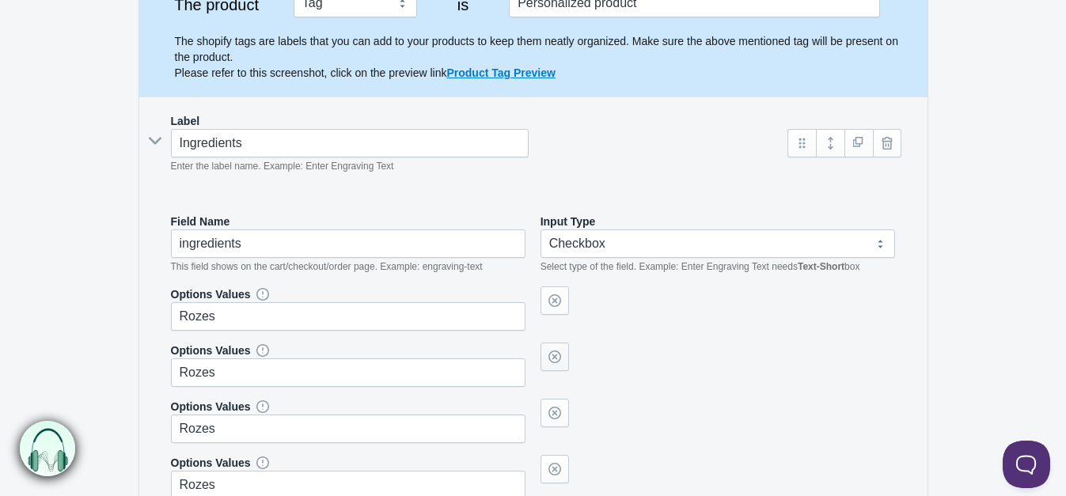
scroll to position [237, 0]
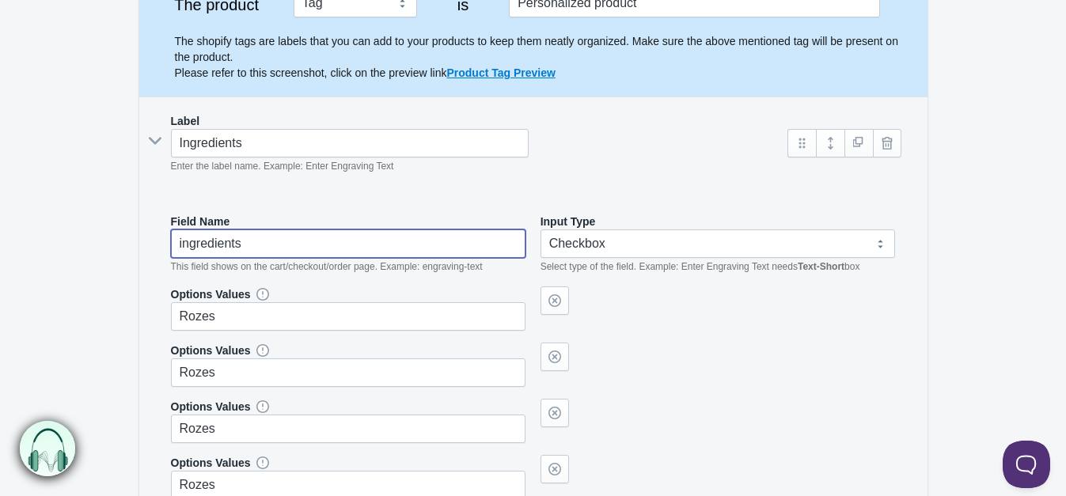
click at [295, 242] on input "ingredients" at bounding box center [348, 243] width 355 height 28
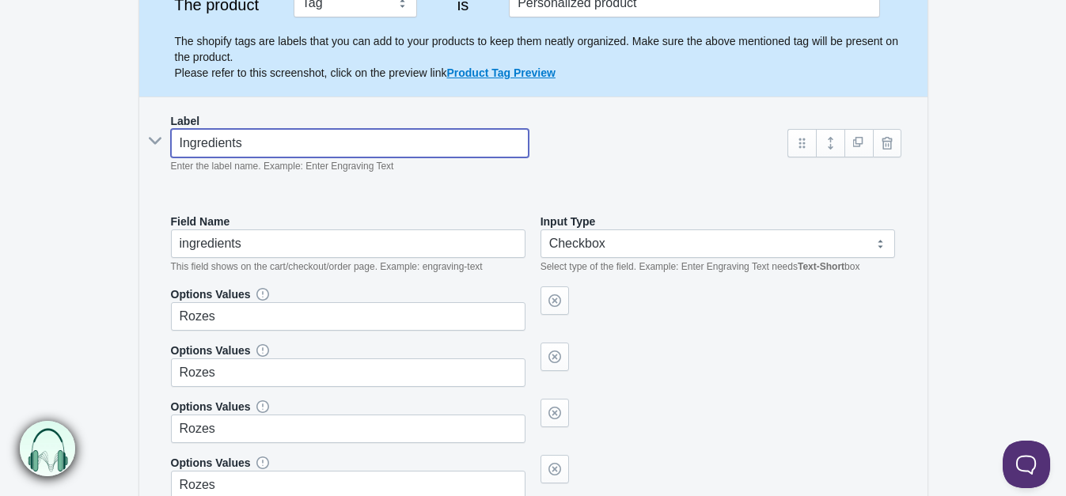
click at [320, 146] on input "Ingredients" at bounding box center [350, 143] width 358 height 28
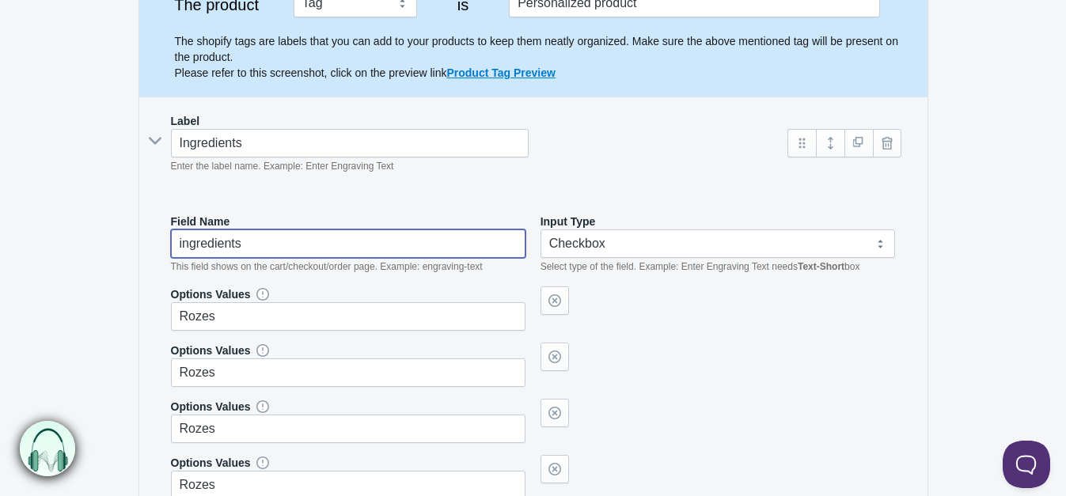
click at [331, 239] on input "ingredients" at bounding box center [348, 243] width 355 height 28
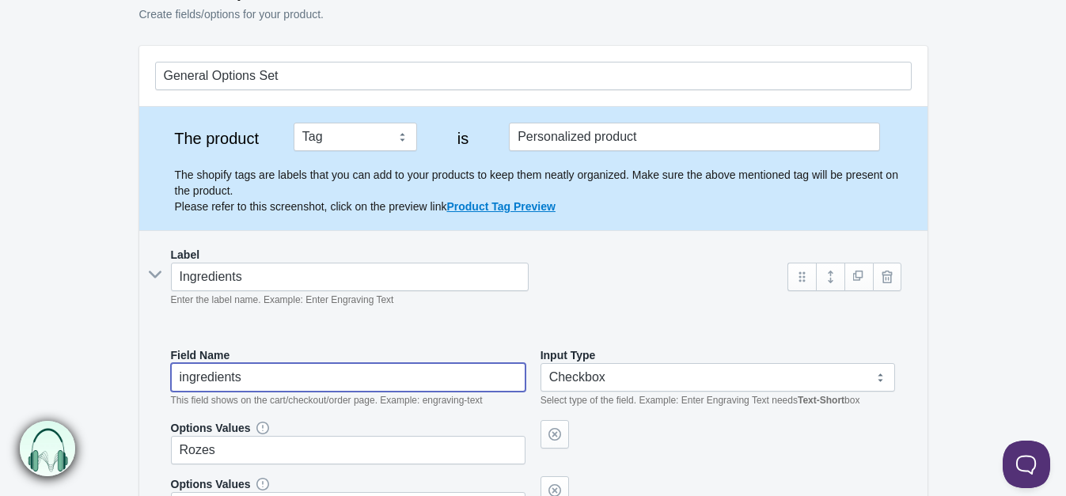
scroll to position [78, 0]
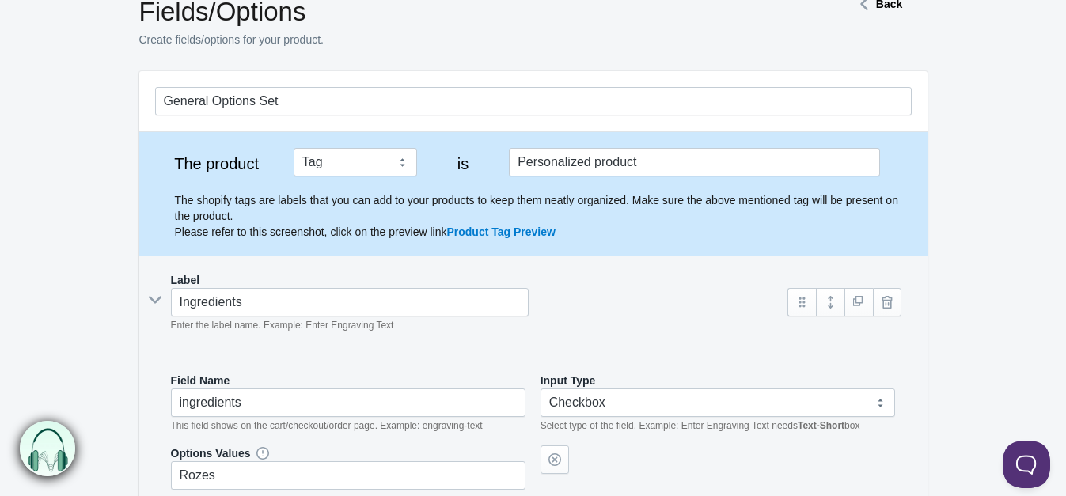
click at [557, 2] on h1 "Fields/Options" at bounding box center [467, 12] width 657 height 32
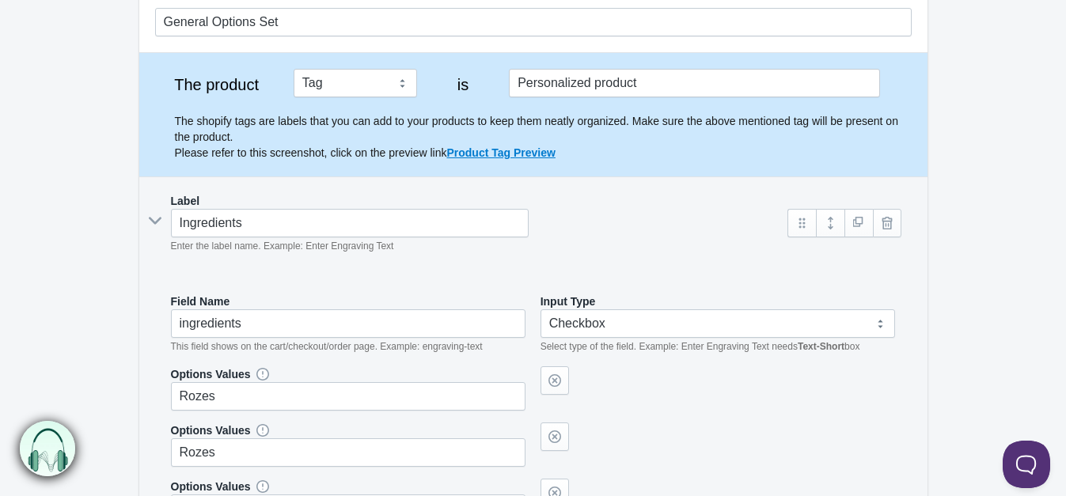
scroll to position [157, 0]
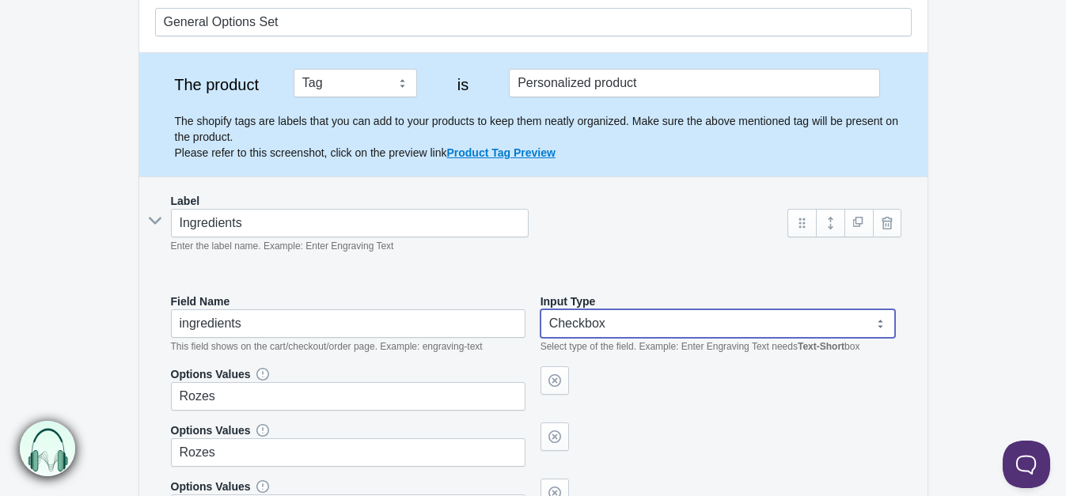
click at [629, 324] on select "Text-Short Text-Long Radio button Drop-down select Image Checkbox Datepicker" at bounding box center [717, 323] width 355 height 28
click at [540, 309] on select "Text-Short Text-Long Radio button Drop-down select Image Checkbox Datepicker" at bounding box center [717, 323] width 355 height 28
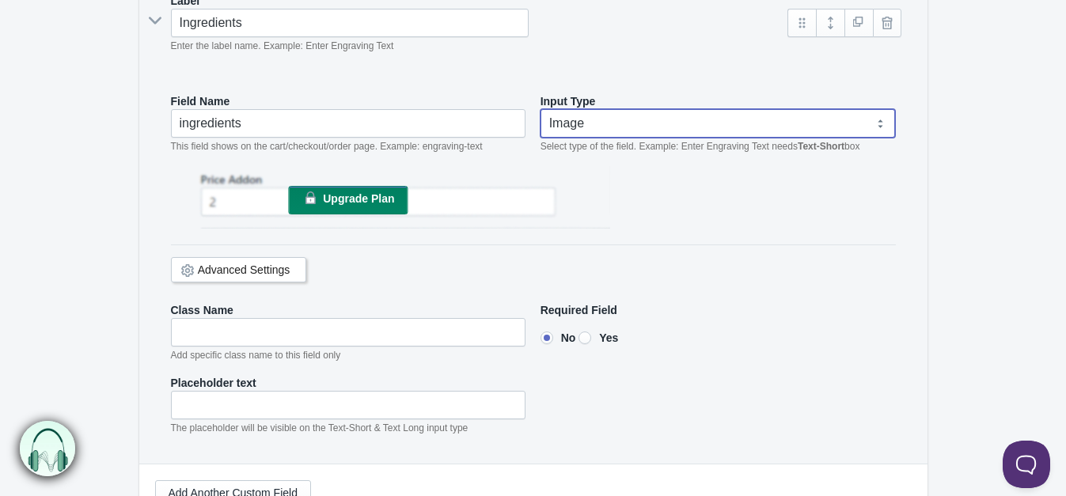
scroll to position [343, 0]
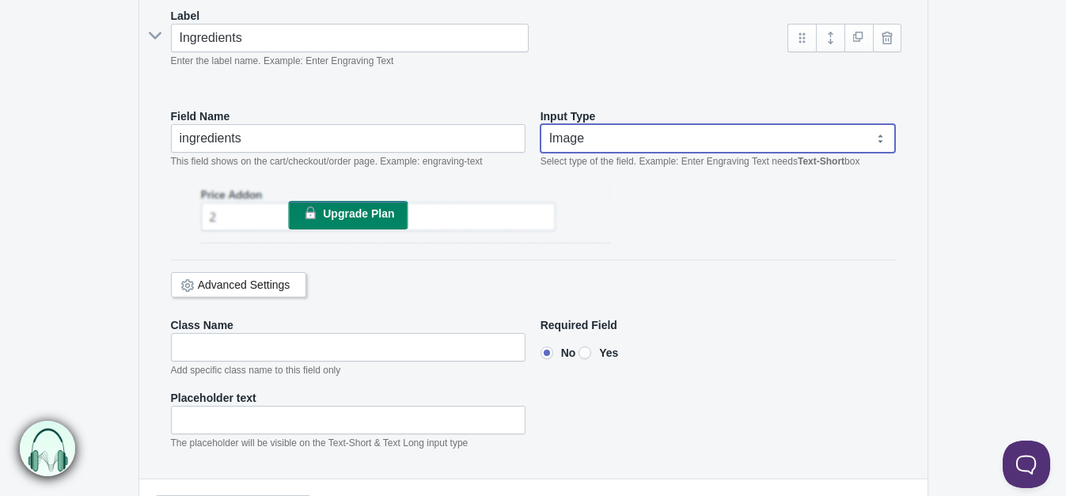
click at [672, 136] on select "Text-Short Text-Long Radio button Drop-down select Image Checkbox Datepicker" at bounding box center [717, 138] width 355 height 28
click at [540, 124] on select "Text-Short Text-Long Radio button Drop-down select Image Checkbox Datepicker" at bounding box center [717, 138] width 355 height 28
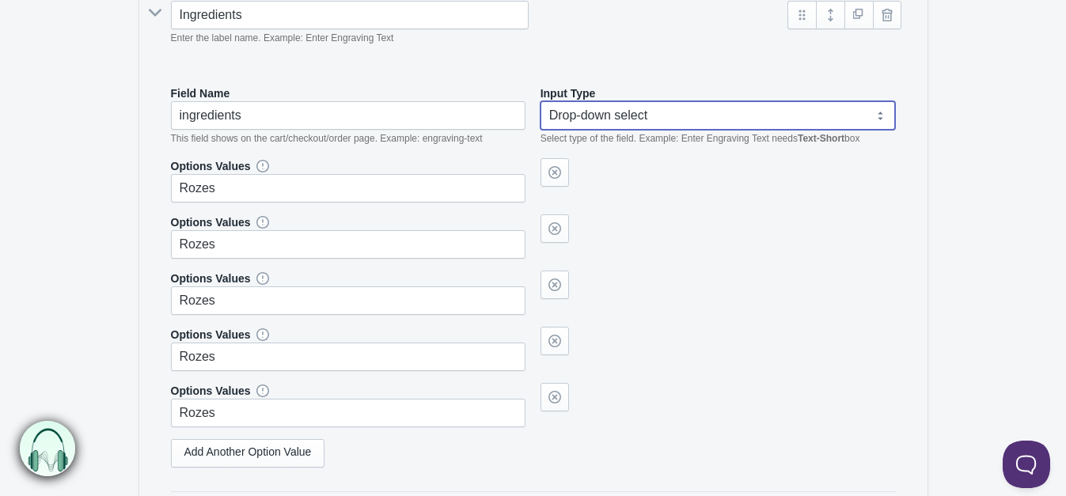
scroll to position [316, 0]
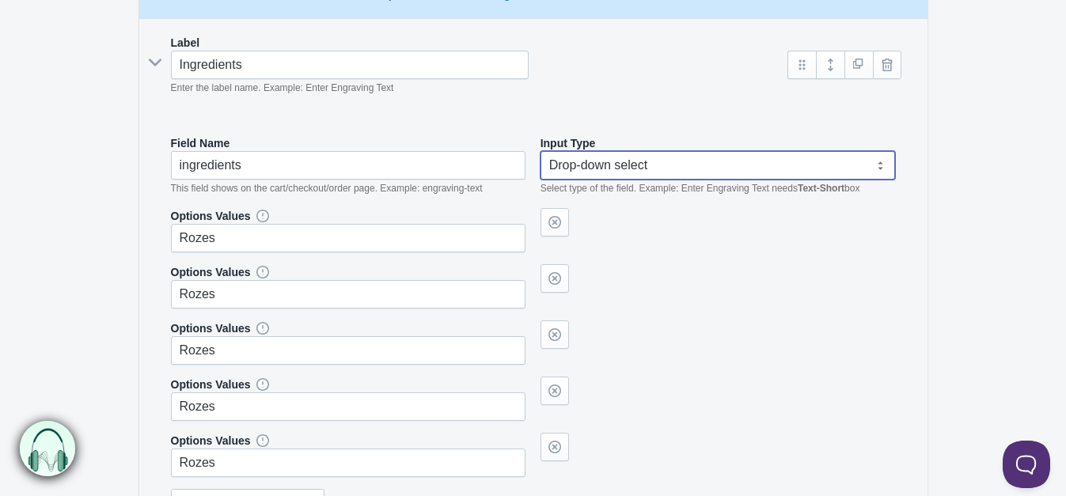
click at [660, 161] on select "Text-Short Text-Long Radio button Drop-down select Image Checkbox Datepicker" at bounding box center [717, 165] width 355 height 28
click at [675, 168] on select "Text-Short Text-Long Radio button Drop-down select Image Checkbox Datepicker" at bounding box center [717, 165] width 355 height 28
click at [540, 151] on select "Text-Short Text-Long Radio button Drop-down select Image Checkbox Datepicker" at bounding box center [717, 165] width 355 height 28
click at [665, 165] on select "Text-Short Text-Long Radio button Drop-down select Image Checkbox Datepicker" at bounding box center [717, 165] width 355 height 28
click at [540, 151] on select "Text-Short Text-Long Radio button Drop-down select Image Checkbox Datepicker" at bounding box center [717, 165] width 355 height 28
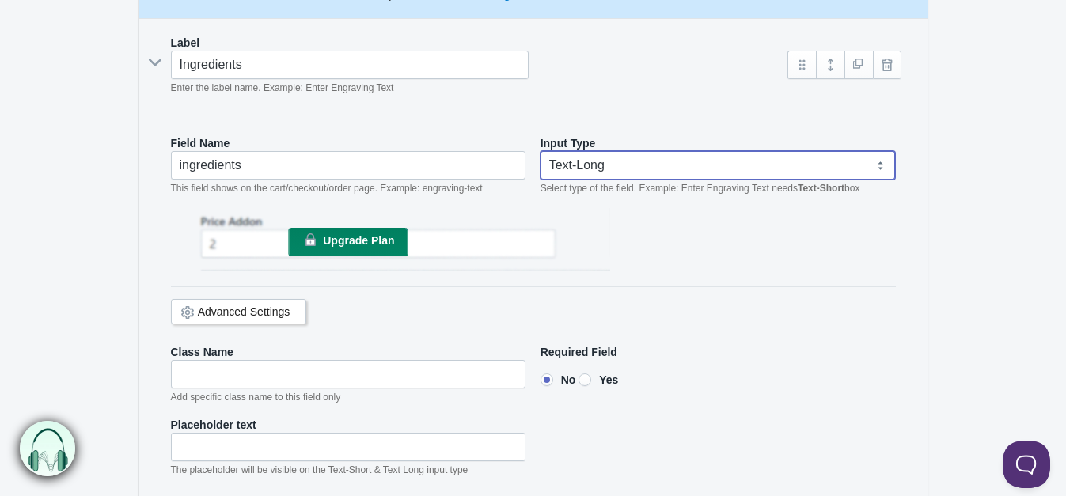
click at [662, 164] on select "Text-Short Text-Long Radio button Drop-down select Image Checkbox Datepicker" at bounding box center [717, 165] width 355 height 28
click at [540, 151] on select "Text-Short Text-Long Radio button Drop-down select Image Checkbox Datepicker" at bounding box center [717, 165] width 355 height 28
click at [661, 171] on select "Text-Short Text-Long Radio button Drop-down select Image Checkbox Datepicker" at bounding box center [717, 165] width 355 height 28
click at [540, 151] on select "Text-Short Text-Long Radio button Drop-down select Image Checkbox Datepicker" at bounding box center [717, 165] width 355 height 28
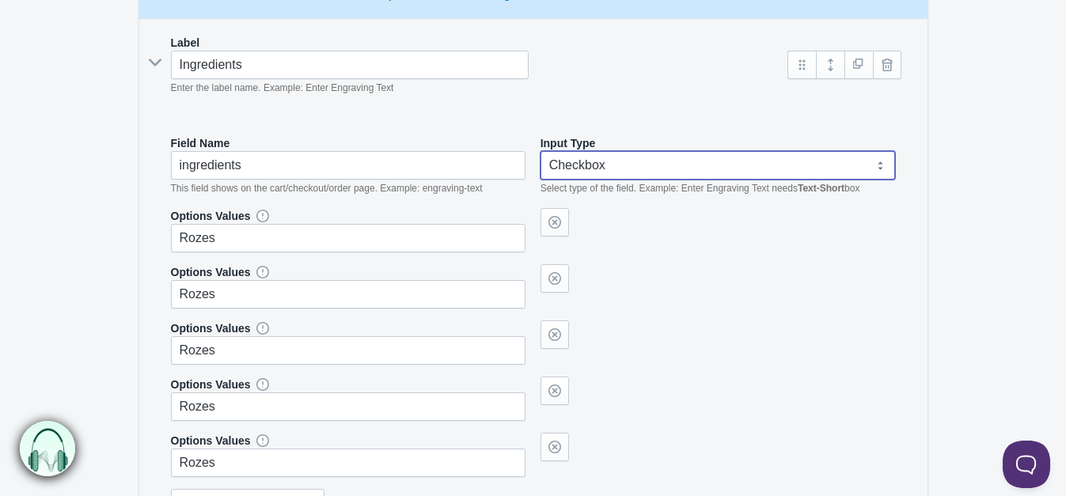
click at [642, 164] on select "Text-Short Text-Long Radio button Drop-down select Image Checkbox Datepicker" at bounding box center [717, 165] width 355 height 28
click at [540, 151] on select "Text-Short Text-Long Radio button Drop-down select Image Checkbox Datepicker" at bounding box center [717, 165] width 355 height 28
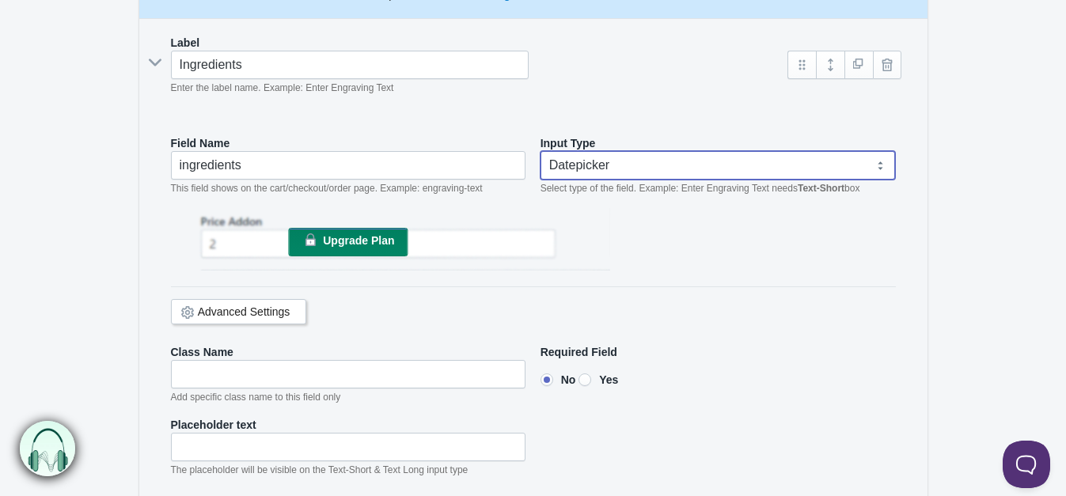
click at [653, 162] on select "Text-Short Text-Long Radio button Drop-down select Image Checkbox Datepicker" at bounding box center [717, 165] width 355 height 28
click at [540, 151] on select "Text-Short Text-Long Radio button Drop-down select Image Checkbox Datepicker" at bounding box center [717, 165] width 355 height 28
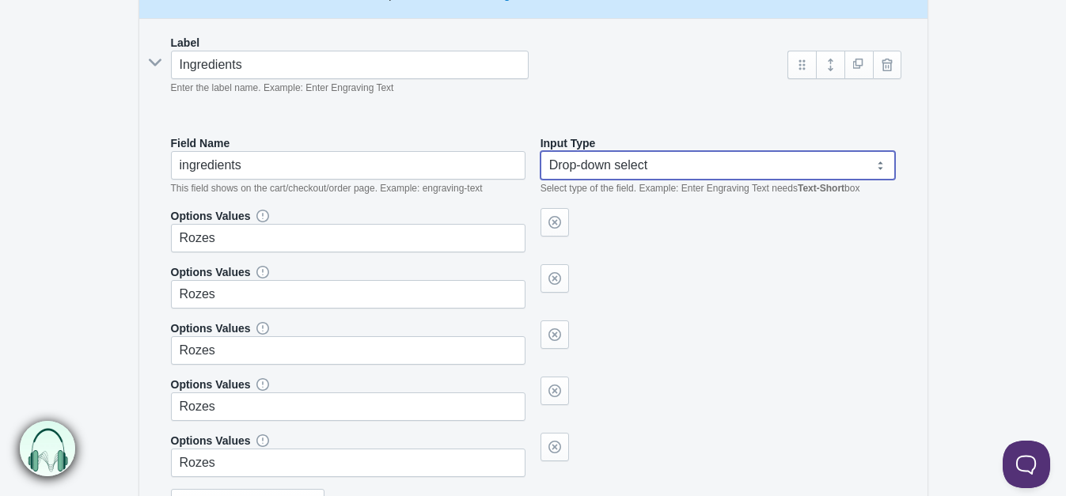
click at [655, 164] on select "Text-Short Text-Long Radio button Drop-down select Image Checkbox Datepicker" at bounding box center [717, 165] width 355 height 28
click at [540, 151] on select "Text-Short Text-Long Radio button Drop-down select Image Checkbox Datepicker" at bounding box center [717, 165] width 355 height 28
click at [653, 159] on select "Text-Short Text-Long Radio button Drop-down select Image Checkbox Datepicker" at bounding box center [717, 165] width 355 height 28
select select "5"
click at [540, 151] on select "Text-Short Text-Long Radio button Drop-down select Image Checkbox Datepicker" at bounding box center [717, 165] width 355 height 28
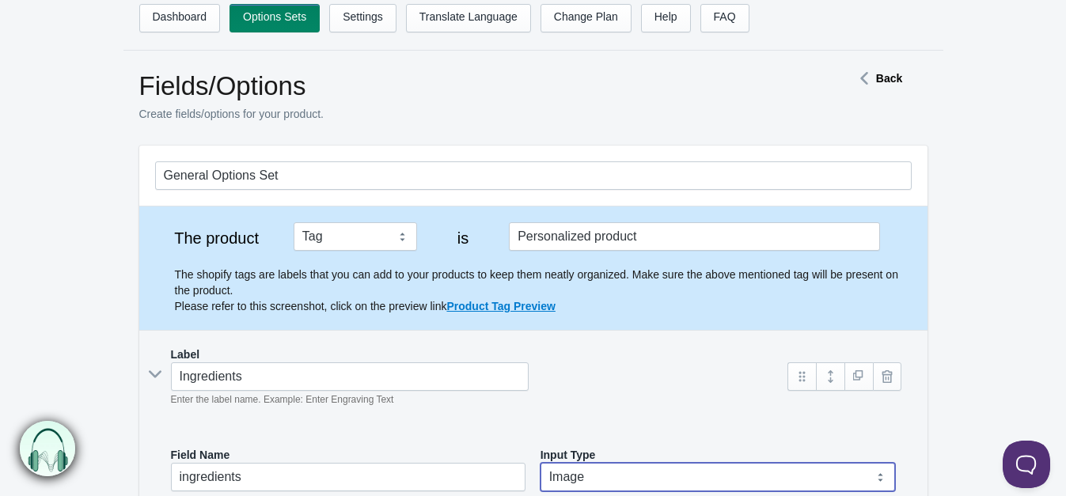
scroll to position [0, 0]
